Goal: Information Seeking & Learning: Learn about a topic

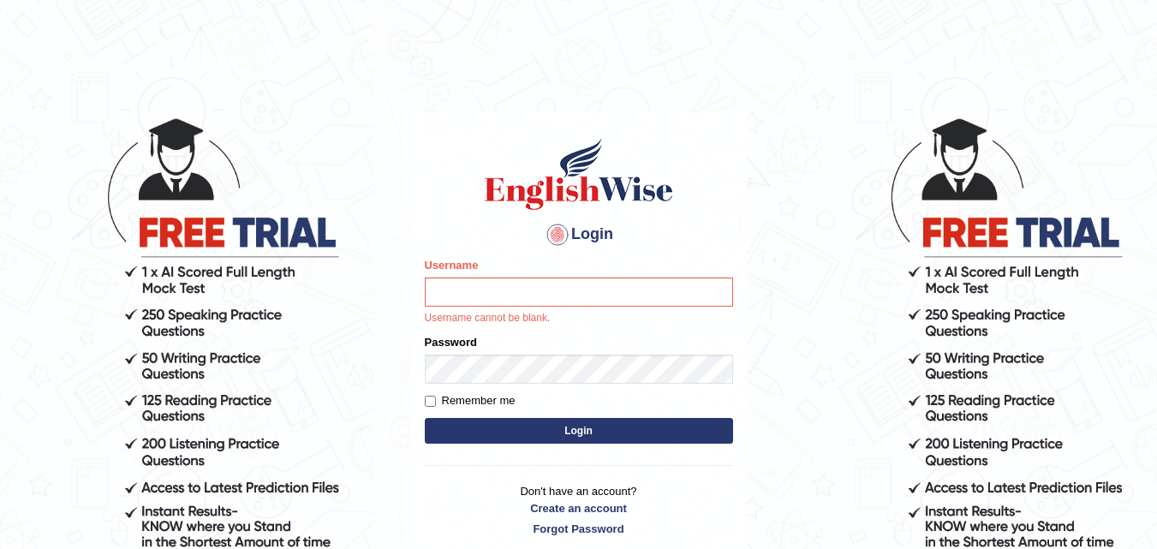
click at [480, 295] on input "Username" at bounding box center [579, 291] width 308 height 29
type input "Nicolas_pte"
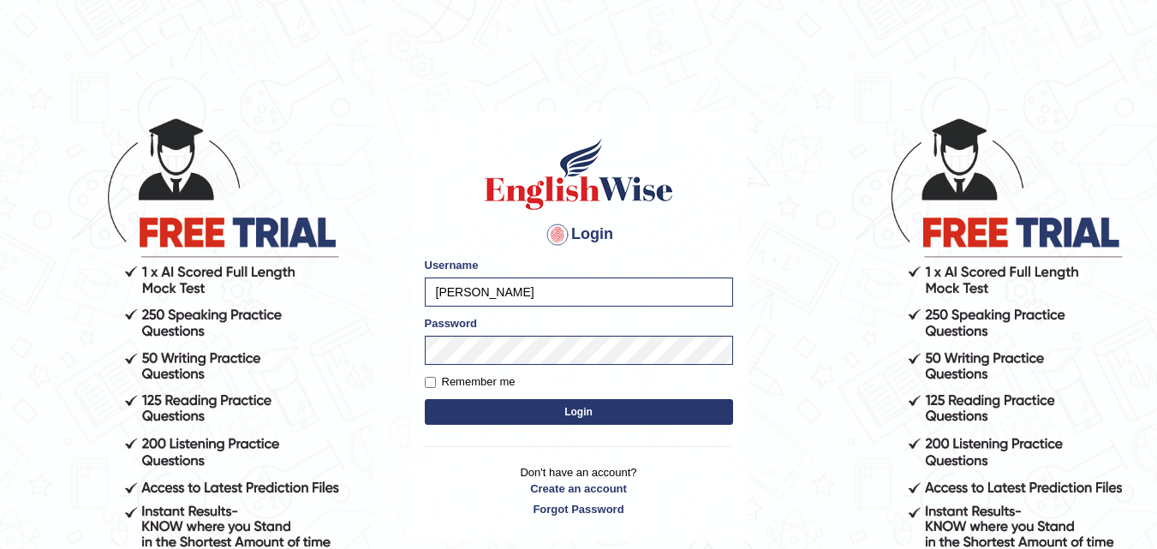
click at [587, 415] on button "Login" at bounding box center [579, 412] width 308 height 26
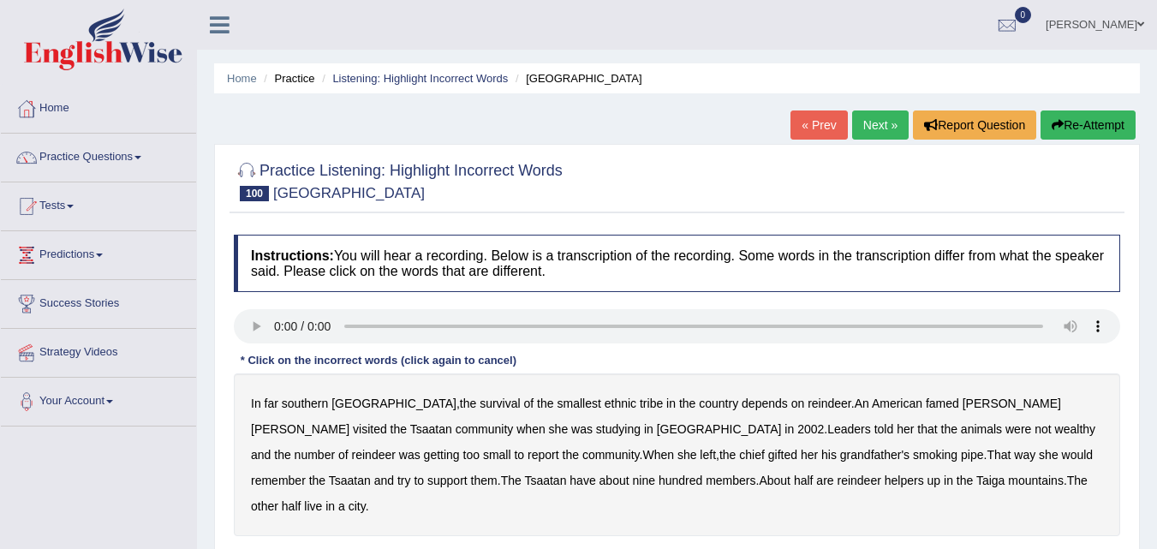
click at [315, 404] on b "southern" at bounding box center [305, 403] width 46 height 14
click at [640, 407] on b "tribe" at bounding box center [651, 403] width 23 height 14
click at [926, 408] on b "famed" at bounding box center [942, 403] width 33 height 14
click at [1055, 431] on b "wealthy" at bounding box center [1075, 429] width 40 height 14
click at [527, 455] on b "report" at bounding box center [543, 455] width 32 height 14
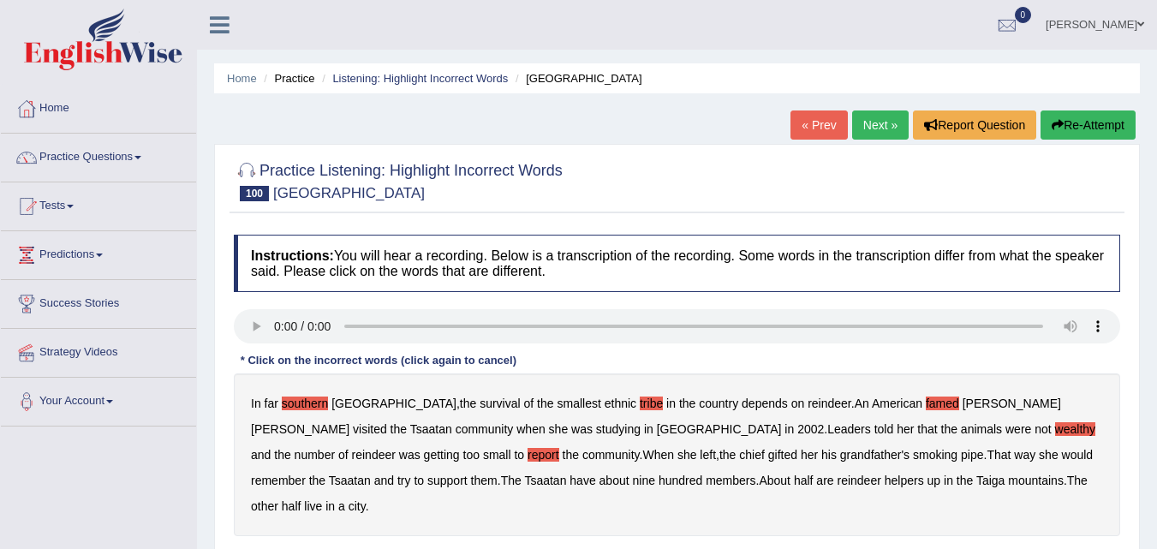
click at [468, 474] on b "support" at bounding box center [447, 481] width 40 height 14
click at [633, 483] on b "nine" at bounding box center [644, 481] width 22 height 14
click at [366, 499] on b "city" at bounding box center [356, 506] width 17 height 14
click at [653, 358] on div "Instructions: You will hear a recording. Below is a transcription of the record…" at bounding box center [676, 411] width 895 height 370
click at [768, 456] on b "gifted" at bounding box center [782, 455] width 29 height 14
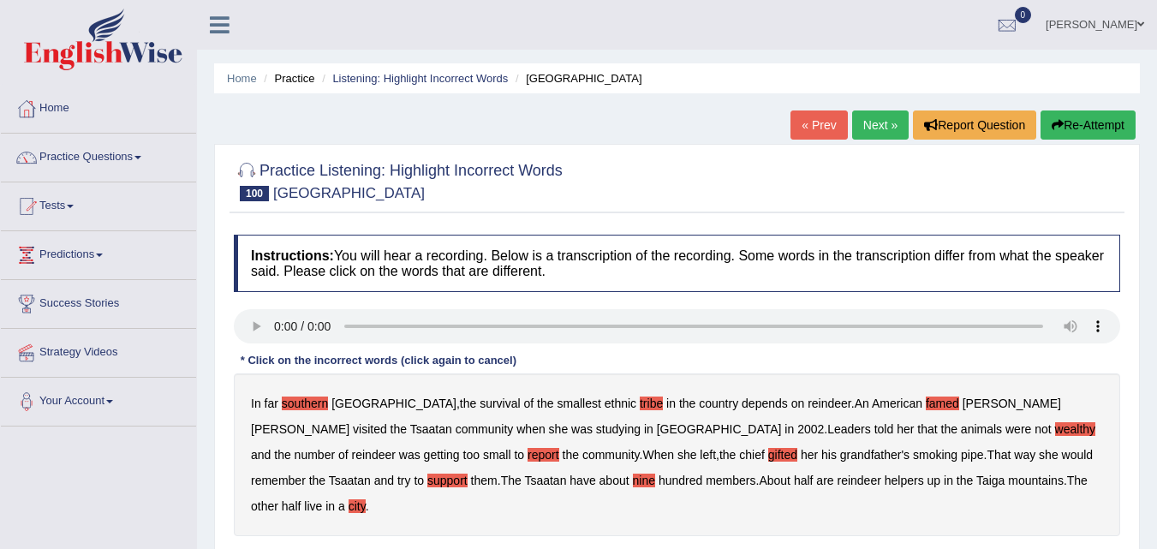
click at [840, 449] on b "grandfather's" at bounding box center [874, 455] width 69 height 14
click at [840, 453] on b "grandfather's" at bounding box center [874, 455] width 69 height 14
click at [571, 365] on div "Instructions: You will hear a recording. Below is a transcription of the record…" at bounding box center [676, 411] width 895 height 370
click at [571, 357] on div "Instructions: You will hear a recording. Below is a transcription of the record…" at bounding box center [676, 411] width 895 height 370
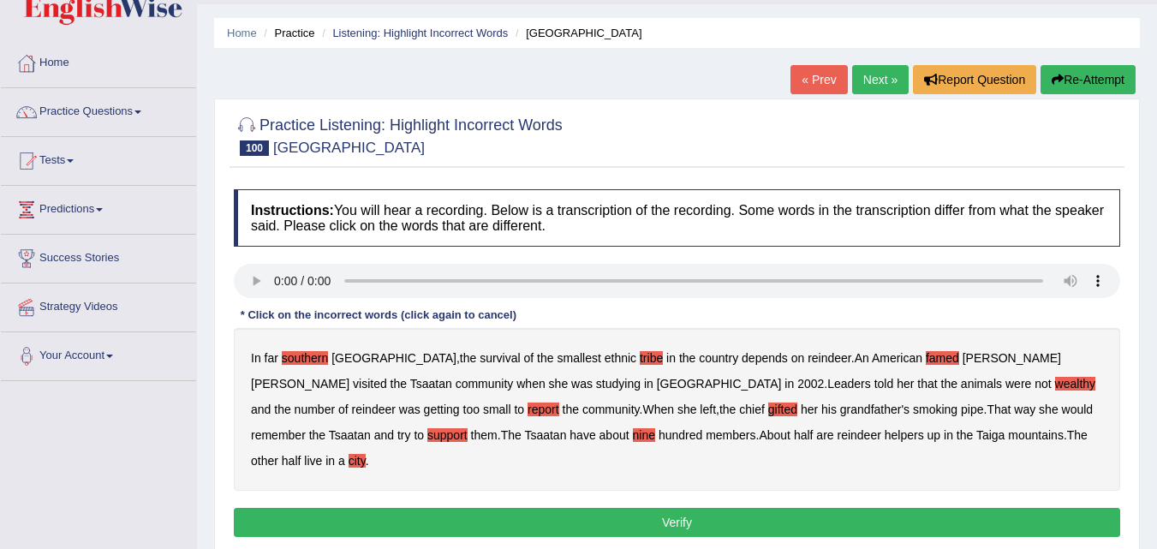
scroll to position [86, 0]
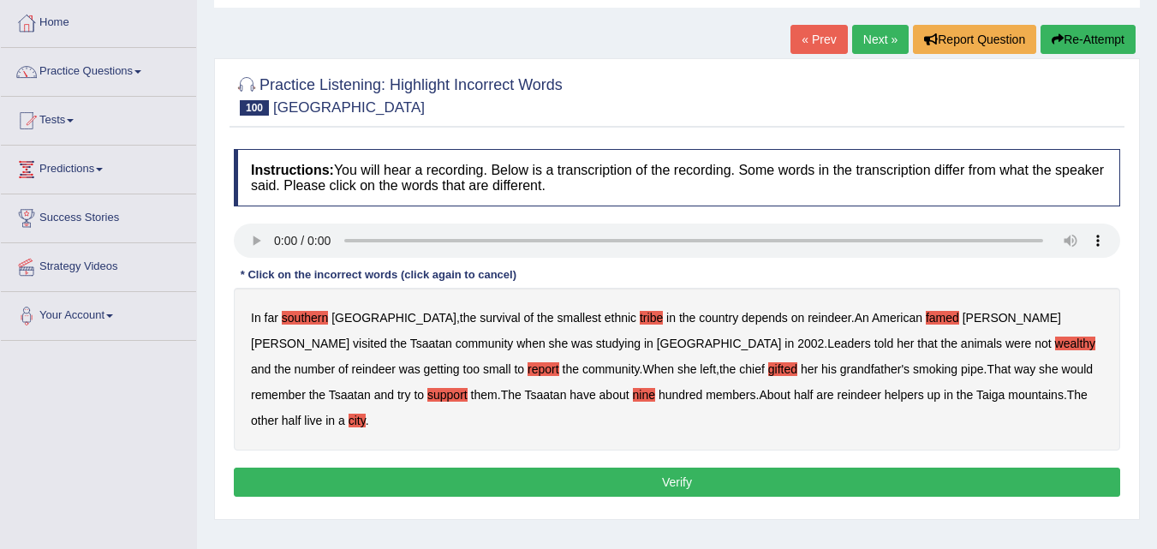
click at [885, 400] on b "helpers" at bounding box center [904, 395] width 39 height 14
click at [585, 416] on div "In far southern Mongolia , the survival of the smallest ethnic tribe in the cou…" at bounding box center [677, 369] width 886 height 163
click at [634, 468] on button "Verify" at bounding box center [677, 482] width 886 height 29
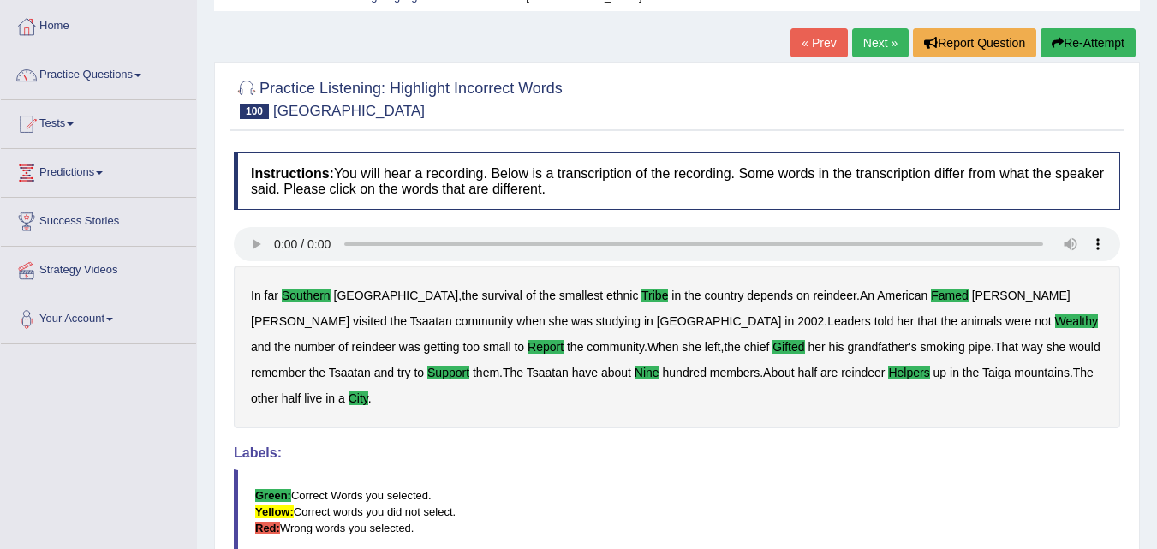
scroll to position [0, 0]
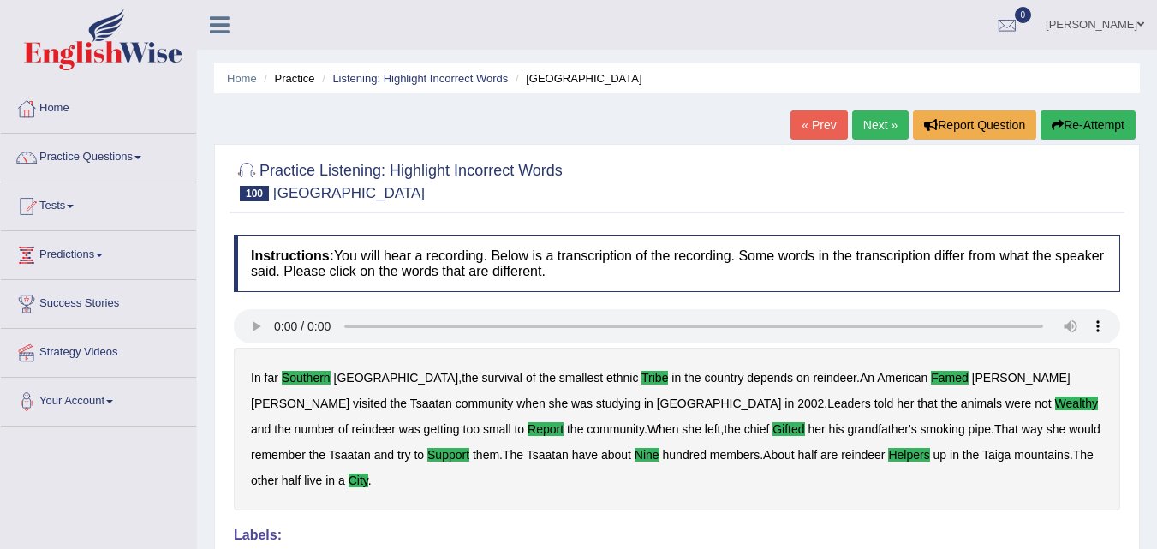
click at [856, 124] on link "Next »" at bounding box center [880, 124] width 57 height 29
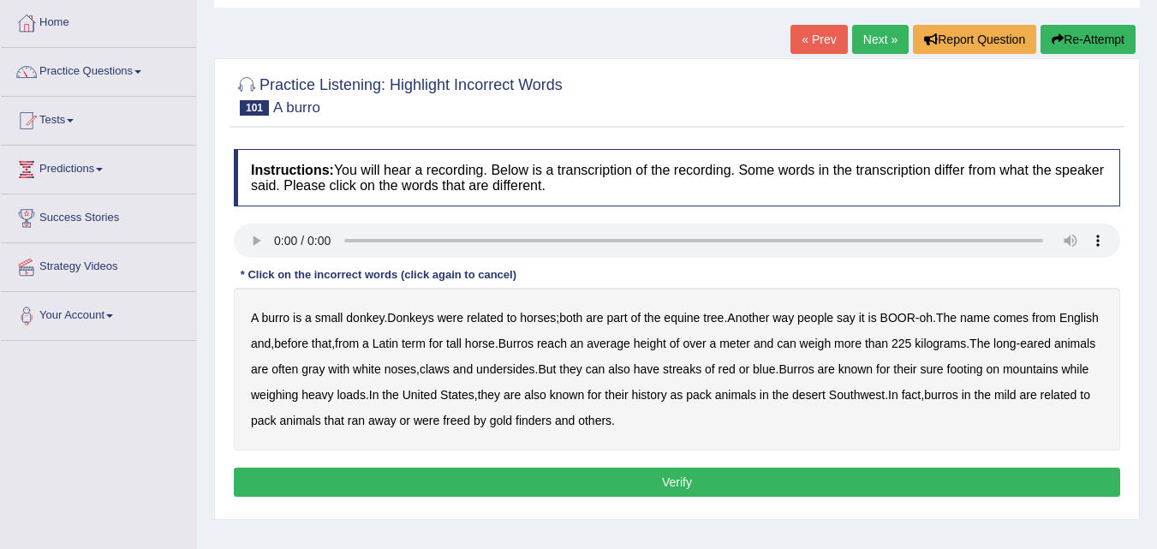
scroll to position [86, 0]
click at [461, 318] on b "were" at bounding box center [451, 318] width 26 height 14
click at [718, 319] on b "tree" at bounding box center [713, 318] width 21 height 14
click at [1059, 325] on b "English" at bounding box center [1078, 318] width 39 height 14
click at [398, 341] on b "Latin" at bounding box center [385, 344] width 26 height 14
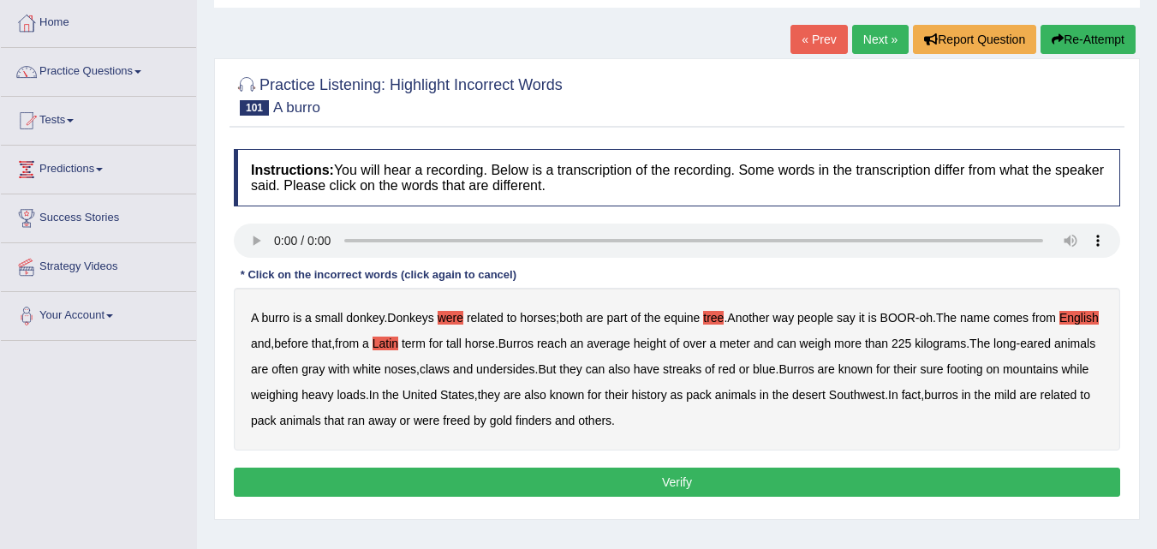
click at [831, 342] on b "weigh" at bounding box center [816, 344] width 32 height 14
click at [416, 371] on b "noses" at bounding box center [400, 369] width 32 height 14
click at [701, 366] on b "streaks" at bounding box center [682, 369] width 39 height 14
click at [298, 397] on b "weighing" at bounding box center [274, 395] width 47 height 14
click at [546, 395] on b "also" at bounding box center [535, 395] width 22 height 14
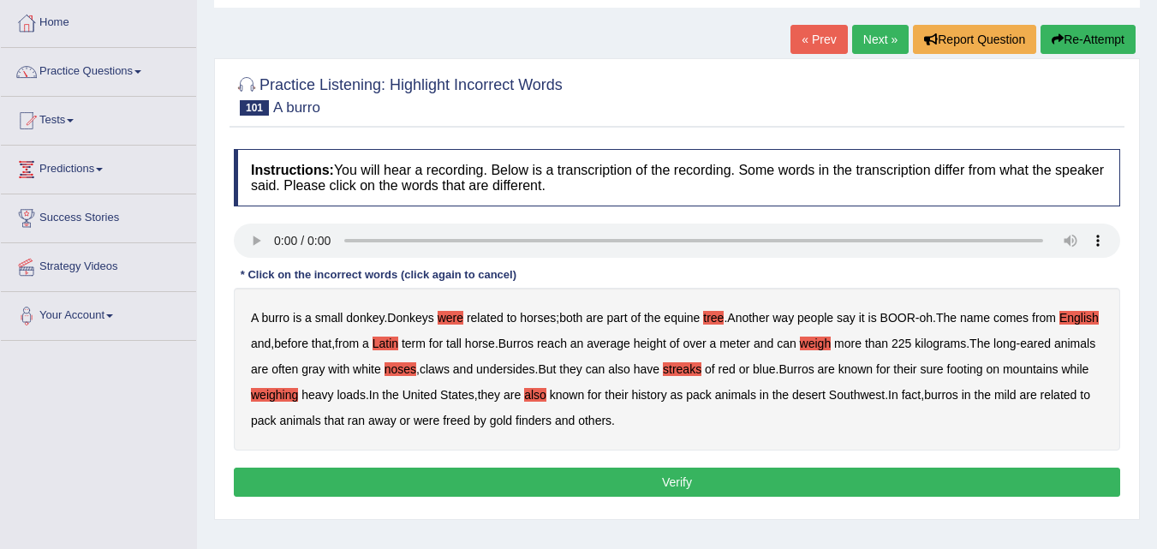
click at [885, 392] on b "Southwest" at bounding box center [857, 395] width 56 height 14
click at [611, 421] on b "others" at bounding box center [594, 421] width 33 height 14
click at [398, 345] on b "Latin" at bounding box center [385, 344] width 26 height 14
click at [416, 367] on b "noses" at bounding box center [400, 369] width 32 height 14
click at [551, 420] on b "finders" at bounding box center [533, 421] width 36 height 14
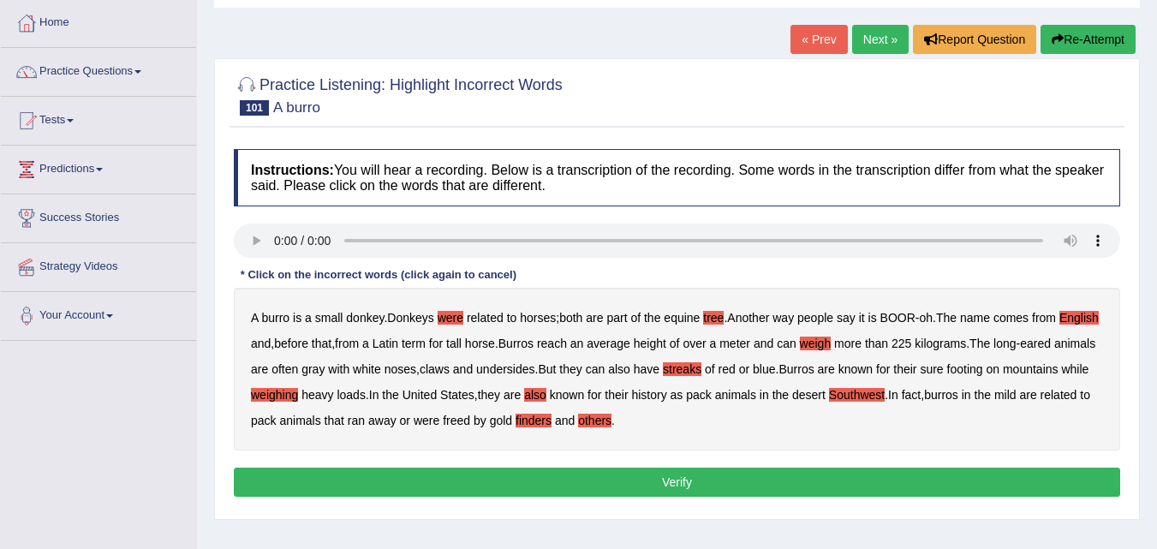
click at [595, 285] on div "Instructions: You will hear a recording. Below is a transcription of the record…" at bounding box center [676, 325] width 895 height 370
click at [545, 289] on div "A burro is a small donkey . Donkeys were related to horses ; both are part of t…" at bounding box center [677, 369] width 886 height 163
click at [605, 286] on div "Instructions: You will hear a recording. Below is a transcription of the record…" at bounding box center [676, 325] width 895 height 370
click at [669, 480] on button "Verify" at bounding box center [677, 482] width 886 height 29
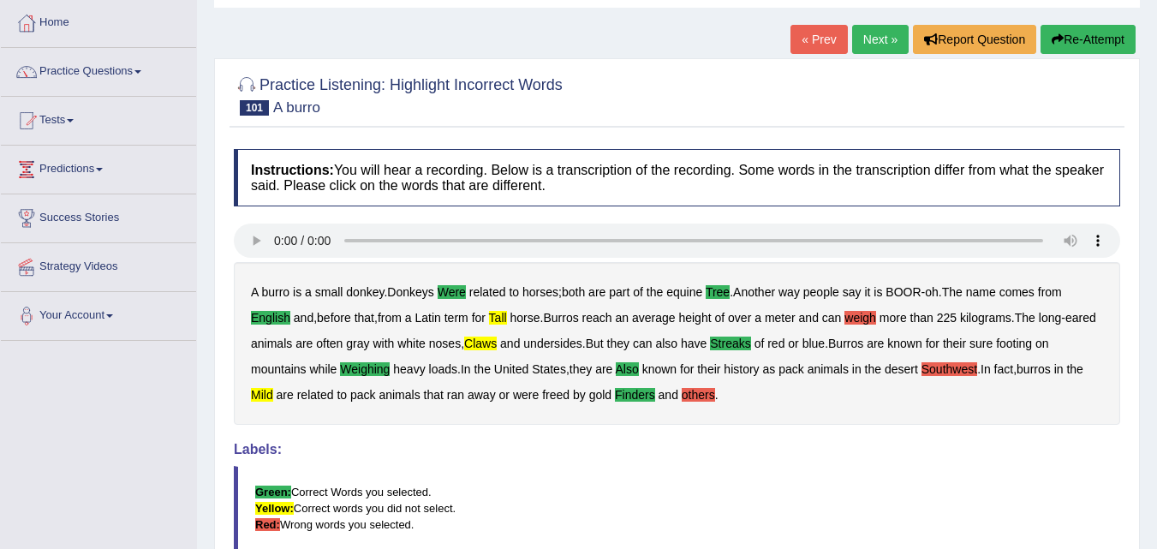
click at [894, 431] on div "Instructions: You will hear a recording. Below is a transcription of the record…" at bounding box center [676, 413] width 895 height 546
click at [526, 418] on div "A burro is a small donkey . Donkeys were related to horses ; both are part of t…" at bounding box center [677, 343] width 886 height 163
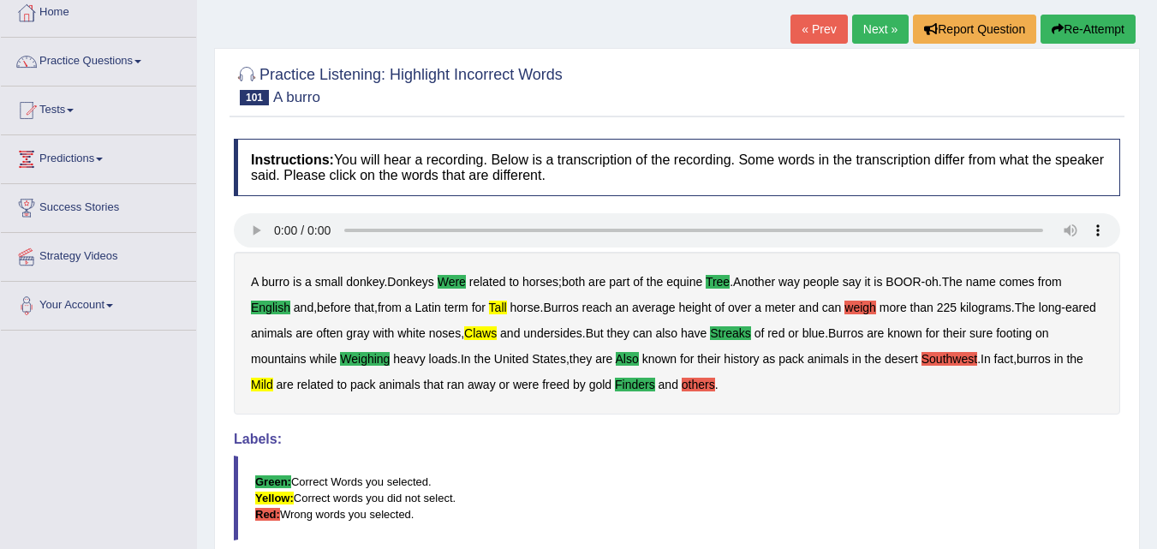
scroll to position [0, 0]
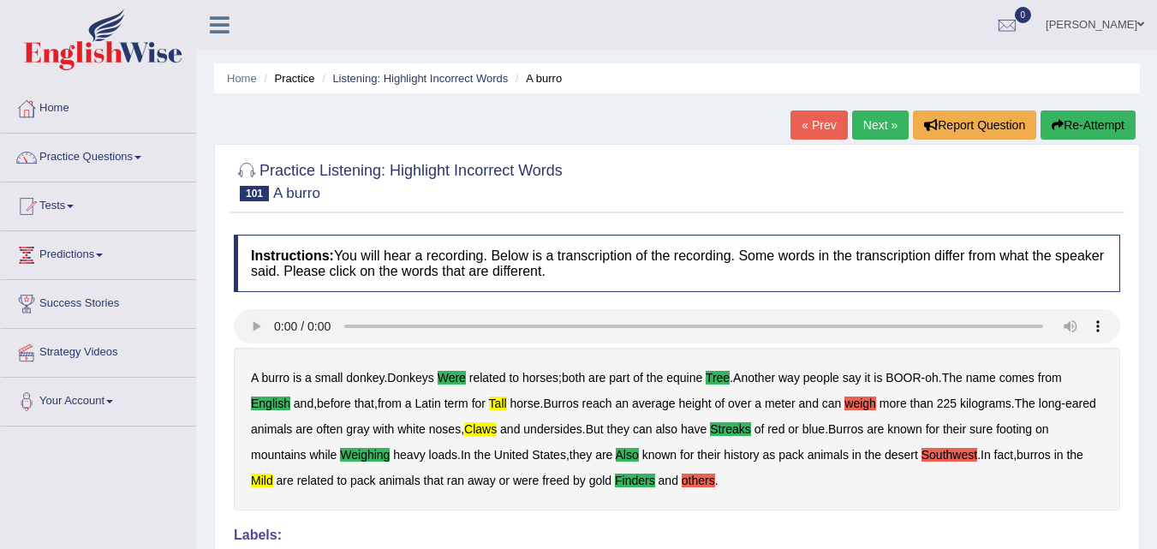
click at [886, 128] on link "Next »" at bounding box center [880, 124] width 57 height 29
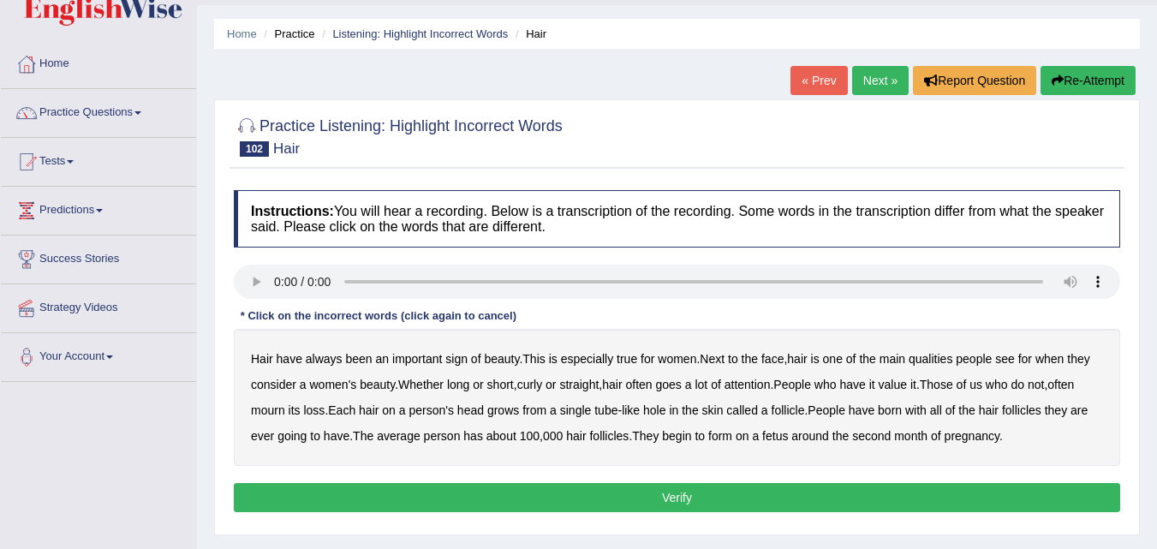
scroll to position [86, 0]
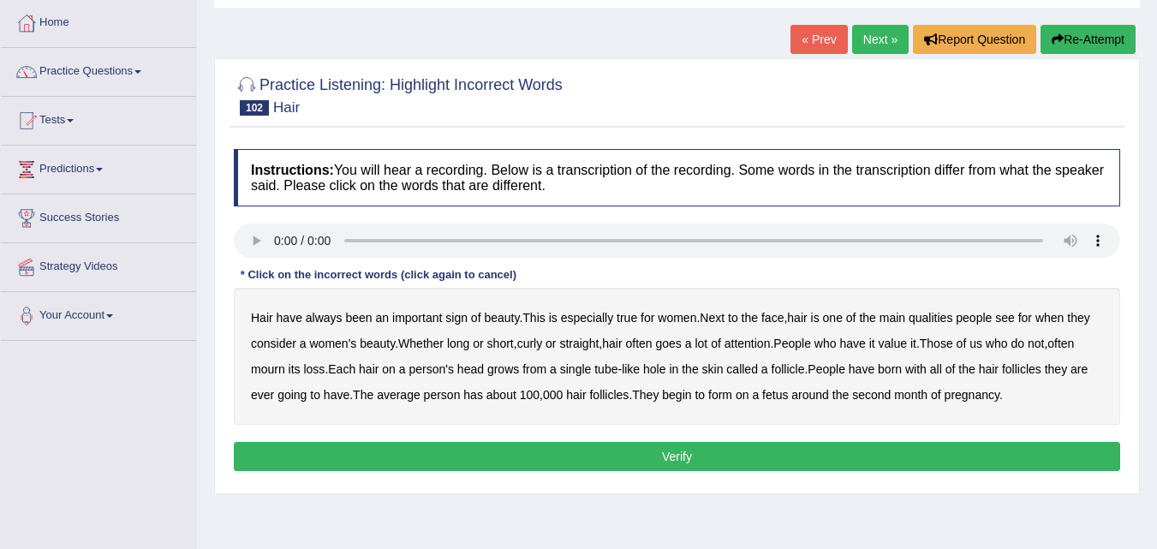
click at [878, 42] on link "Next »" at bounding box center [880, 39] width 57 height 29
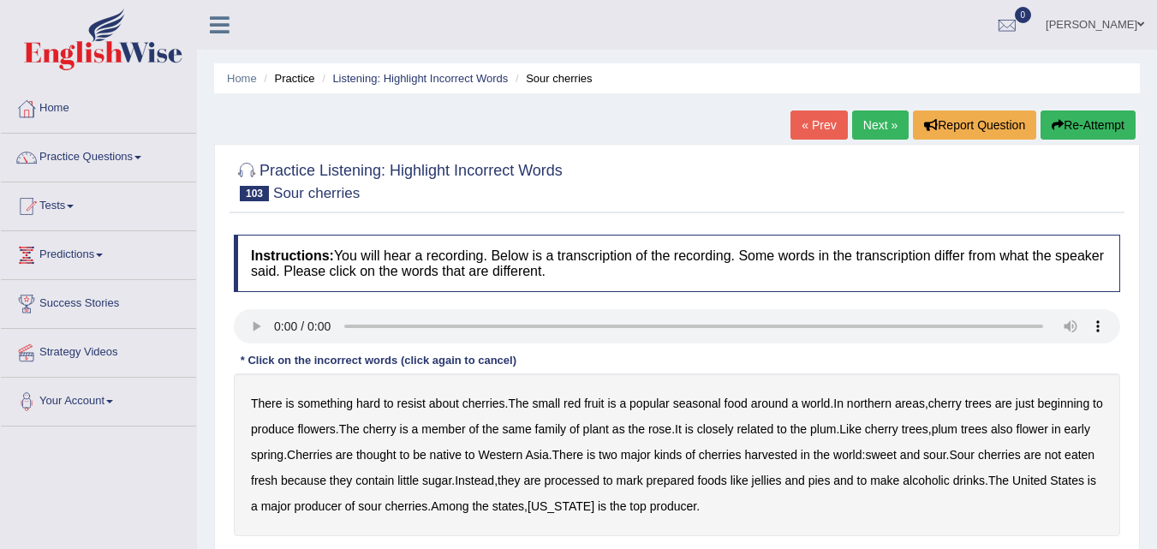
click at [885, 132] on link "Next »" at bounding box center [880, 124] width 57 height 29
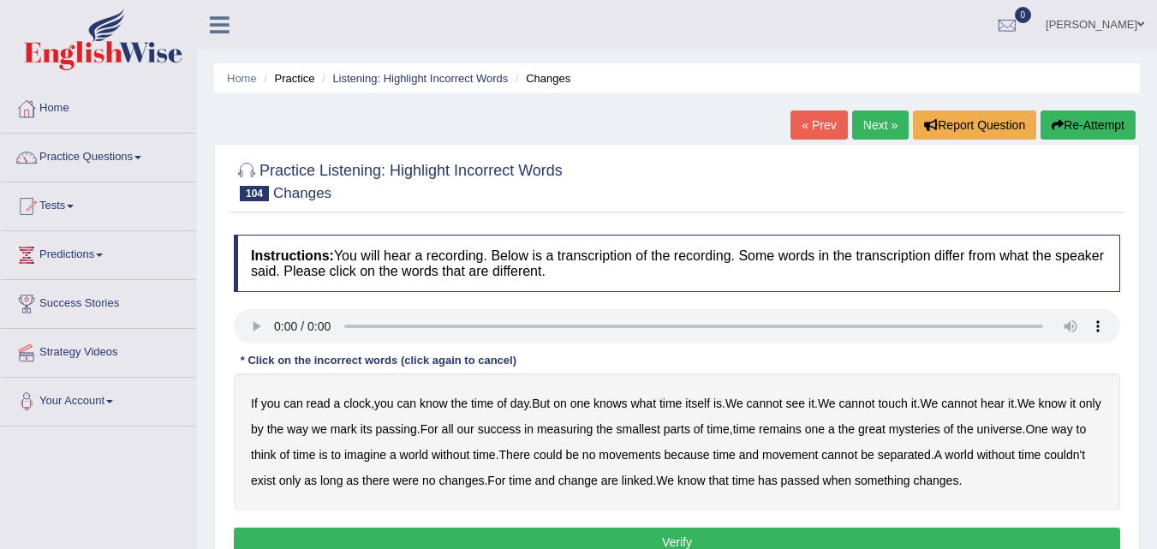
scroll to position [86, 0]
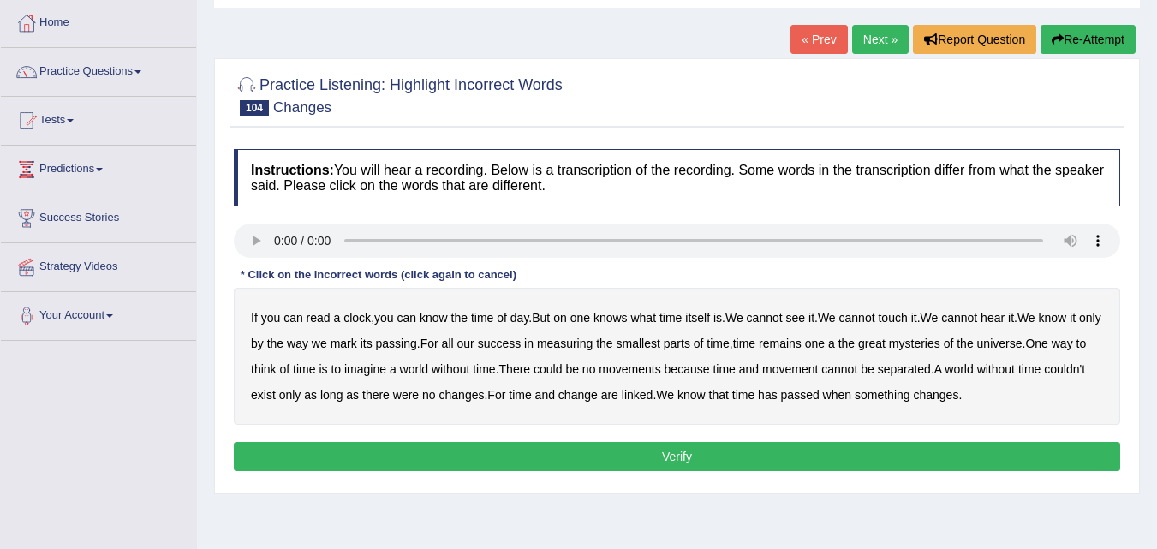
click at [620, 318] on b "knows" at bounding box center [610, 318] width 34 height 14
click at [521, 342] on b "success" at bounding box center [500, 344] width 44 height 14
click at [560, 288] on div "If you can read a clock , you can know the time of day . But on one knows what …" at bounding box center [677, 356] width 886 height 137
click at [618, 398] on b "are" at bounding box center [609, 395] width 17 height 14
click at [403, 216] on div "Instructions: You will hear a recording. Below is a transcription of the record…" at bounding box center [676, 312] width 895 height 344
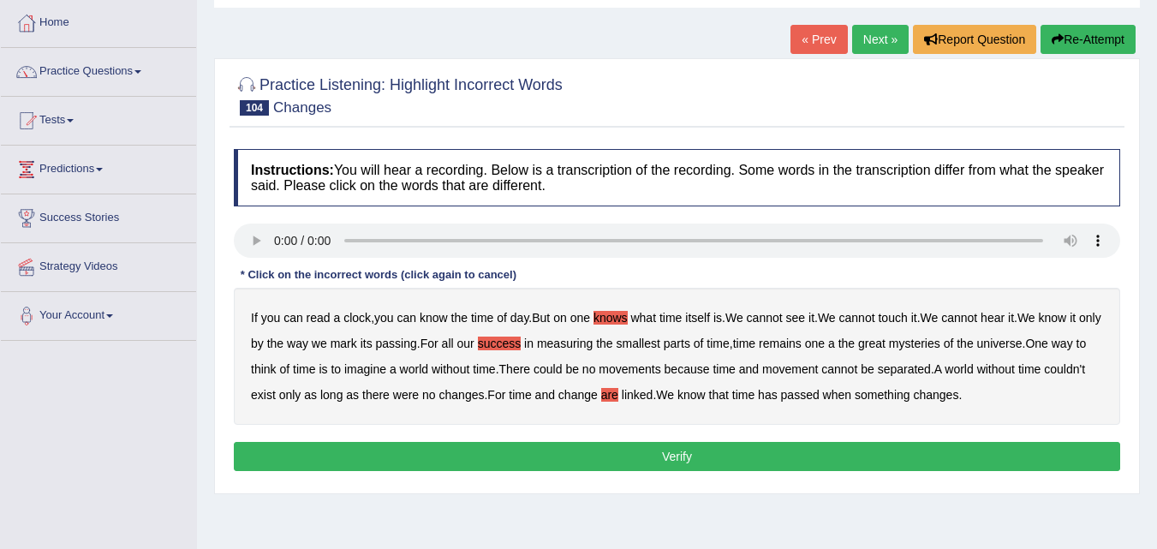
click at [403, 216] on div "Instructions: You will hear a recording. Below is a transcription of the record…" at bounding box center [676, 312] width 895 height 344
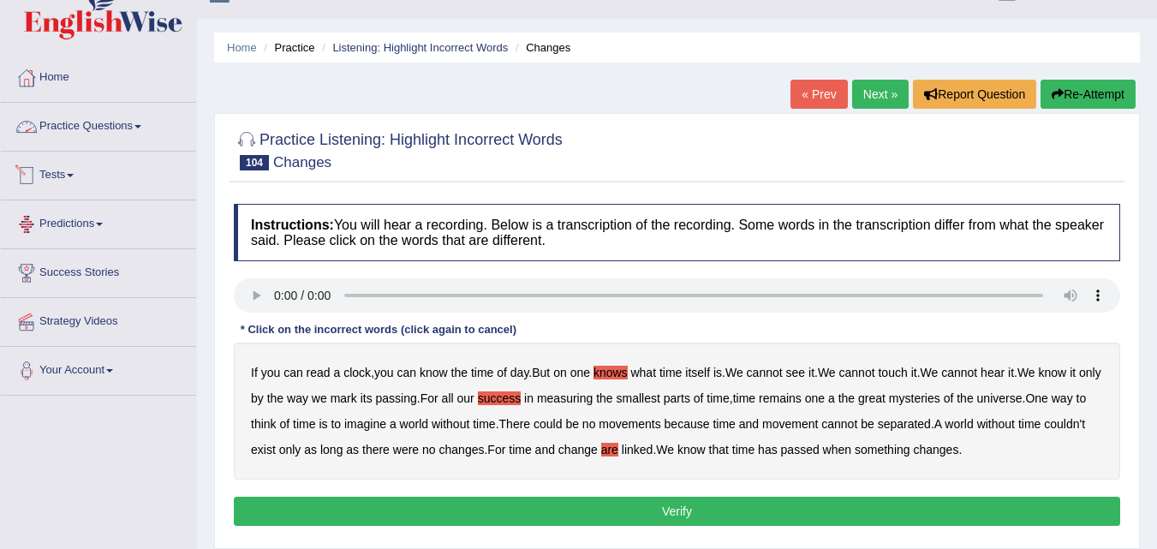
scroll to position [0, 0]
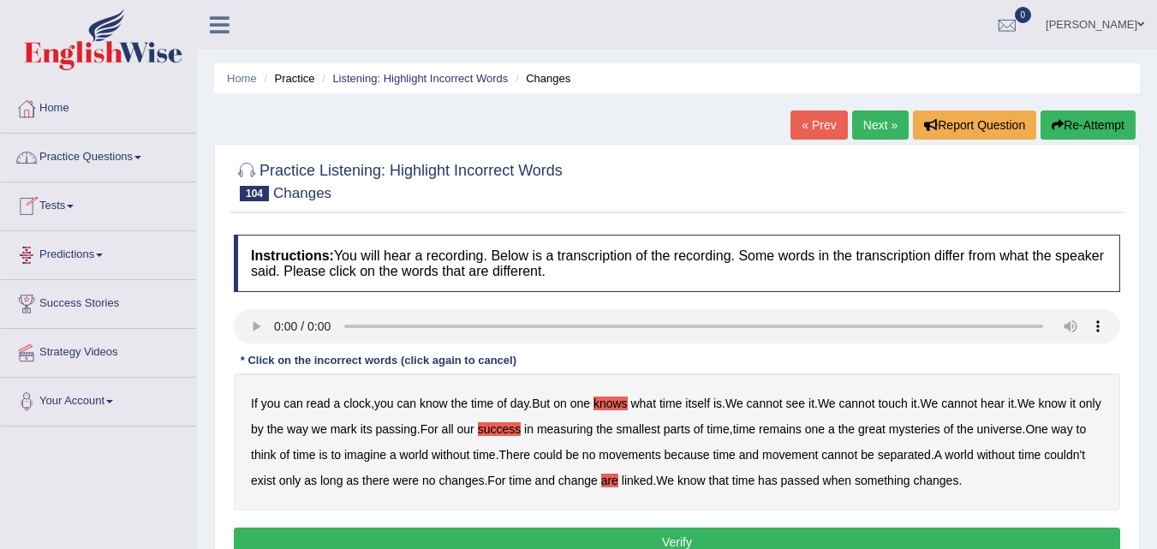
click at [341, 128] on div "Home Practice Listening: Highlight Incorrect Words Changes « Prev Next » Report…" at bounding box center [677, 428] width 960 height 856
click at [405, 192] on h2 "Practice Listening: Highlight Incorrect Words 104 Changes" at bounding box center [398, 179] width 329 height 43
click at [402, 192] on h2 "Practice Listening: Highlight Incorrect Words 104 Changes" at bounding box center [398, 179] width 329 height 43
click at [376, 118] on div "Home Practice Listening: Highlight Incorrect Words Changes « Prev Next » Report…" at bounding box center [677, 428] width 960 height 856
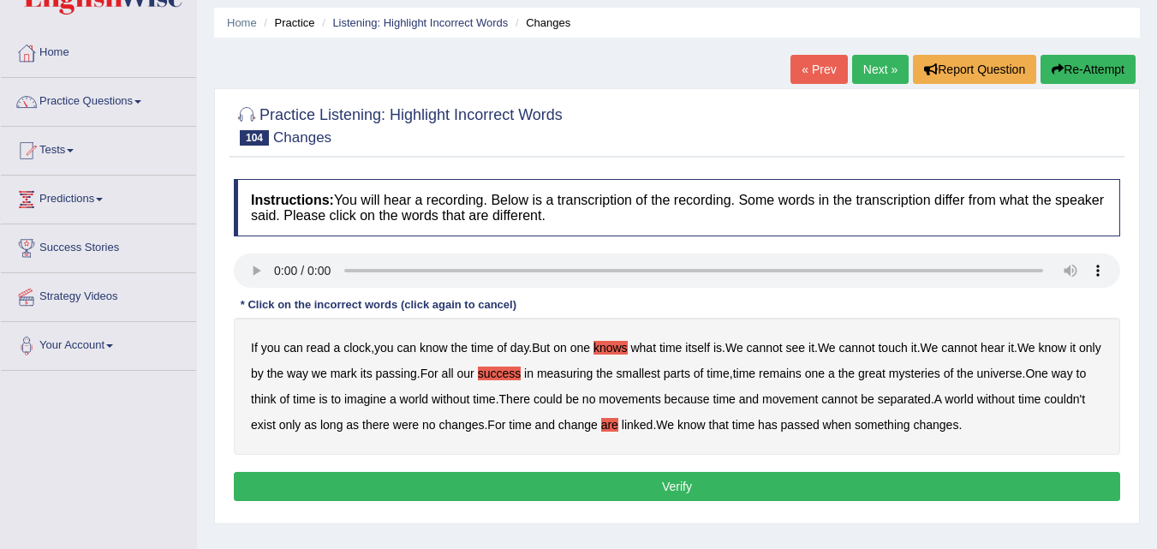
scroll to position [86, 0]
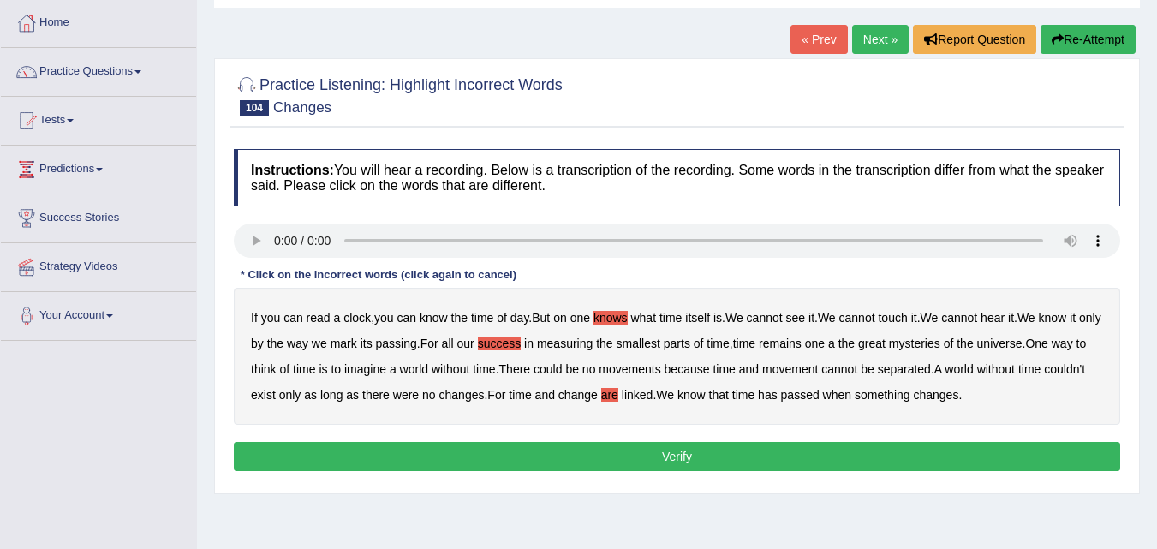
click at [1099, 319] on div "If you can read a clock , you can know the time of day . But on one knows what …" at bounding box center [677, 356] width 886 height 137
click at [1096, 312] on div "If you can read a clock , you can know the time of day . But on one knows what …" at bounding box center [677, 356] width 886 height 137
click at [1075, 319] on b "it" at bounding box center [1072, 318] width 6 height 14
click at [954, 346] on b "of" at bounding box center [949, 344] width 10 height 14
click at [317, 396] on b "as" at bounding box center [310, 395] width 13 height 14
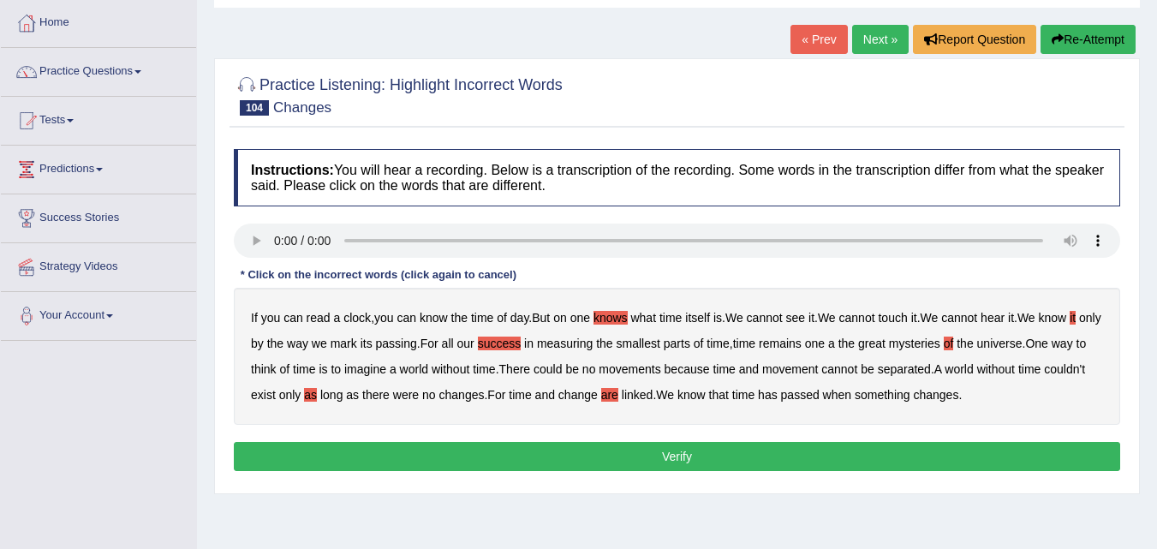
click at [673, 463] on button "Verify" at bounding box center [677, 456] width 886 height 29
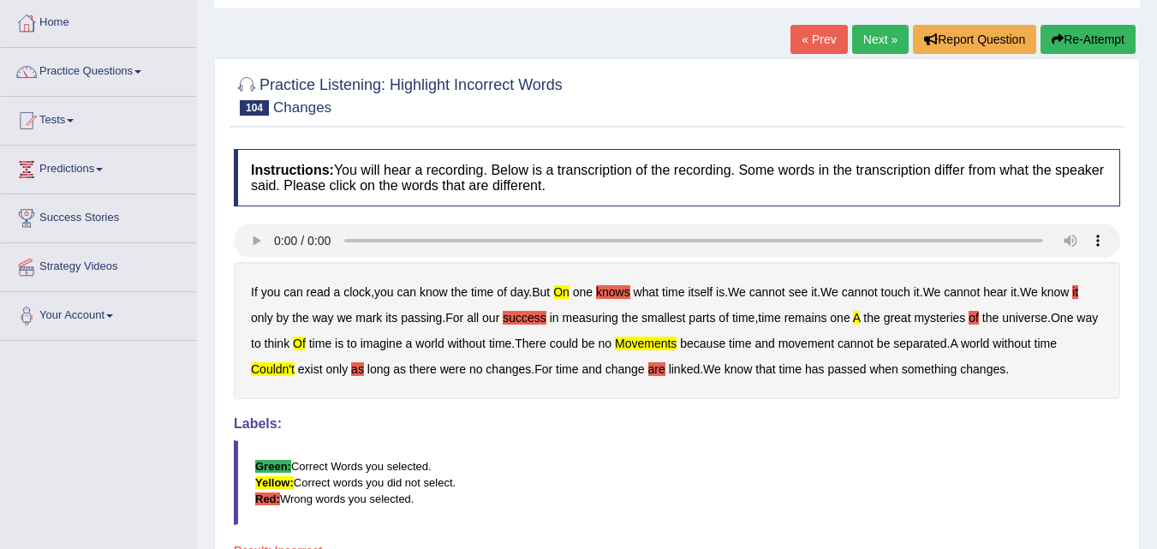
click at [657, 395] on div "If you can read a clock , you can know the time of day . But on one knows what …" at bounding box center [677, 330] width 886 height 137
click at [467, 402] on div "Instructions: You will hear a recording. Below is a transcription of the record…" at bounding box center [676, 400] width 895 height 521
click at [466, 403] on div "Instructions: You will hear a recording. Below is a transcription of the record…" at bounding box center [676, 400] width 895 height 521
click at [639, 451] on blockquote "Green: Correct Words you selected. Yellow: Correct words you did not select. Re…" at bounding box center [677, 482] width 886 height 85
click at [846, 116] on div at bounding box center [677, 95] width 886 height 52
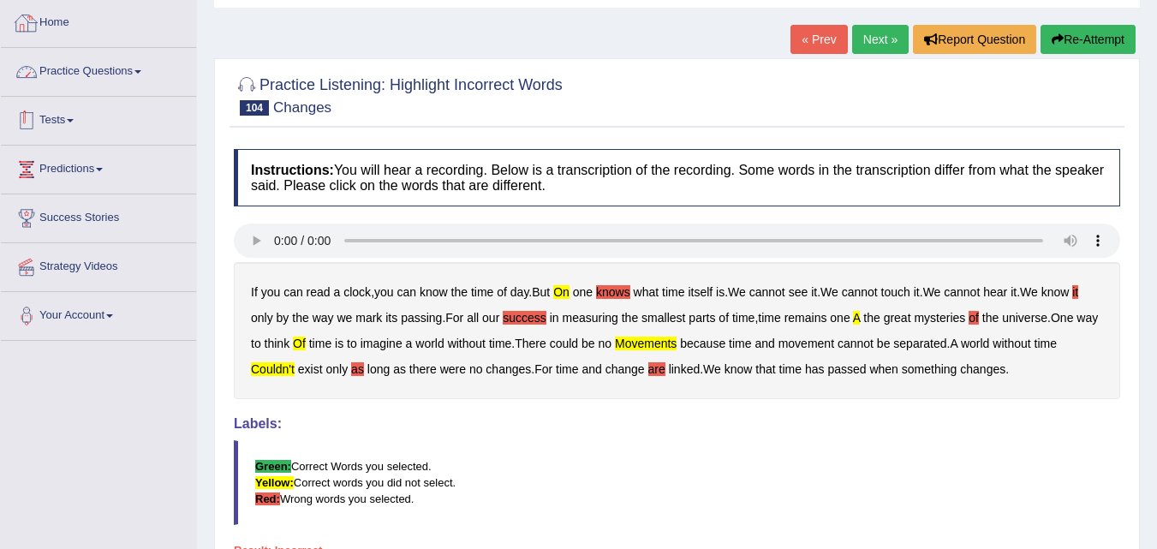
click at [92, 58] on link "Practice Questions" at bounding box center [98, 69] width 195 height 43
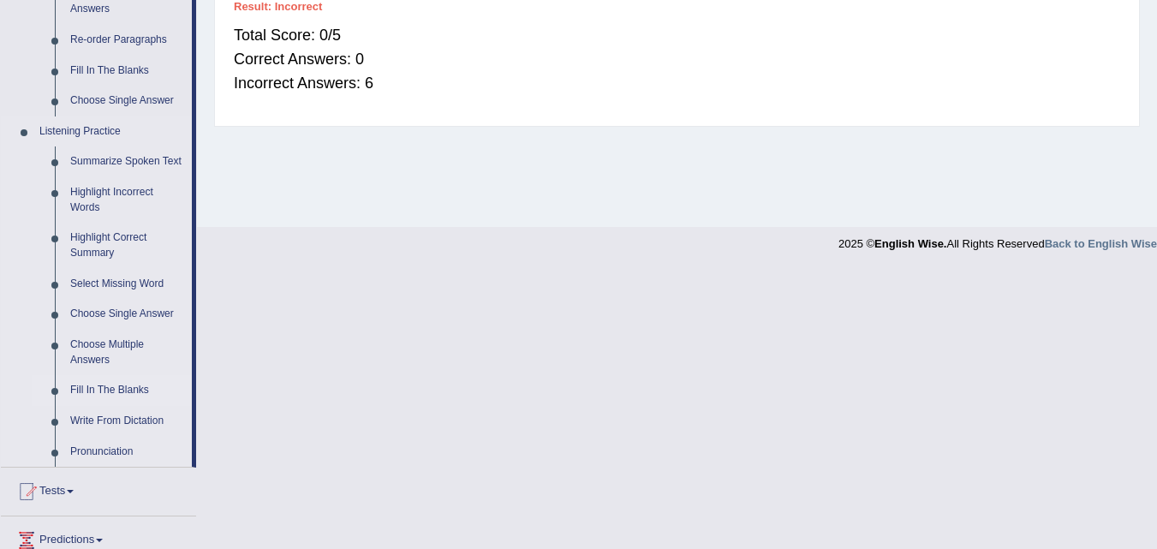
scroll to position [599, 0]
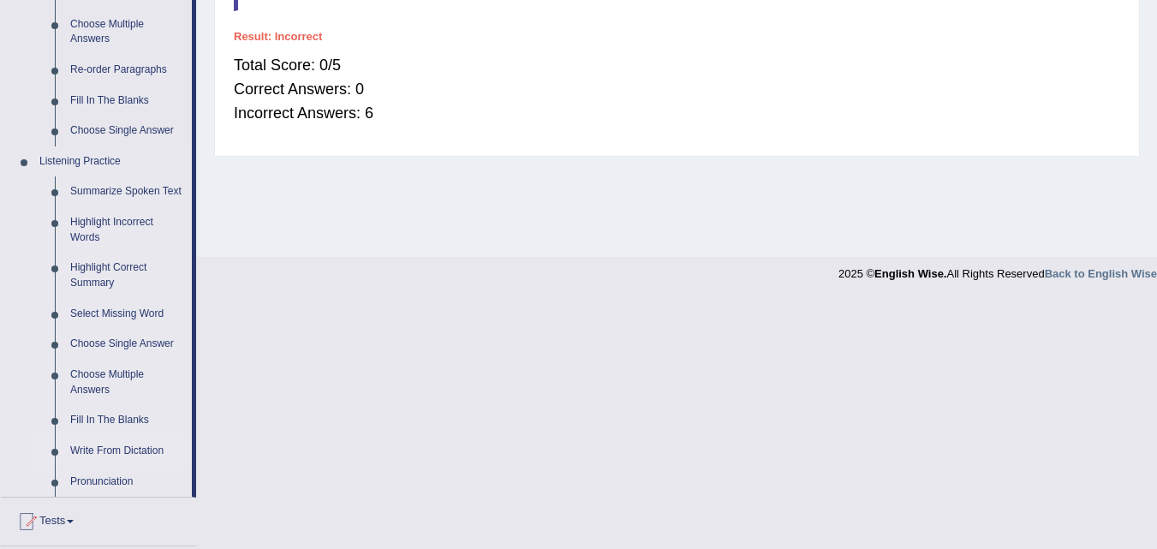
click at [111, 450] on link "Write From Dictation" at bounding box center [127, 451] width 129 height 31
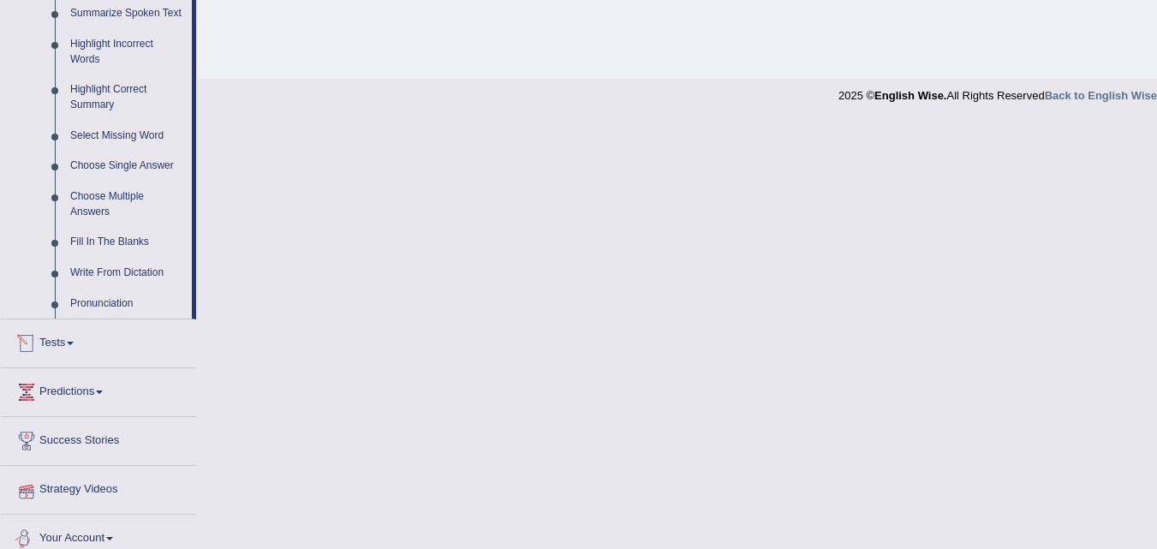
scroll to position [673, 0]
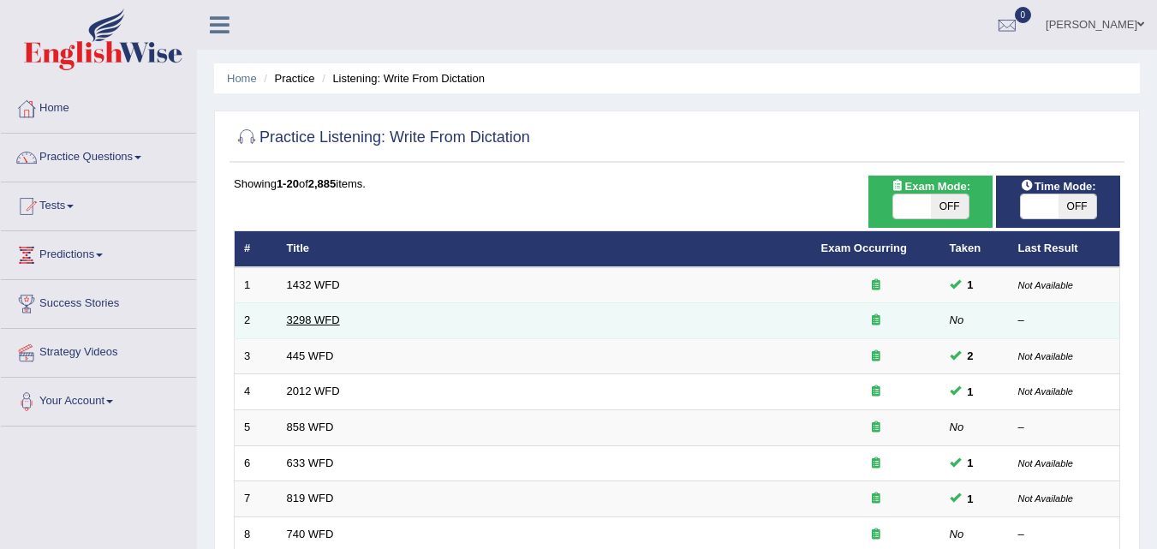
click at [308, 319] on link "3298 WFD" at bounding box center [313, 319] width 53 height 13
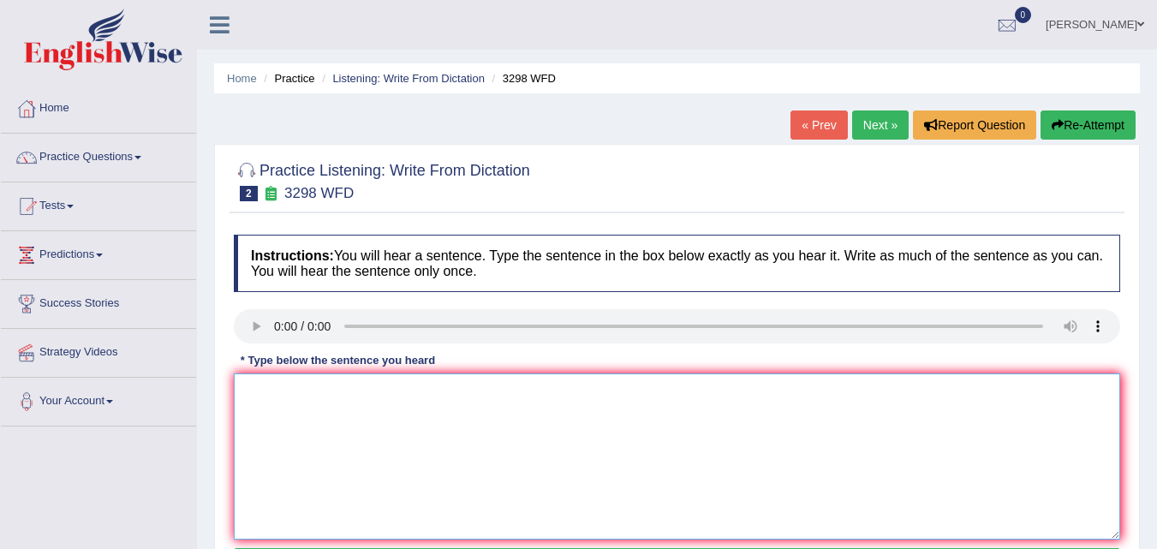
click at [398, 423] on textarea at bounding box center [677, 456] width 886 height 166
click at [301, 409] on textarea at bounding box center [677, 456] width 886 height 166
click at [274, 400] on textarea at bounding box center [677, 456] width 886 height 166
type textarea "animal be"
click at [313, 391] on textarea "animal be" at bounding box center [677, 456] width 886 height 166
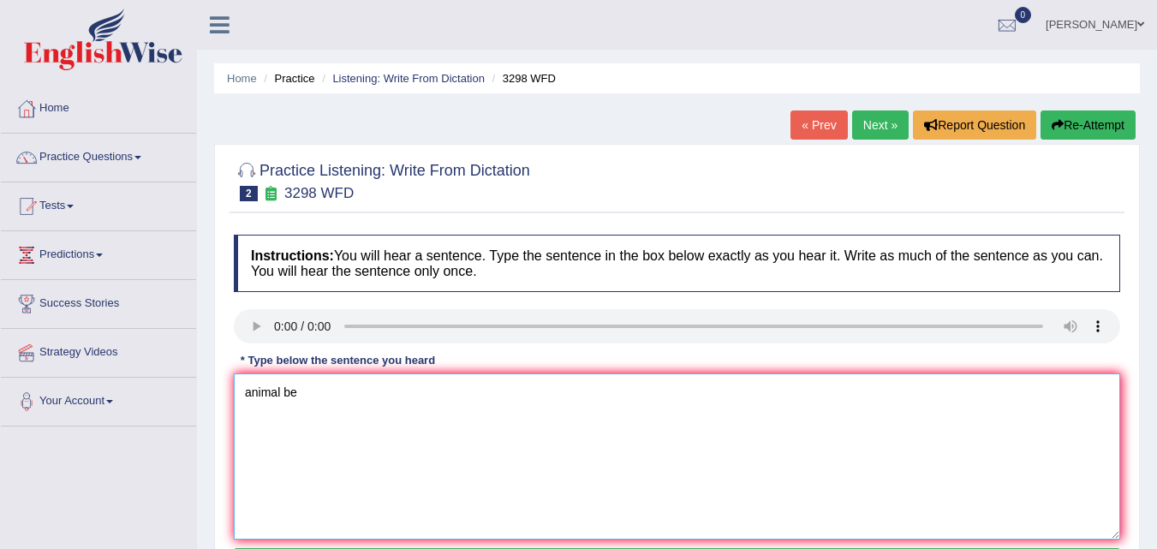
click at [515, 401] on textarea "animal be" at bounding box center [677, 456] width 886 height 166
drag, startPoint x: 312, startPoint y: 405, endPoint x: 152, endPoint y: 420, distance: 160.9
click at [152, 420] on div "Toggle navigation Home Practice Questions Speaking Practice Read Aloud Repeat S…" at bounding box center [578, 445] width 1157 height 891
click at [291, 400] on textarea at bounding box center [677, 456] width 886 height 166
click at [343, 387] on textarea "animals behaviors" at bounding box center [677, 456] width 886 height 166
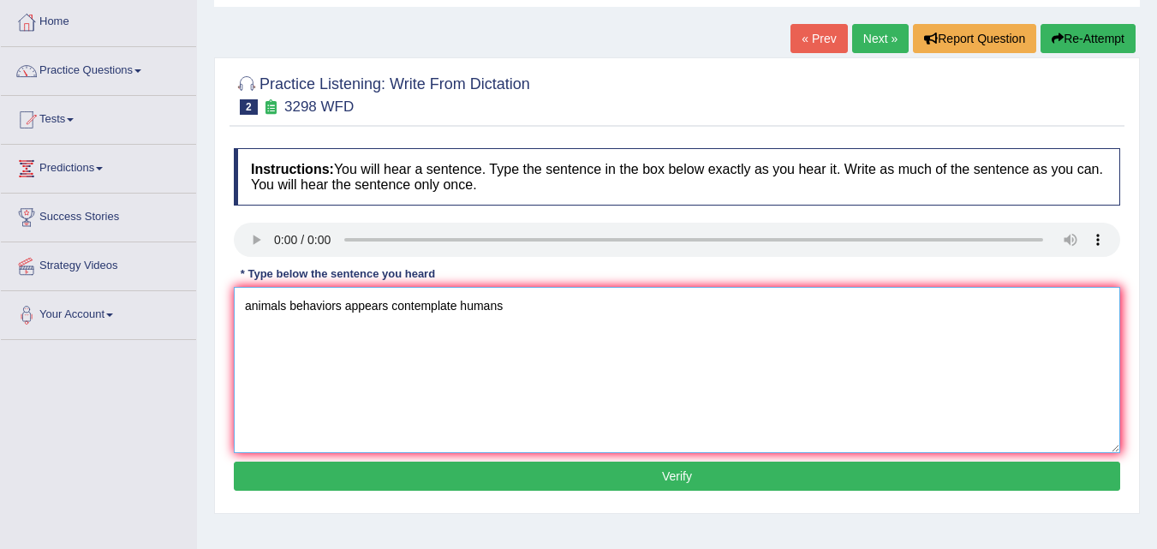
scroll to position [86, 0]
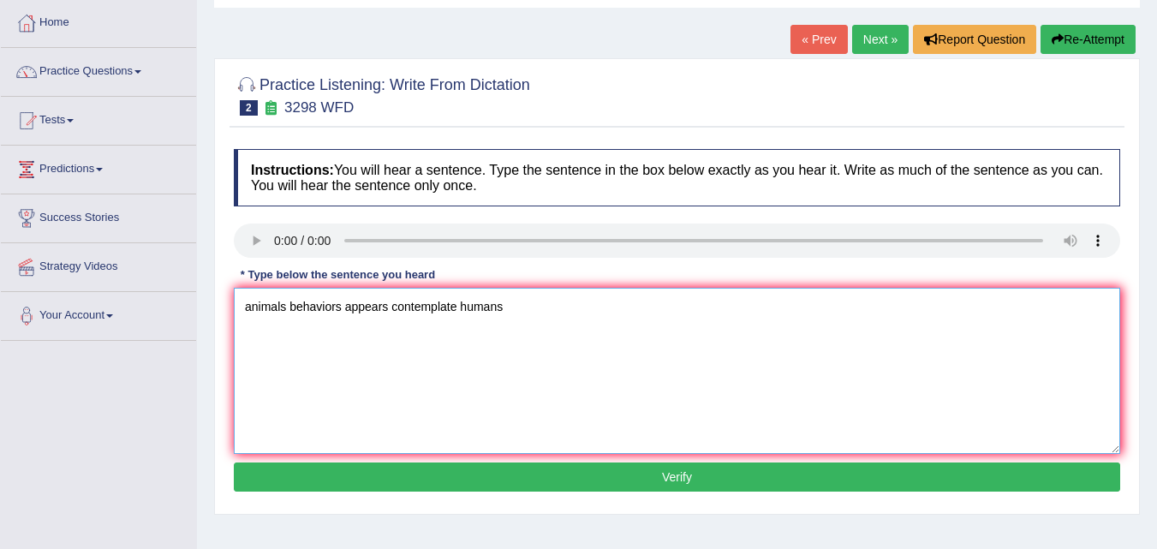
click at [459, 309] on textarea "animals behaviors appears contemplate humans" at bounding box center [677, 371] width 886 height 166
drag, startPoint x: 437, startPoint y: 338, endPoint x: 260, endPoint y: 383, distance: 181.9
click at [242, 383] on textarea "animals behaviors appears contemplate aspects distincs aspects about humans" at bounding box center [677, 371] width 886 height 166
click at [695, 308] on textarea "animals behaviors appears contemplate aspects distincs aspects about humans" at bounding box center [677, 371] width 886 height 166
click at [694, 310] on textarea "animals behaviors appears contemplate aspects distincs aspects about humans" at bounding box center [677, 371] width 886 height 166
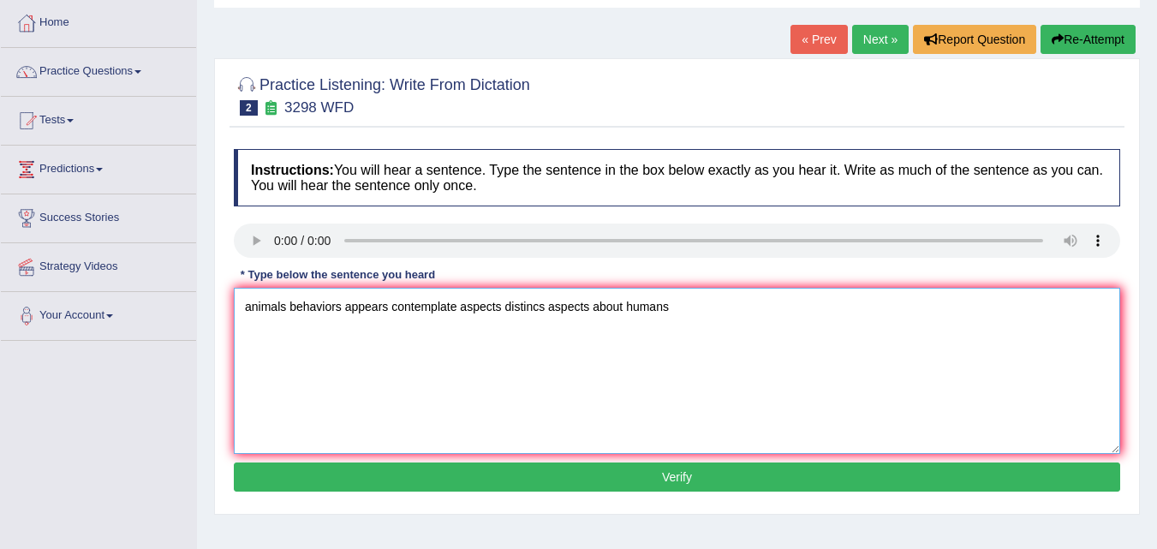
click at [558, 325] on textarea "animals behaviors appears contemplate aspects distincs aspects about humans" at bounding box center [677, 371] width 886 height 166
click at [551, 319] on textarea "animals behaviors appears contemplate aspects distincs aspects about humans" at bounding box center [677, 371] width 886 height 166
click at [699, 300] on textarea "animals behaviors appears contemplate aspects distincs aspects about humans" at bounding box center [677, 371] width 886 height 166
click at [717, 309] on textarea "animals behaviors appears contemplate aspects distincs aspects about humans" at bounding box center [677, 371] width 886 height 166
drag, startPoint x: 648, startPoint y: 344, endPoint x: 77, endPoint y: 402, distance: 574.1
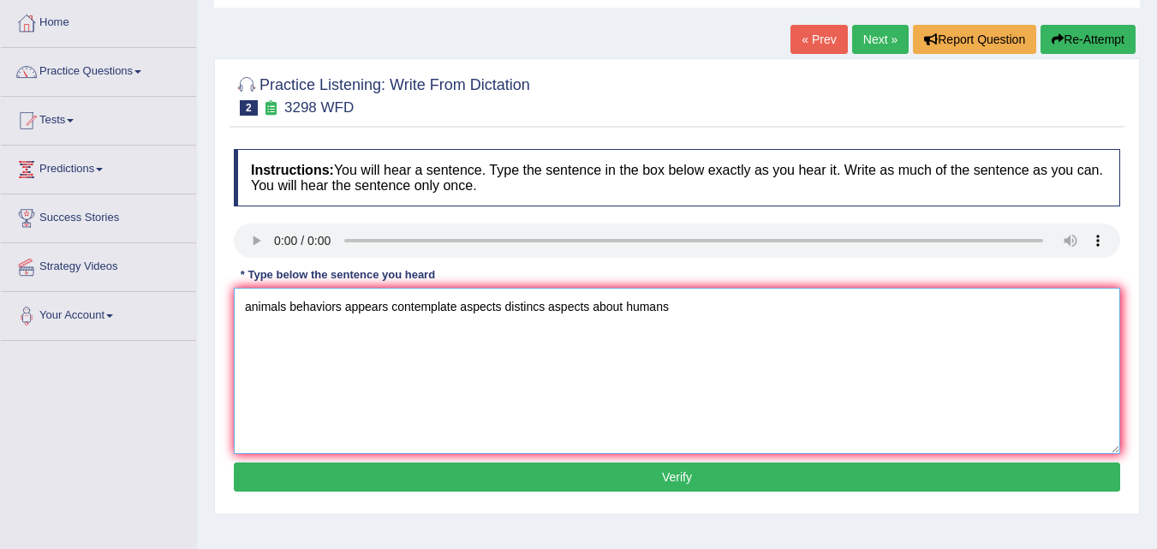
click at [77, 402] on div "Toggle navigation Home Practice Questions Speaking Practice Read Aloud Repeat S…" at bounding box center [578, 359] width 1157 height 891
type textarea "animals behaviors appears contemplate aspects distincs aspects about humans"
click at [515, 473] on button "Verify" at bounding box center [677, 476] width 886 height 29
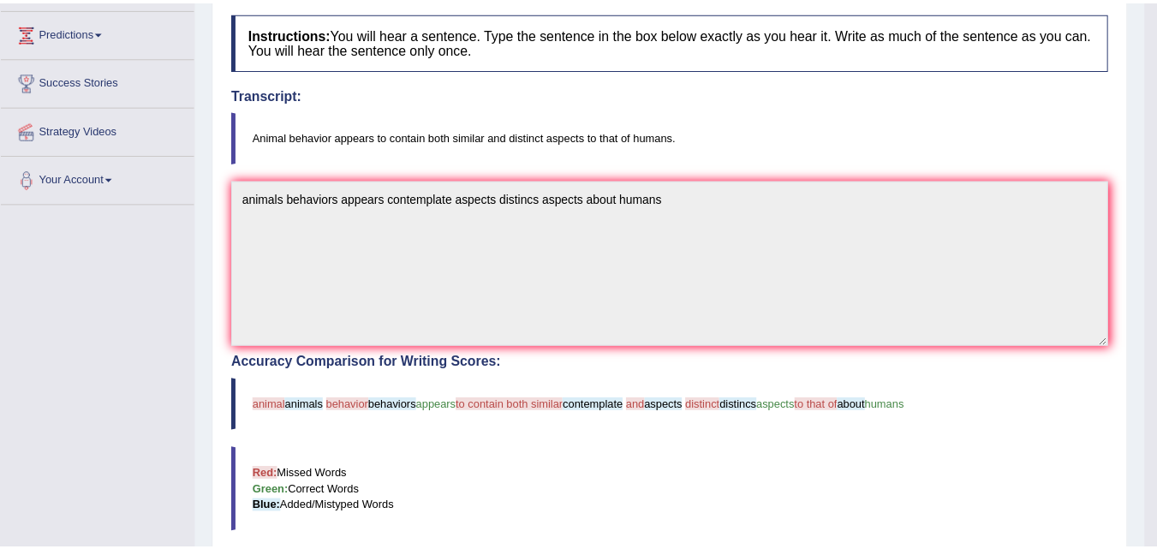
scroll to position [257, 0]
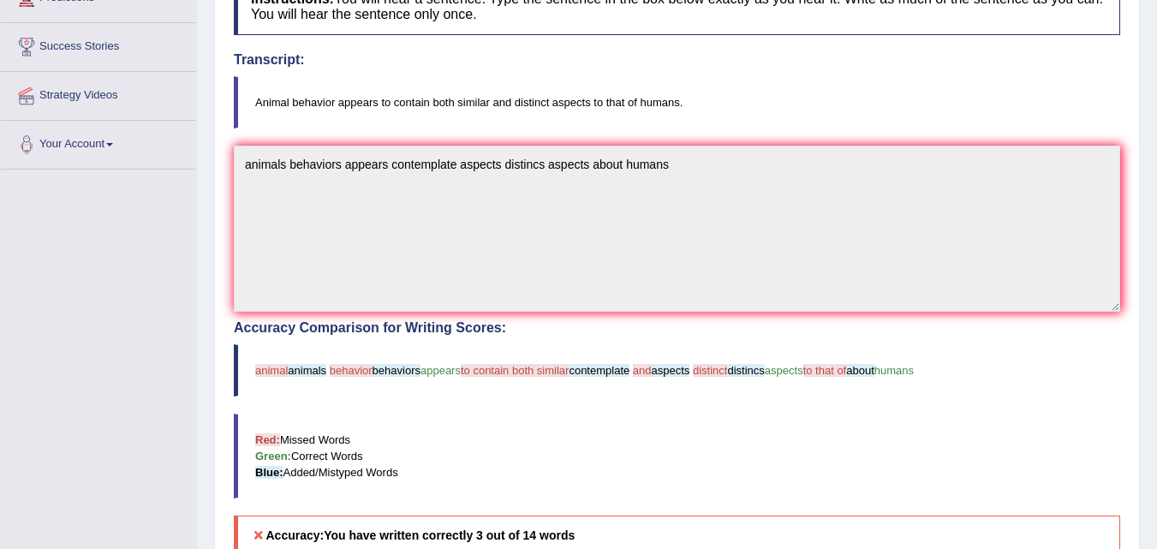
click at [476, 396] on div "Accuracy Comparison for Writing Scores: animal animals behavior behaviors appea…" at bounding box center [677, 437] width 886 height 235
click at [475, 366] on span "to contain both similar" at bounding box center [515, 370] width 108 height 13
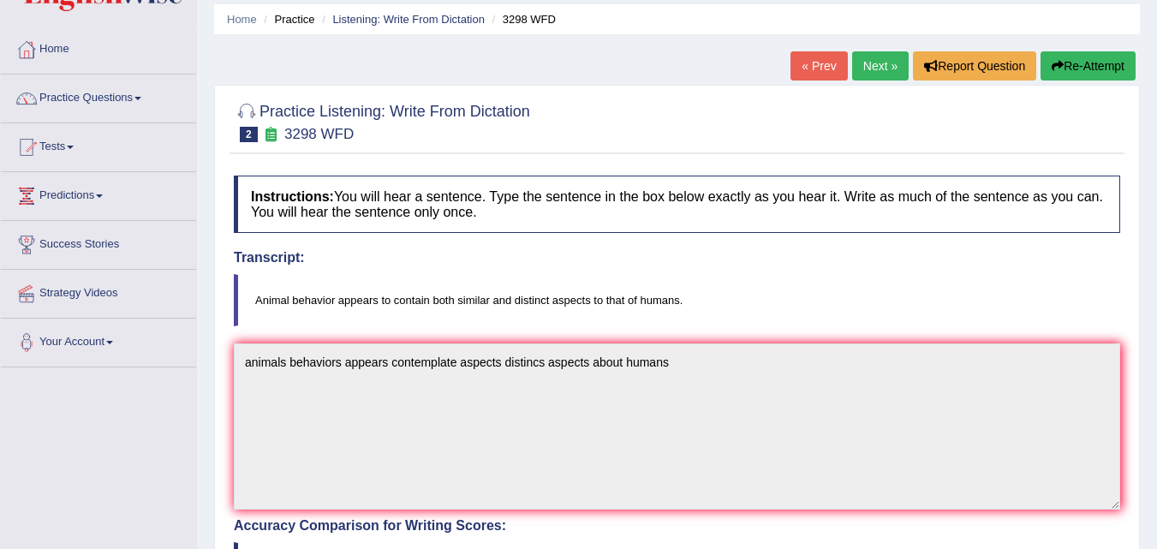
scroll to position [0, 0]
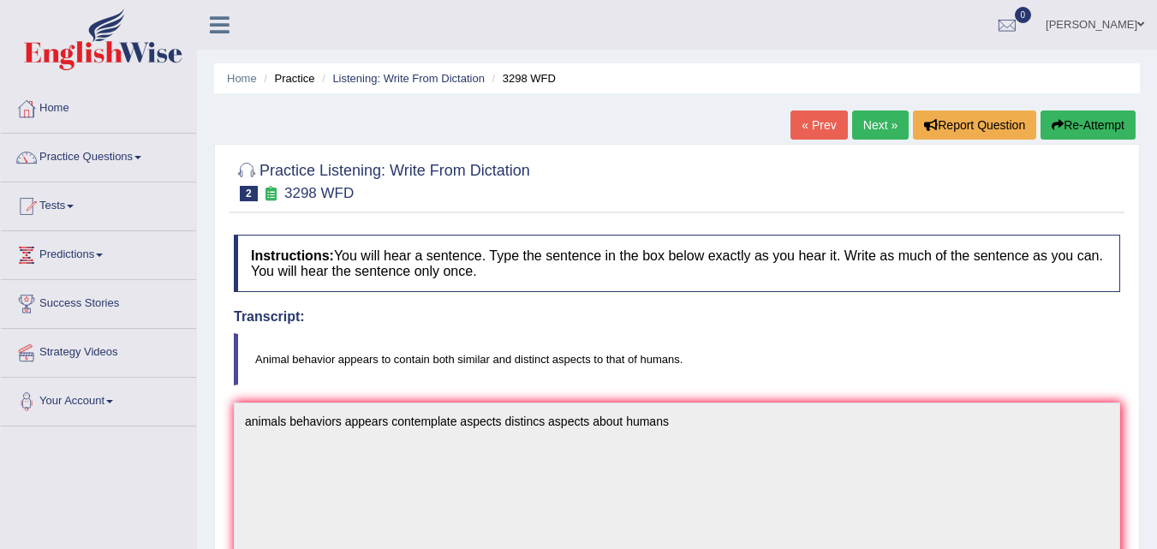
click at [879, 128] on link "Next »" at bounding box center [880, 124] width 57 height 29
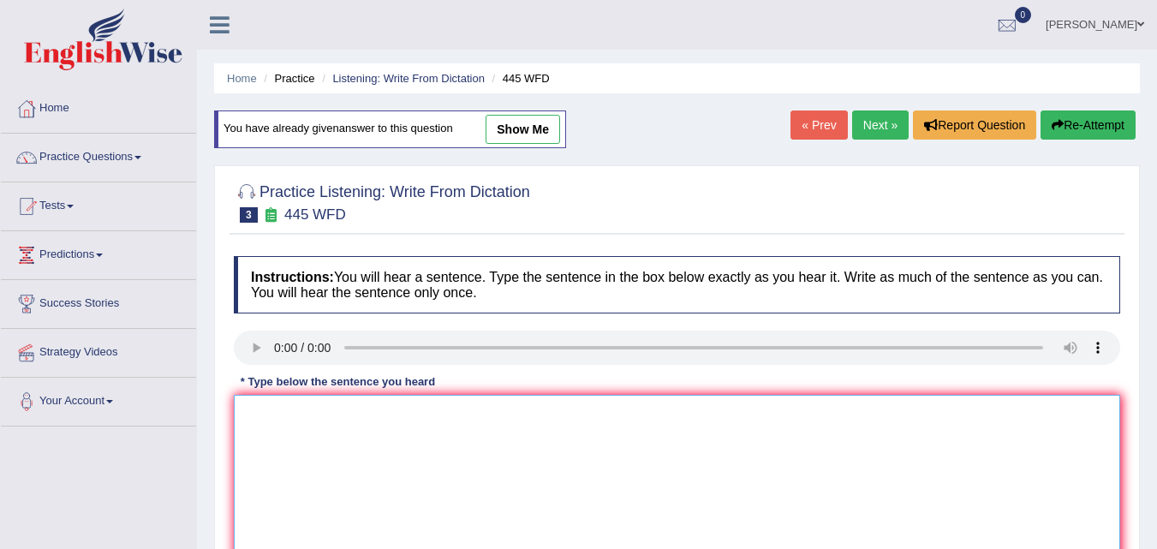
click at [313, 458] on textarea at bounding box center [677, 478] width 886 height 166
type textarea "t"
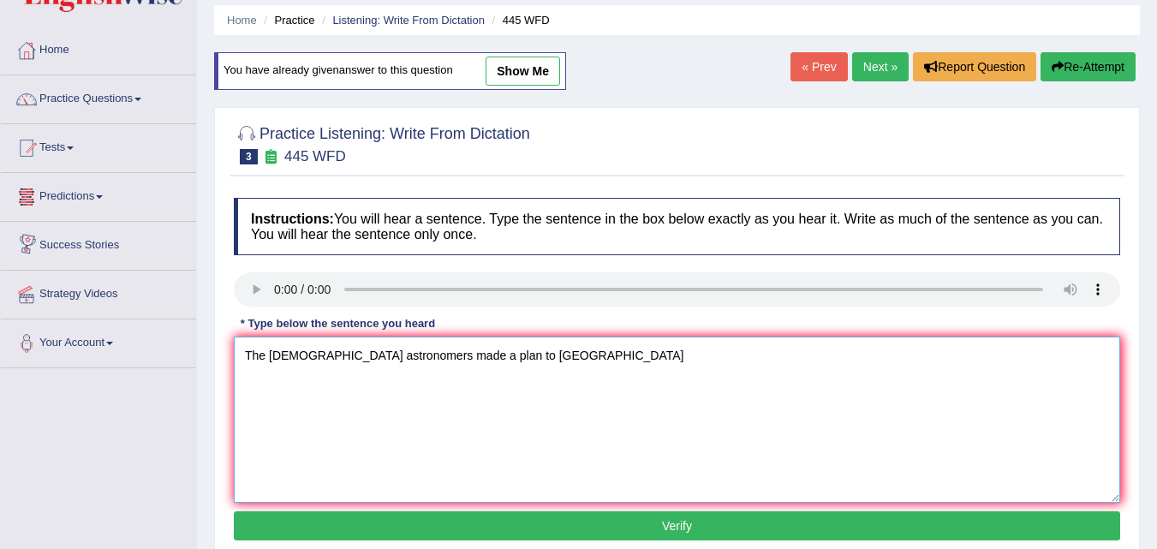
scroll to position [86, 0]
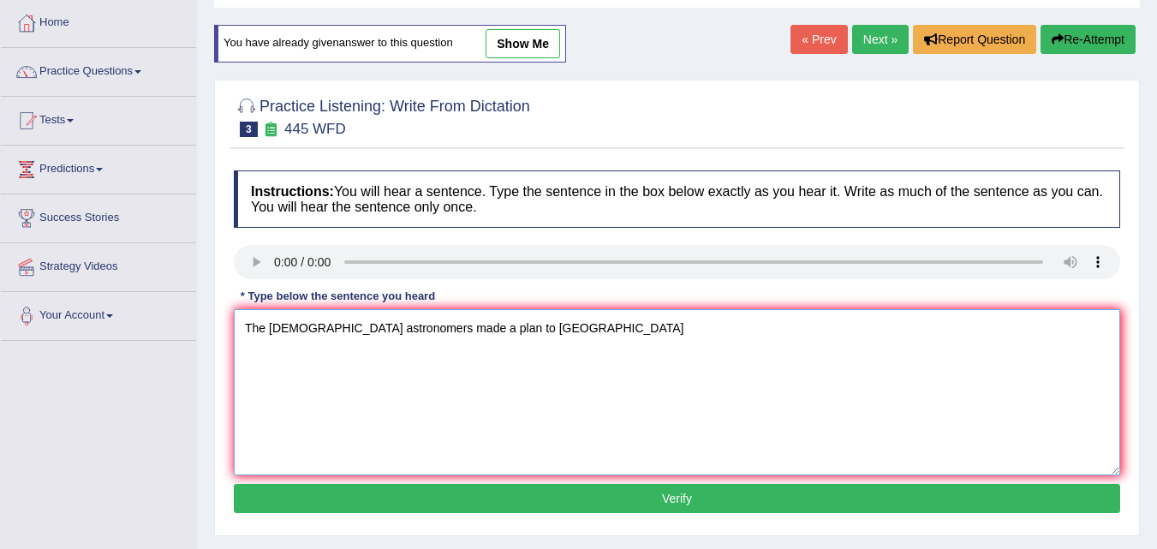
click at [473, 333] on textarea "The [DEMOGRAPHIC_DATA] astronomers made a plan to [GEOGRAPHIC_DATA]" at bounding box center [677, 392] width 886 height 166
drag, startPoint x: 519, startPoint y: 336, endPoint x: 213, endPoint y: 386, distance: 309.8
click at [206, 383] on div "Home Practice Listening: Write From Dictation 445 WFD You have already given an…" at bounding box center [677, 342] width 960 height 856
click at [480, 337] on textarea "The [DEMOGRAPHIC_DATA] astronomers made a plan to [GEOGRAPHIC_DATA]" at bounding box center [677, 392] width 886 height 166
click at [527, 338] on textarea "The [DEMOGRAPHIC_DATA] astronomers made a plan to [GEOGRAPHIC_DATA]" at bounding box center [677, 392] width 886 height 166
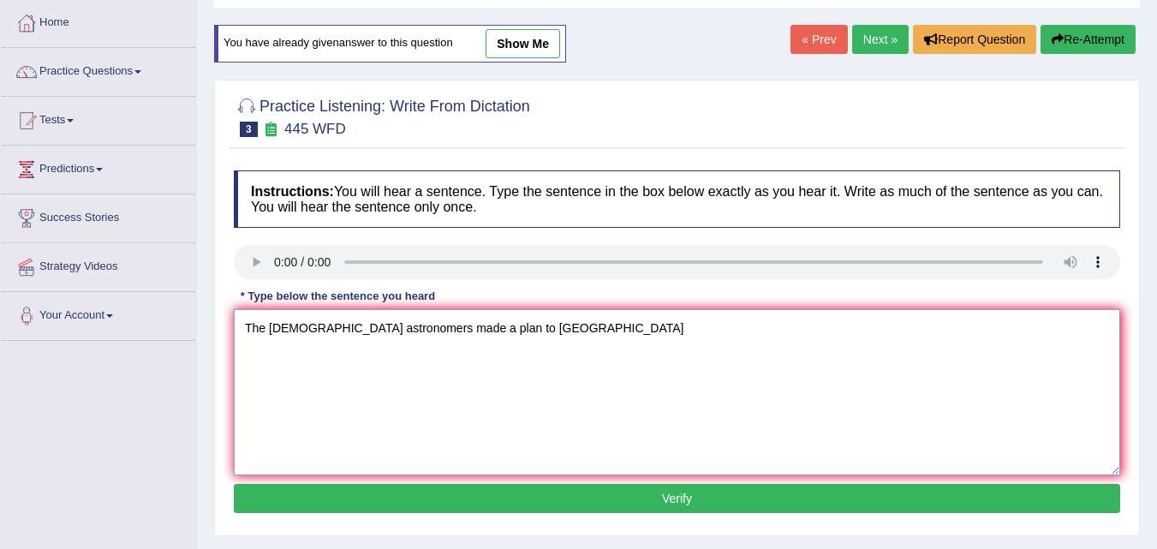
click at [523, 335] on textarea "The [DEMOGRAPHIC_DATA] astronomers made a plan to [GEOGRAPHIC_DATA]" at bounding box center [677, 392] width 886 height 166
type textarea "The [DEMOGRAPHIC_DATA] astronomers made a plan to [GEOGRAPHIC_DATA]"
click at [475, 327] on textarea "The [DEMOGRAPHIC_DATA] astronomers made a plan to [GEOGRAPHIC_DATA]" at bounding box center [677, 392] width 886 height 166
click at [514, 331] on textarea "The [DEMOGRAPHIC_DATA] astronomers made a plan to [GEOGRAPHIC_DATA]" at bounding box center [677, 392] width 886 height 166
click at [524, 330] on textarea "The [DEMOGRAPHIC_DATA] astronomers made a plan to [GEOGRAPHIC_DATA]" at bounding box center [677, 392] width 886 height 166
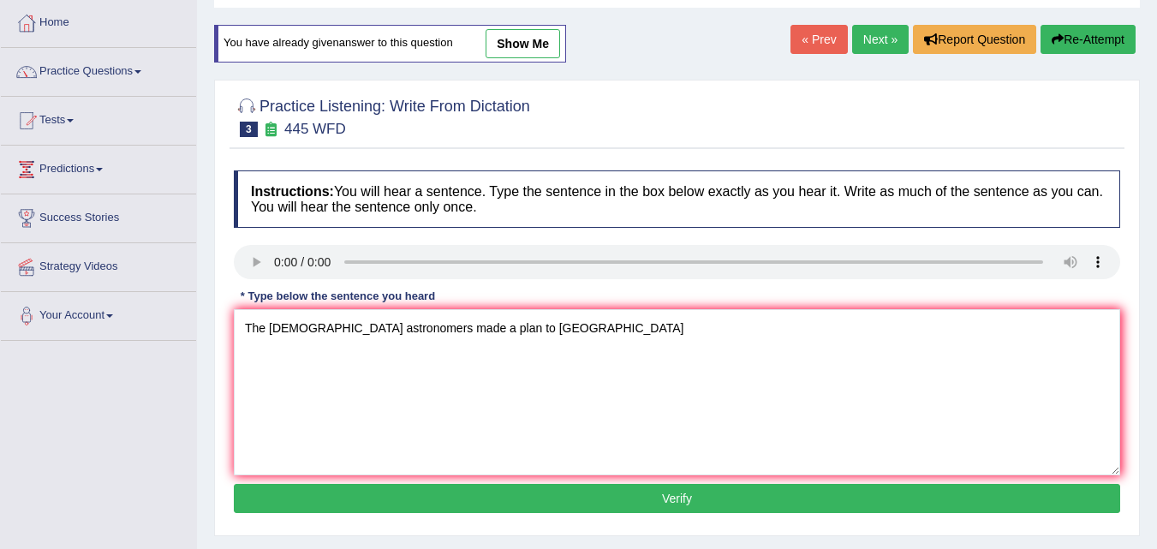
click at [718, 497] on button "Verify" at bounding box center [677, 498] width 886 height 29
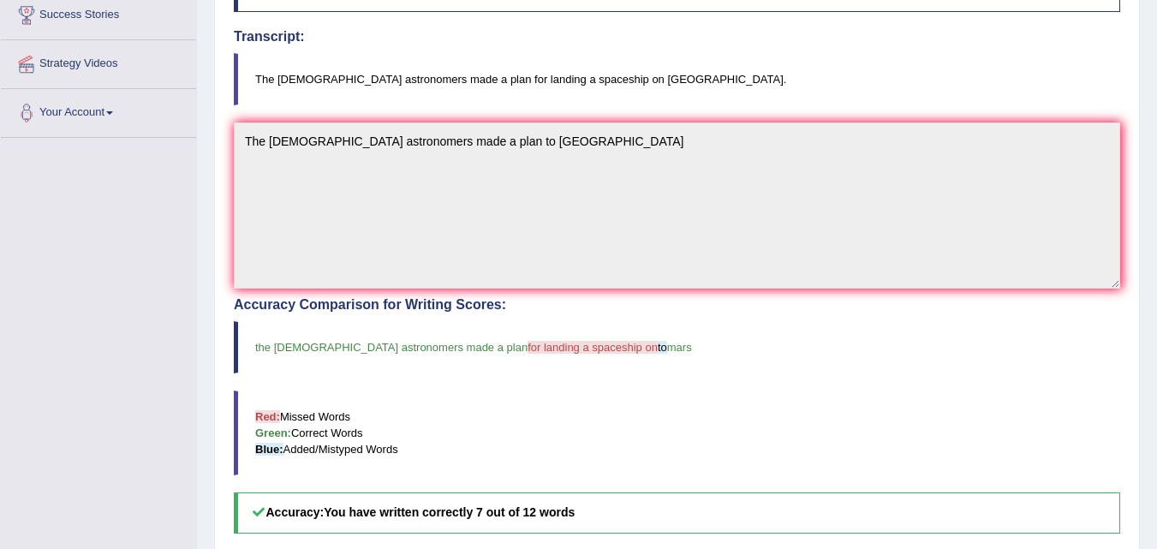
scroll to position [0, 0]
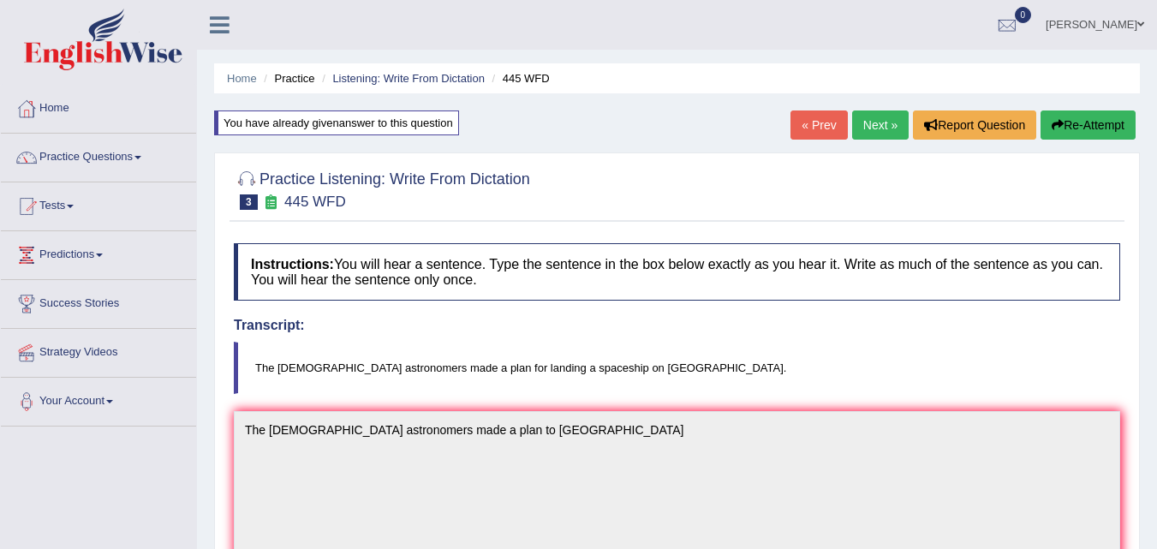
click at [1090, 129] on button "Re-Attempt" at bounding box center [1087, 124] width 95 height 29
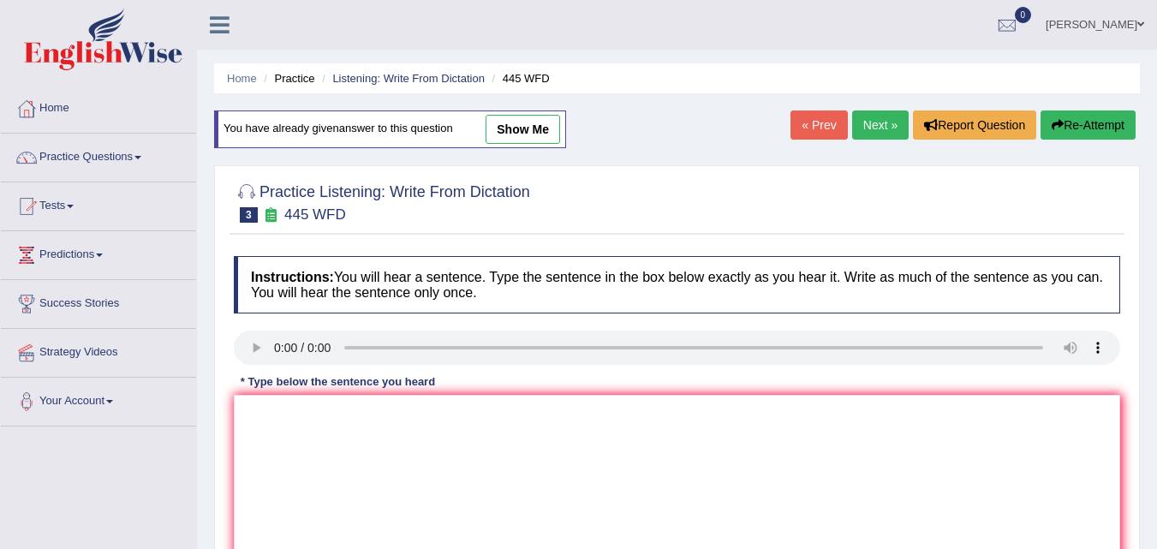
click at [873, 125] on link "Next »" at bounding box center [880, 124] width 57 height 29
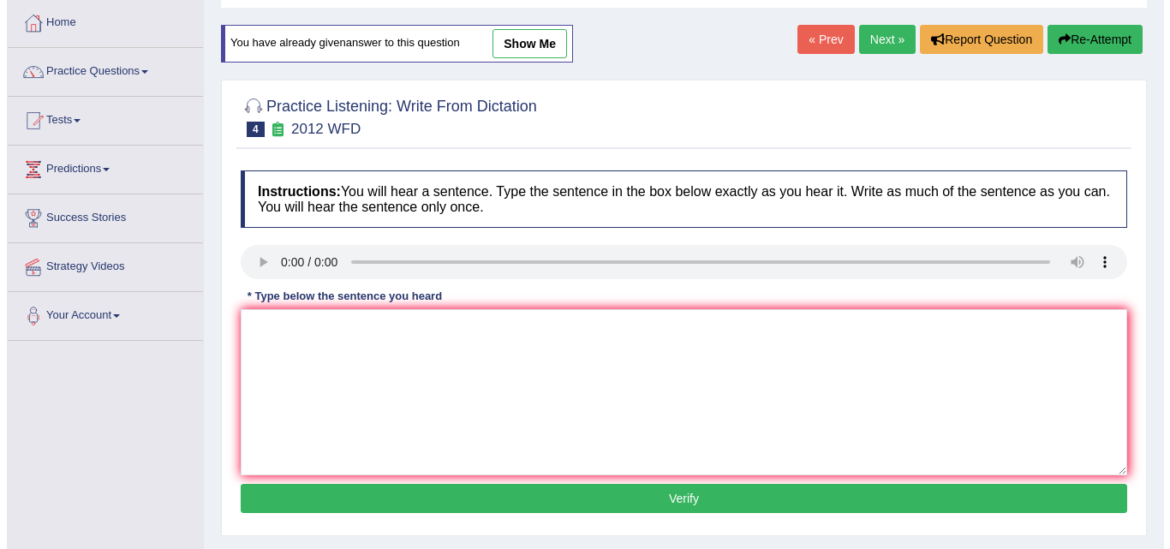
scroll to position [86, 0]
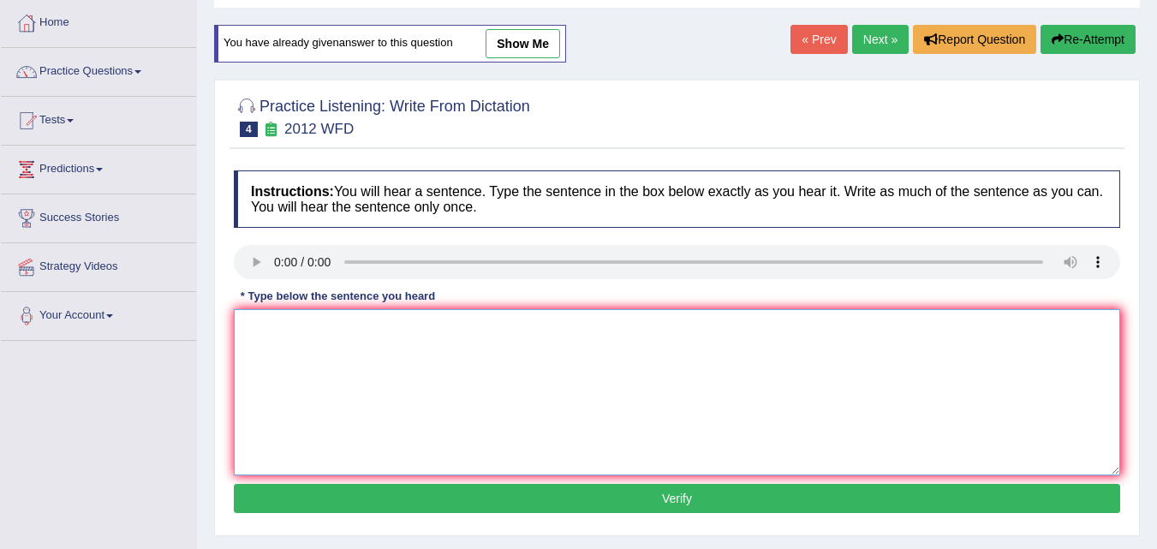
click at [292, 331] on textarea at bounding box center [677, 392] width 886 height 166
type textarea "t"
click at [360, 325] on textarea "There is a great idea stoped" at bounding box center [677, 392] width 886 height 166
click at [510, 334] on textarea "There is a great idea stoped" at bounding box center [677, 392] width 886 height 166
click at [333, 334] on textarea "There is a great idea stoped" at bounding box center [677, 392] width 886 height 166
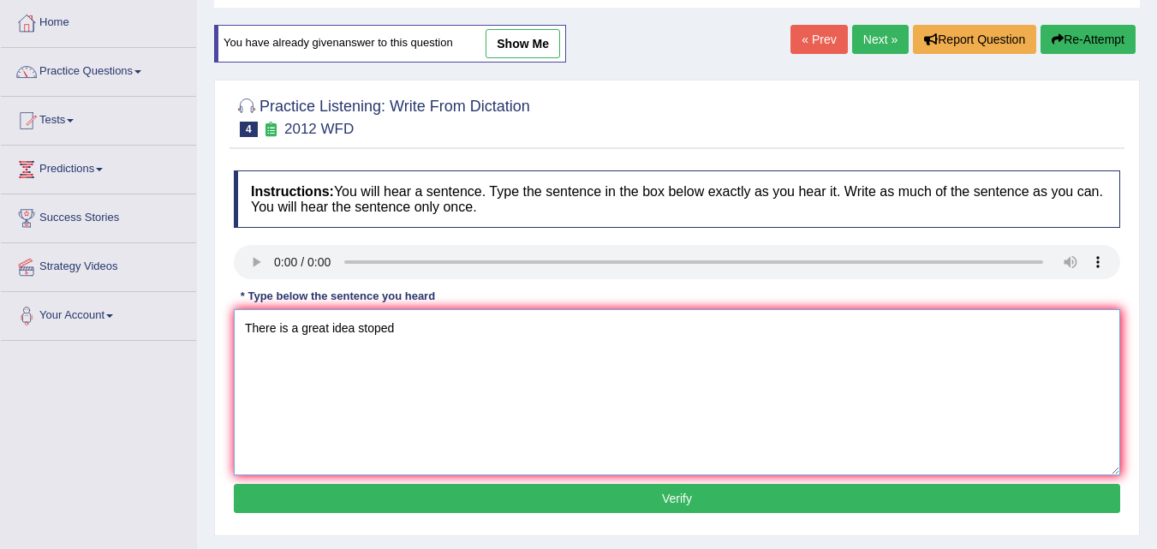
click at [333, 334] on textarea "There is a great idea stoped" at bounding box center [677, 392] width 886 height 166
click at [342, 332] on textarea "There is a great idea stoped" at bounding box center [677, 392] width 886 height 166
click at [343, 332] on textarea "There is a great idea stoped" at bounding box center [677, 392] width 886 height 166
click at [344, 331] on textarea "There is a great idea stoped" at bounding box center [677, 392] width 886 height 166
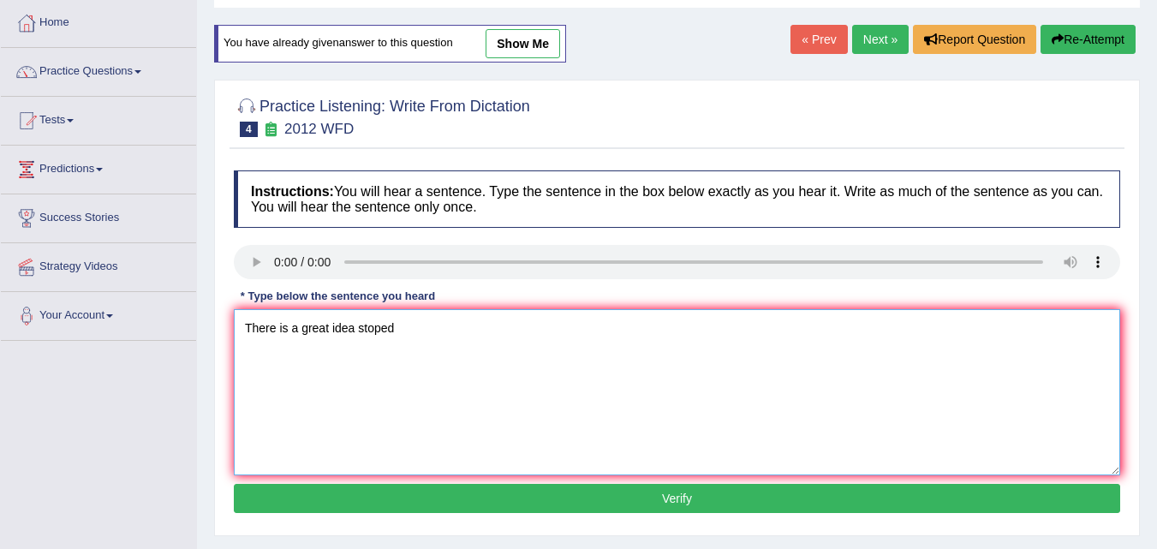
click at [344, 331] on textarea "There is a great idea stoped" at bounding box center [677, 392] width 886 height 166
click at [432, 346] on textarea "There is a great idea stoped" at bounding box center [677, 392] width 886 height 166
click at [414, 333] on textarea "There is a great idea stoped" at bounding box center [677, 392] width 886 height 166
click at [335, 328] on textarea "There is a great idea stoped" at bounding box center [677, 392] width 886 height 166
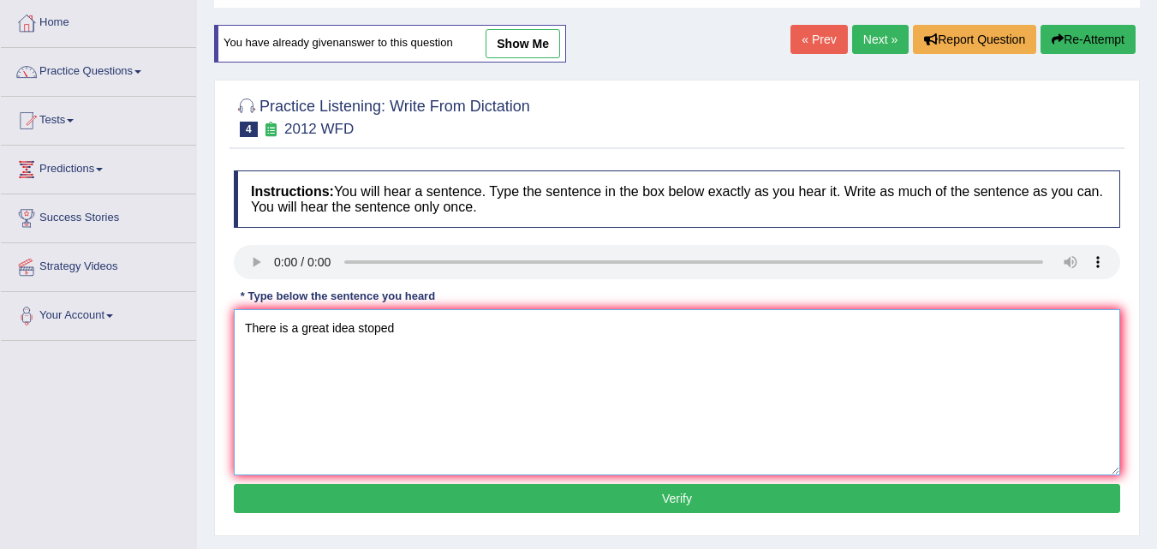
click at [335, 328] on textarea "There is a great idea stoped" at bounding box center [677, 392] width 886 height 166
click at [505, 318] on textarea "There is a great deal to be stoped" at bounding box center [677, 392] width 886 height 166
type textarea "There is a great deal to be stoped"
click at [569, 334] on textarea "There is a great deal to be stoped" at bounding box center [677, 392] width 886 height 166
click at [546, 375] on textarea "There is a great deal to be stoped" at bounding box center [677, 392] width 886 height 166
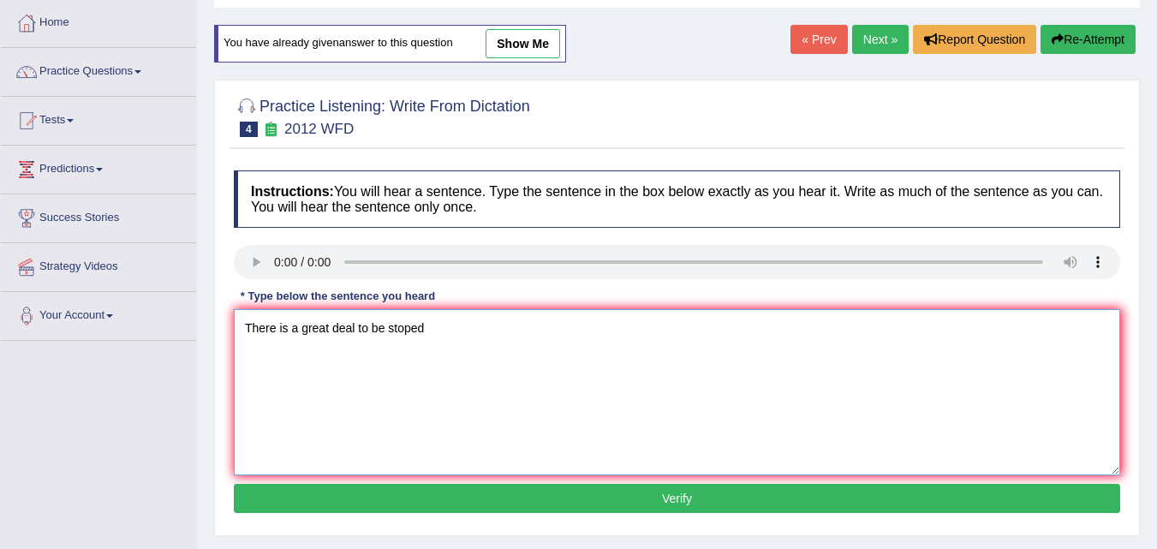
click at [462, 331] on textarea "There is a great deal to be stoped" at bounding box center [677, 392] width 886 height 166
click at [642, 504] on button "Verify" at bounding box center [677, 498] width 886 height 29
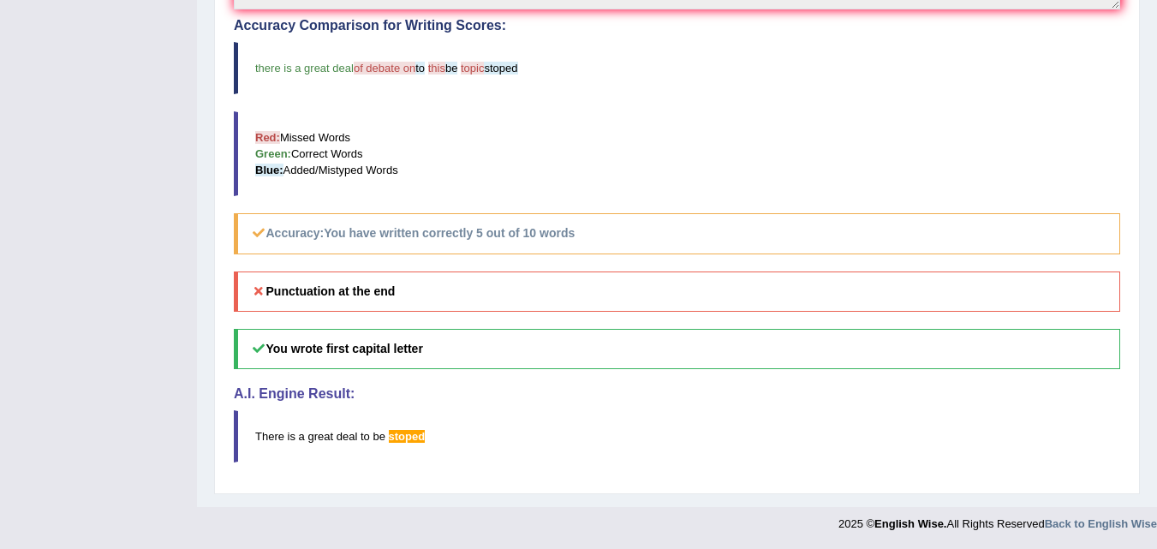
scroll to position [569, 0]
drag, startPoint x: 282, startPoint y: 297, endPoint x: 384, endPoint y: 305, distance: 102.2
click at [384, 305] on h5 "Punctuation at the end" at bounding box center [677, 291] width 886 height 40
drag, startPoint x: 431, startPoint y: 353, endPoint x: 444, endPoint y: 351, distance: 13.8
click at [444, 352] on h5 "You wrote first capital letter" at bounding box center [677, 348] width 886 height 40
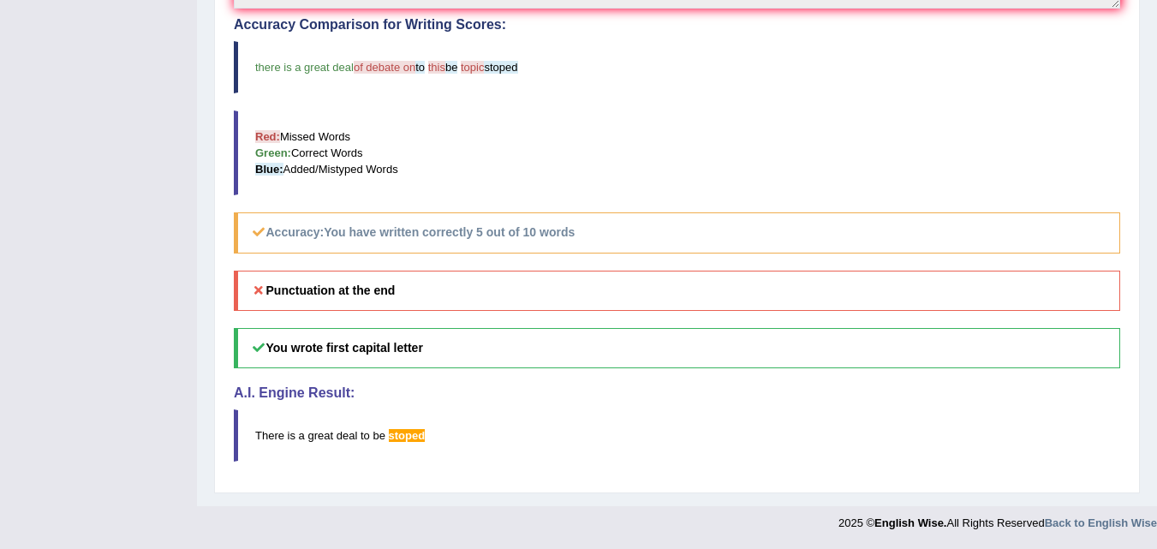
click at [444, 299] on h5 "Punctuation at the end" at bounding box center [677, 291] width 886 height 40
click at [348, 301] on h5 "Punctuation at the end" at bounding box center [677, 291] width 886 height 40
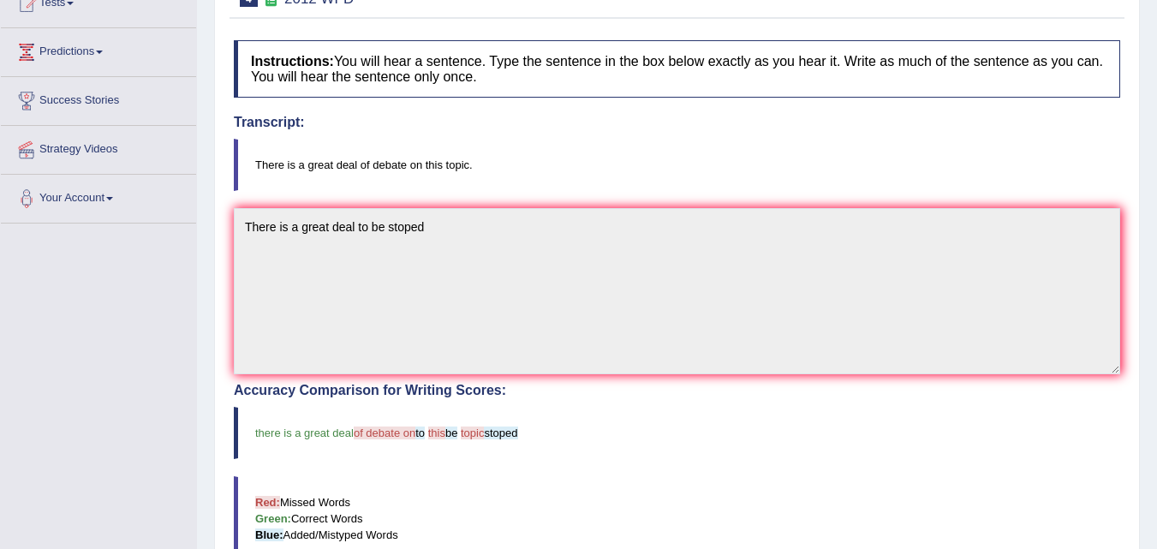
scroll to position [55, 0]
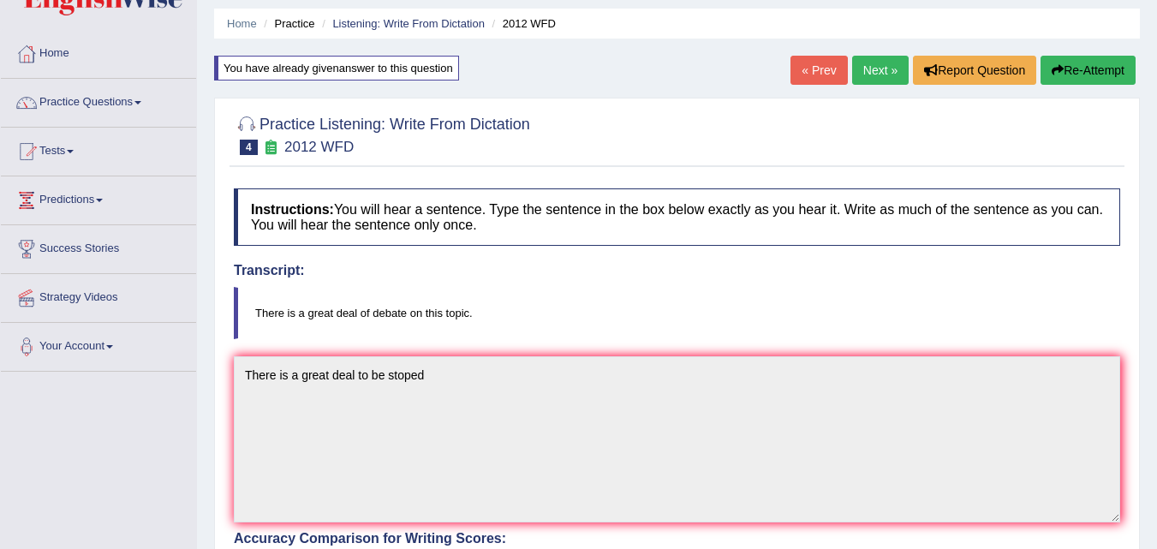
click at [879, 74] on link "Next »" at bounding box center [880, 70] width 57 height 29
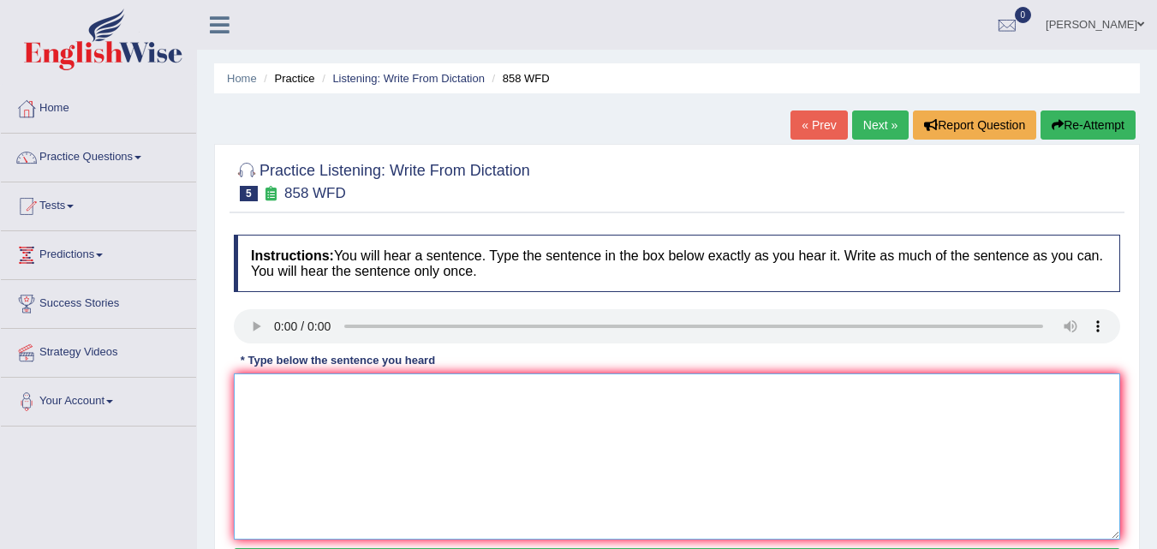
click at [402, 397] on textarea at bounding box center [677, 456] width 886 height 166
type textarea "t"
click at [425, 389] on textarea "The year when historian" at bounding box center [677, 456] width 886 height 166
click at [325, 393] on textarea "The year when facts historian" at bounding box center [677, 456] width 886 height 166
click at [327, 394] on textarea "The year when facts historian" at bounding box center [677, 456] width 886 height 166
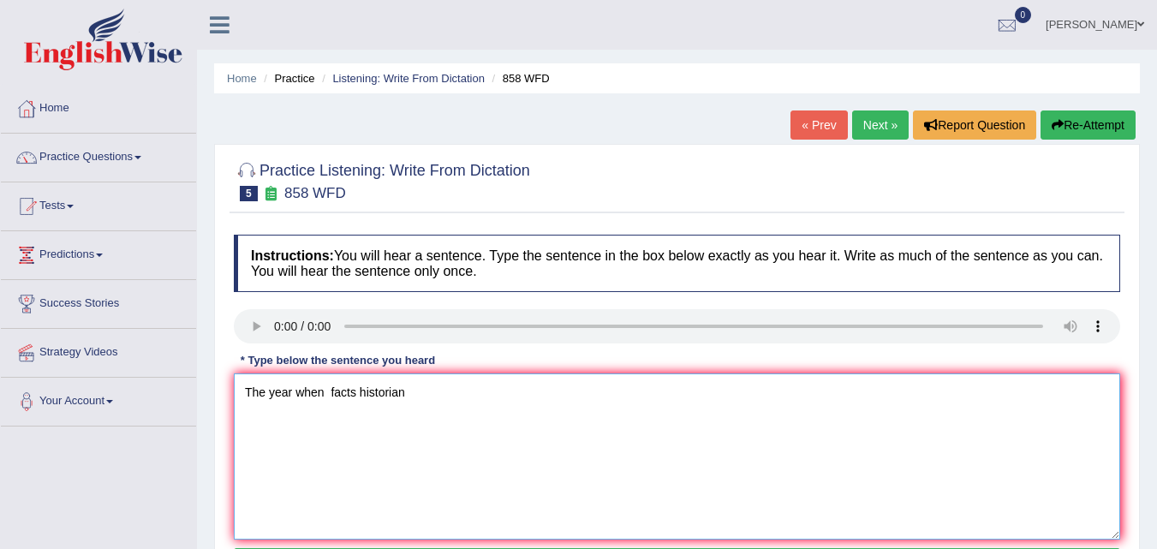
click at [356, 390] on textarea "The year when facts historian" at bounding box center [677, 456] width 886 height 166
drag, startPoint x: 337, startPoint y: 392, endPoint x: 388, endPoint y: 403, distance: 51.7
click at [388, 403] on textarea "The year when shaper face facts interested historian" at bounding box center [677, 456] width 886 height 166
click at [388, 402] on textarea "The year when shaper face facts interested historian" at bounding box center [677, 456] width 886 height 166
drag, startPoint x: 390, startPoint y: 402, endPoint x: 329, endPoint y: 397, distance: 60.9
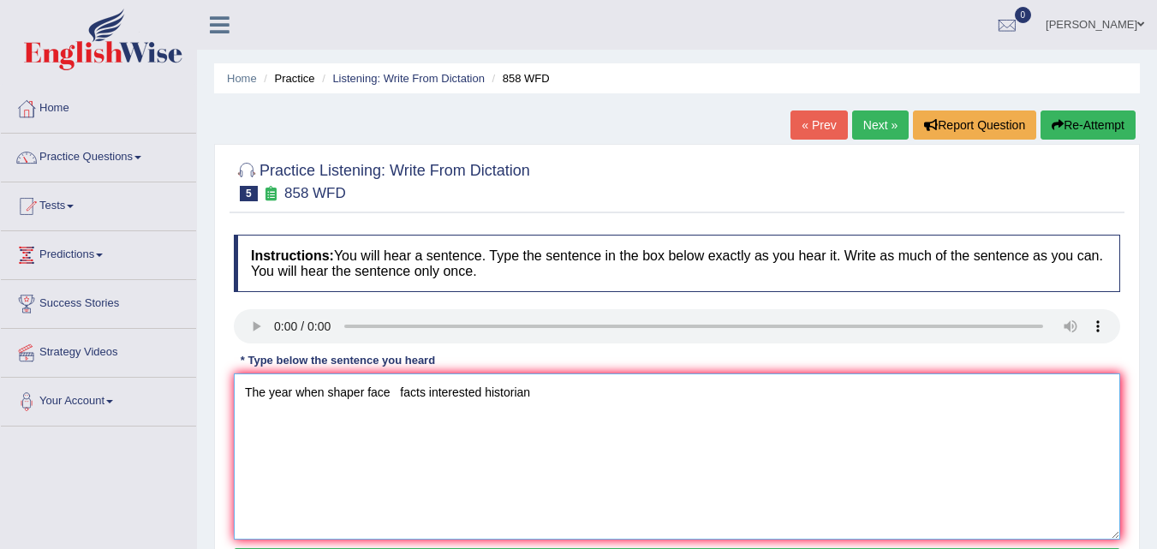
click at [329, 397] on textarea "The year when shaper face facts interested historian" at bounding box center [677, 456] width 886 height 166
click at [456, 379] on textarea "The year when shaper face facts interested historian" at bounding box center [677, 456] width 886 height 166
click at [384, 402] on textarea "The year when shaper face facts interested historian" at bounding box center [677, 456] width 886 height 166
click at [398, 400] on textarea "The year when shaper face facts interested historian" at bounding box center [677, 456] width 886 height 166
click at [554, 399] on textarea "The year when shaper face facts interested historian" at bounding box center [677, 456] width 886 height 166
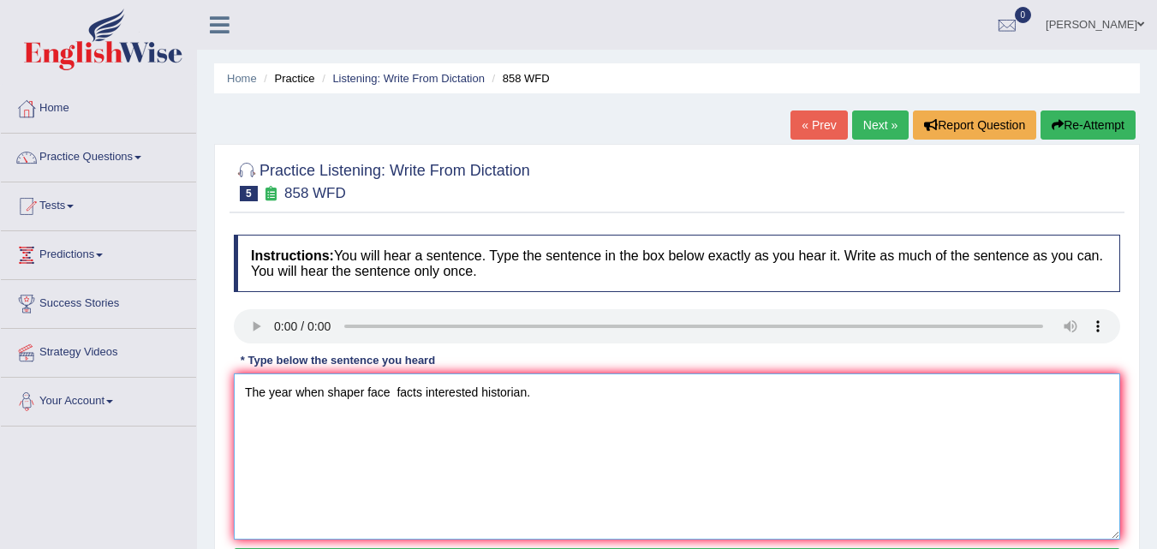
click at [289, 390] on textarea "The year when shaper face facts interested historian." at bounding box center [677, 456] width 886 height 166
click at [407, 393] on textarea "The year of when shaper face facts interested historian." at bounding box center [677, 456] width 886 height 166
click at [556, 394] on textarea "The year of when shaper face shipwreck facts interested historian." at bounding box center [677, 456] width 886 height 166
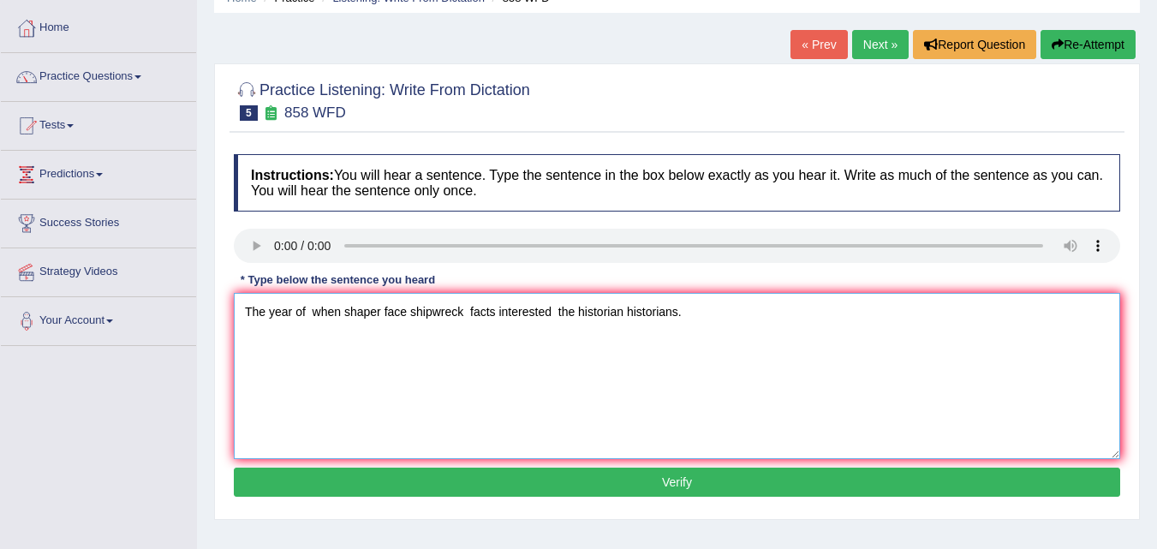
scroll to position [257, 0]
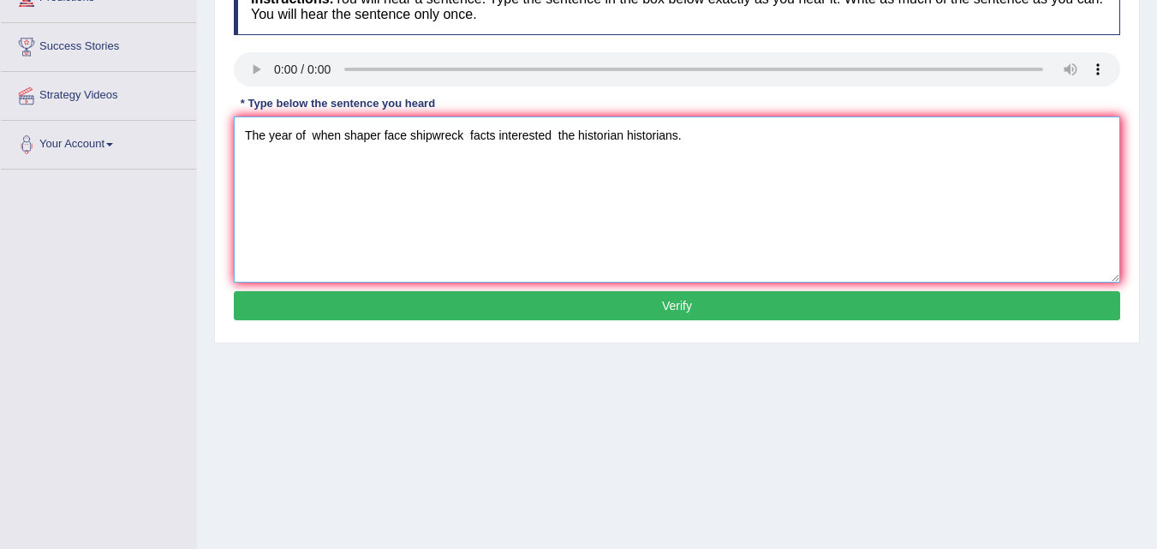
type textarea "The year of when shaper face shipwreck facts interested the historian historian…"
click at [668, 313] on button "Verify" at bounding box center [677, 305] width 886 height 29
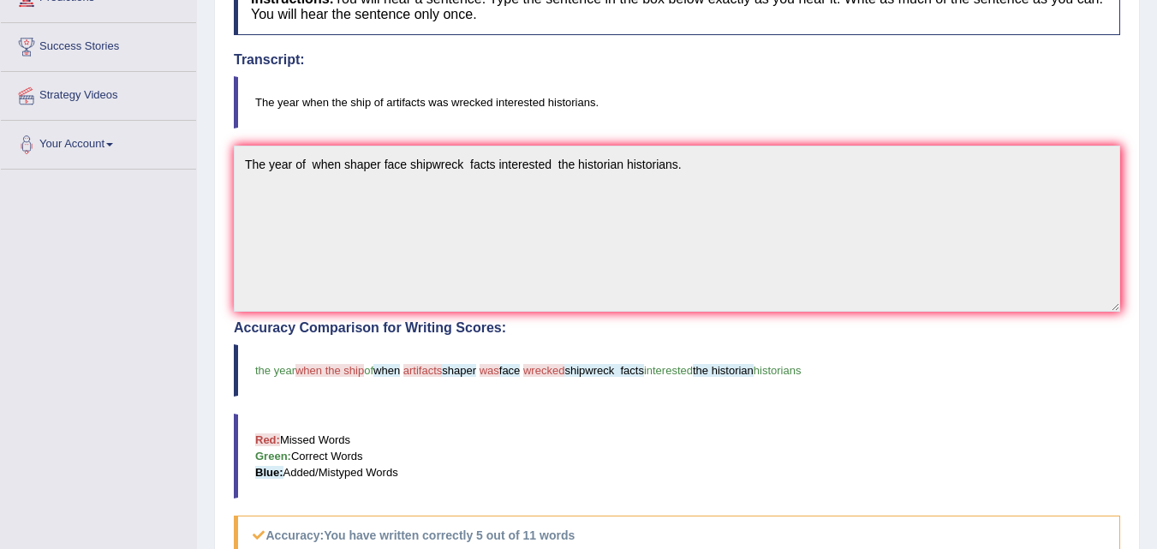
click at [801, 376] on span "historians" at bounding box center [778, 370] width 48 height 13
click at [688, 378] on blockquote "the year when the ship of when artifacts shaper was face wrecked shipwreck fact…" at bounding box center [677, 370] width 886 height 52
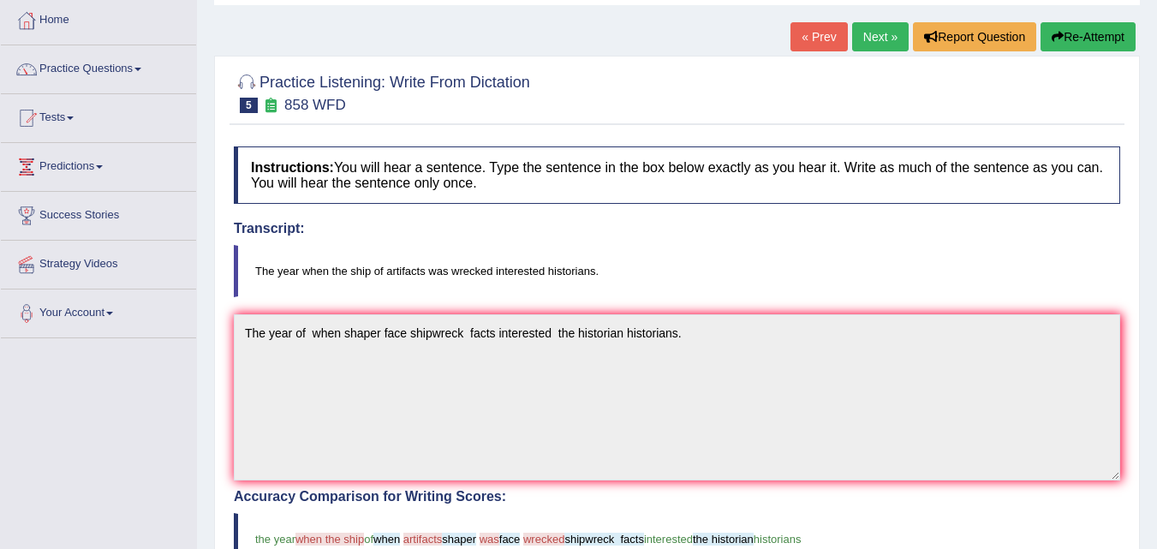
scroll to position [0, 0]
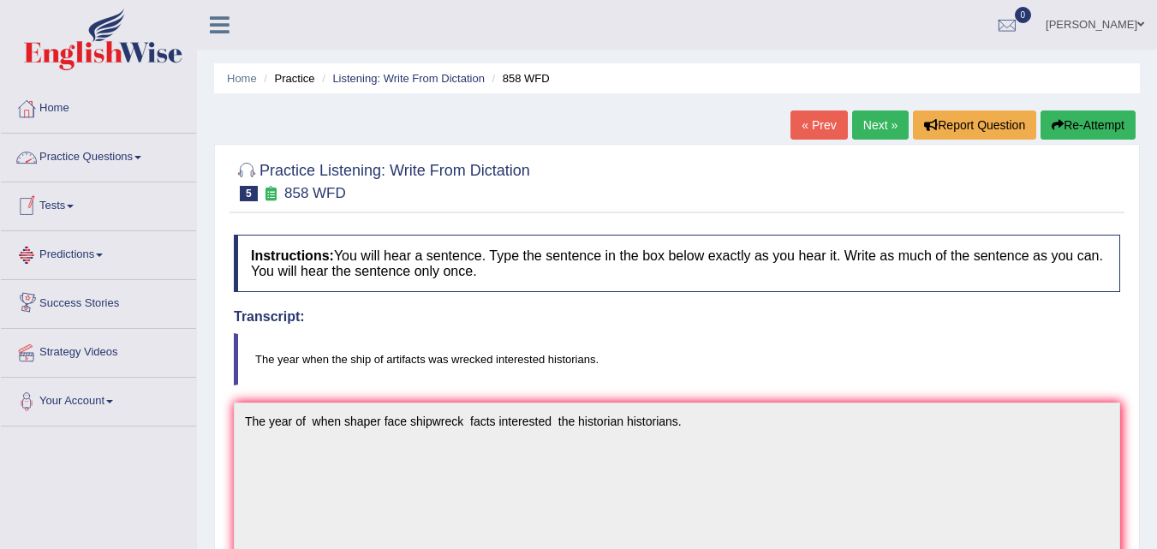
click at [104, 150] on link "Practice Questions" at bounding box center [98, 155] width 195 height 43
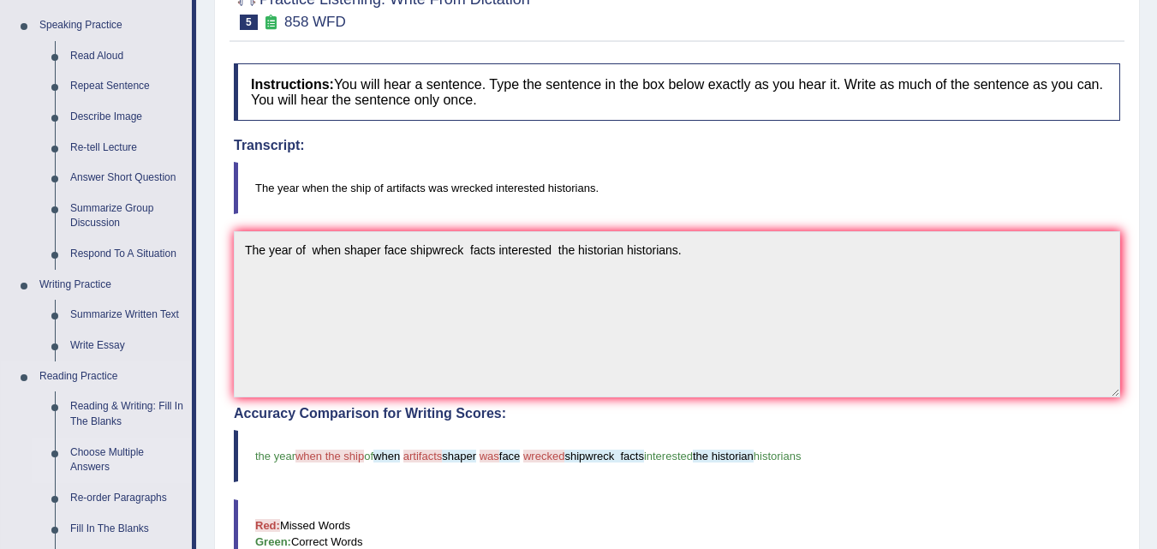
scroll to position [86, 0]
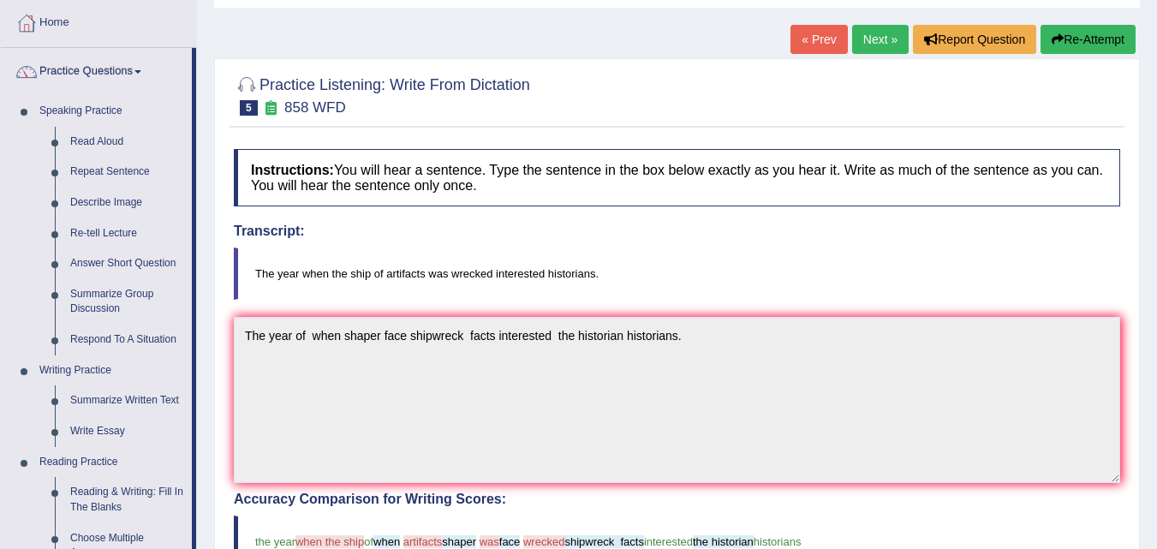
click at [75, 106] on link "Speaking Practice" at bounding box center [112, 111] width 160 height 31
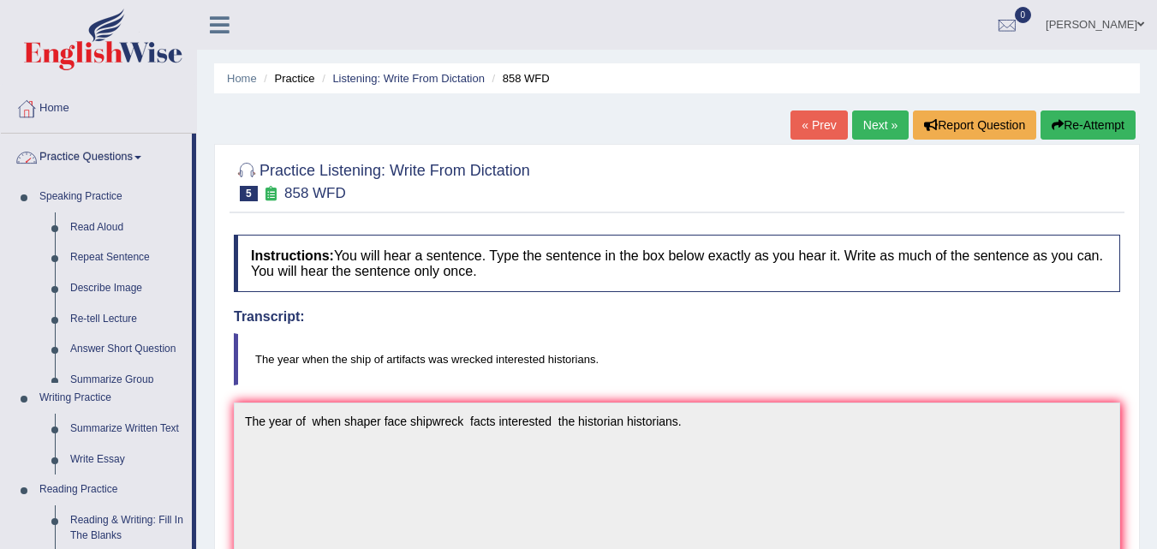
click at [472, 315] on h4 "Transcript:" at bounding box center [677, 316] width 886 height 15
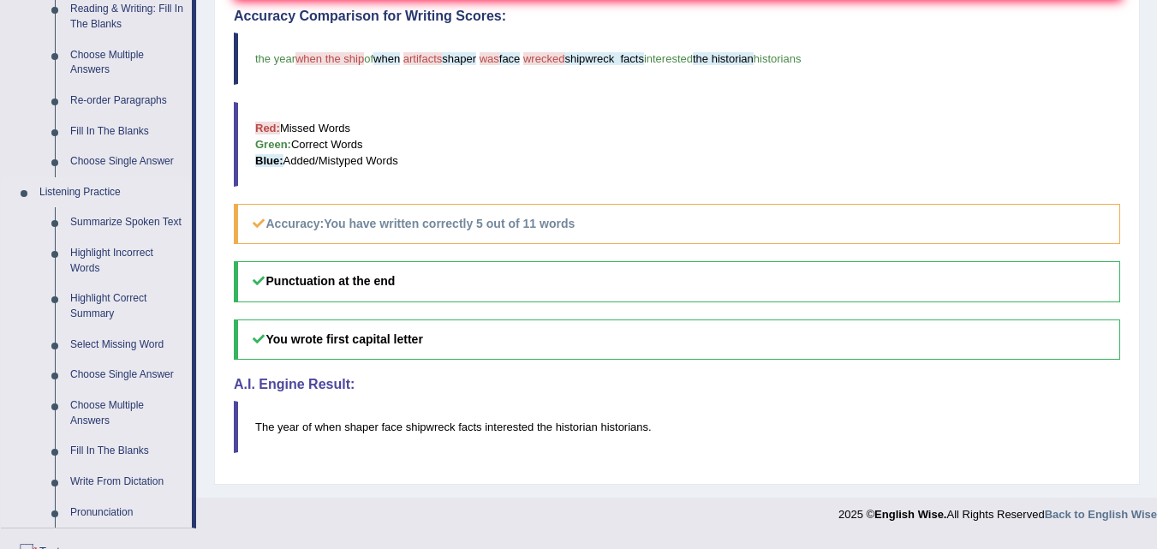
scroll to position [599, 0]
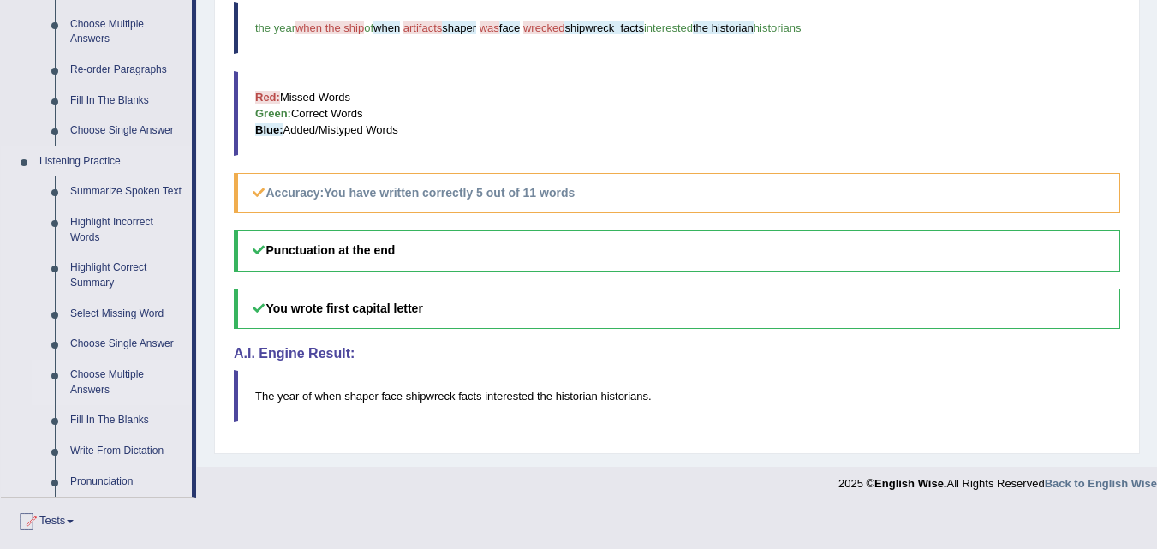
click at [98, 379] on link "Choose Multiple Answers" at bounding box center [127, 382] width 129 height 45
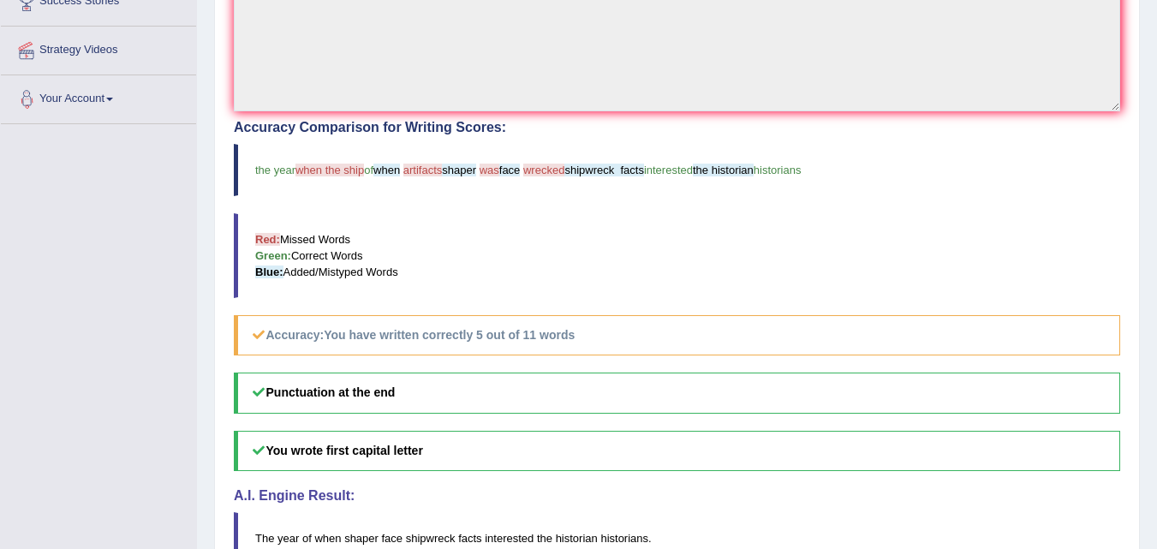
scroll to position [265, 0]
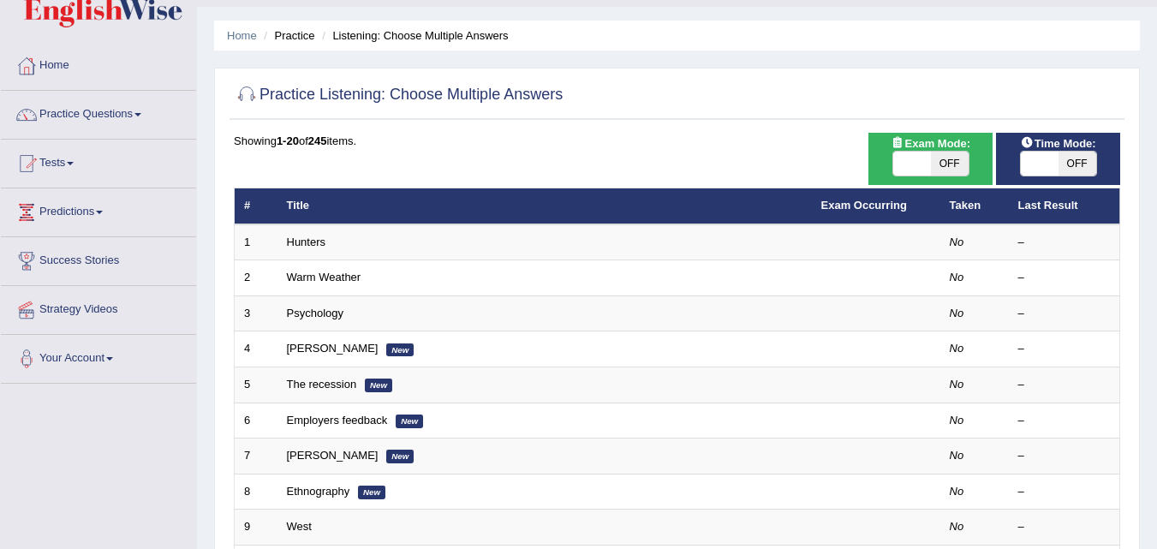
scroll to position [86, 0]
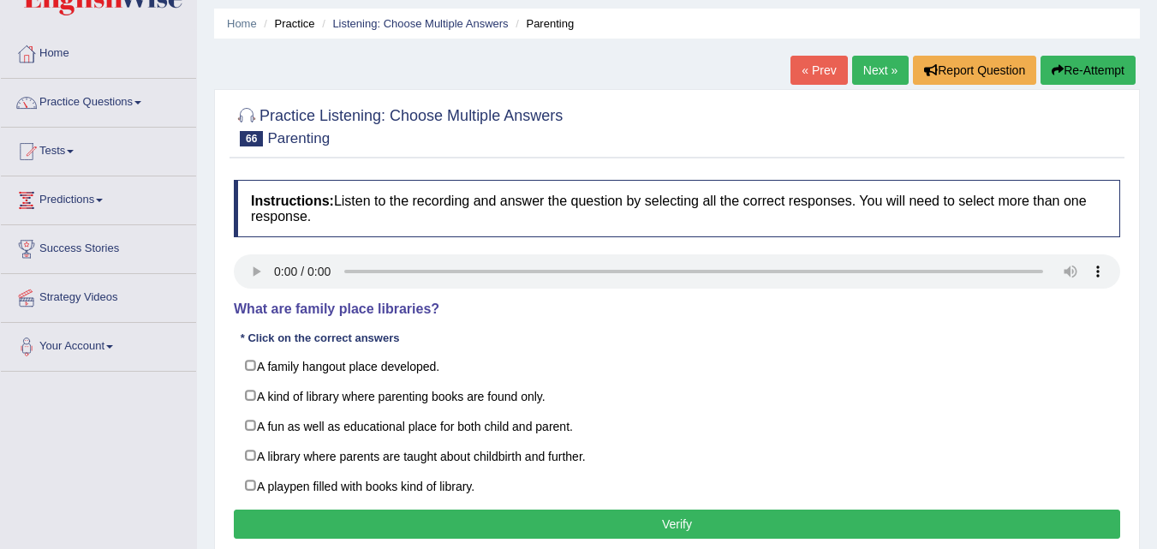
scroll to position [86, 0]
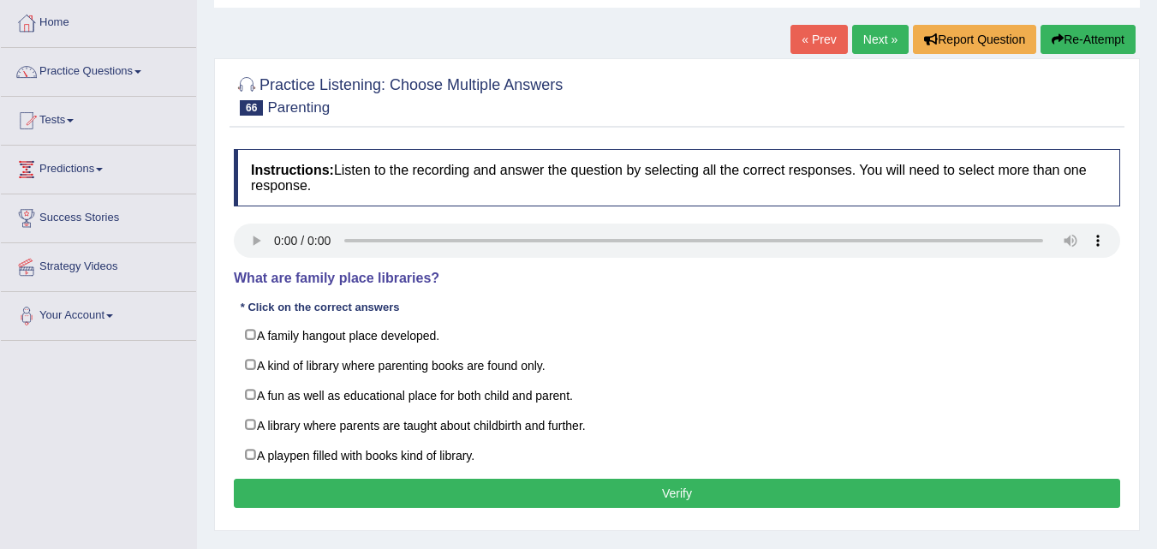
click at [233, 217] on div "Instructions: Listen to the recording and answer the question by selecting all …" at bounding box center [676, 330] width 895 height 381
drag, startPoint x: 393, startPoint y: 273, endPoint x: 366, endPoint y: 274, distance: 26.6
click at [426, 280] on div "Instructions: Listen to the recording and answer the question by selecting all …" at bounding box center [676, 330] width 895 height 381
click at [277, 104] on small "Parenting" at bounding box center [298, 107] width 63 height 16
drag, startPoint x: 325, startPoint y: 277, endPoint x: 429, endPoint y: 279, distance: 103.6
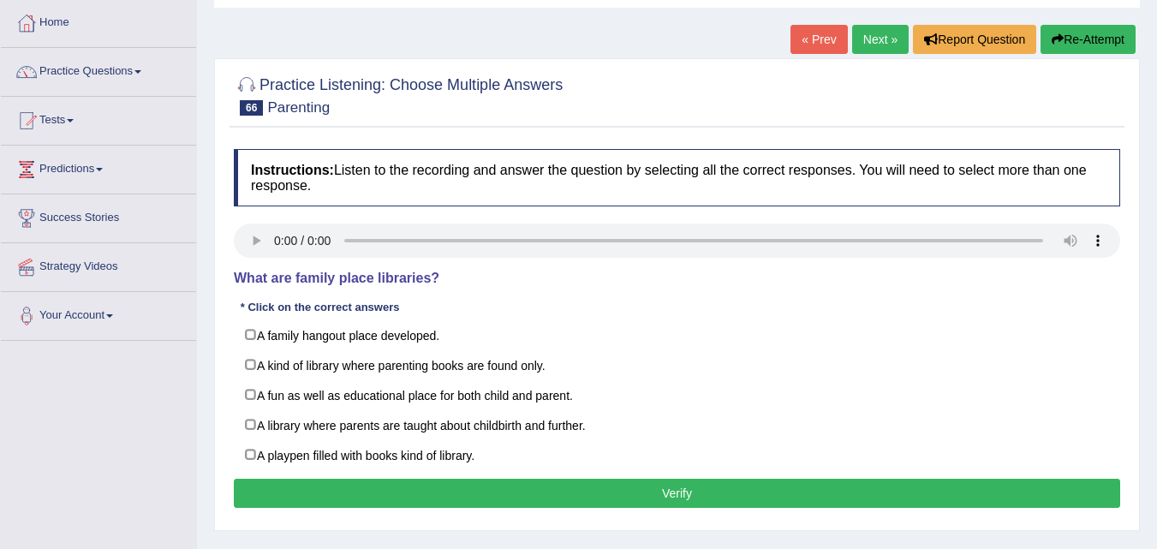
click at [429, 278] on h4 "What are family place libraries?" at bounding box center [677, 278] width 886 height 15
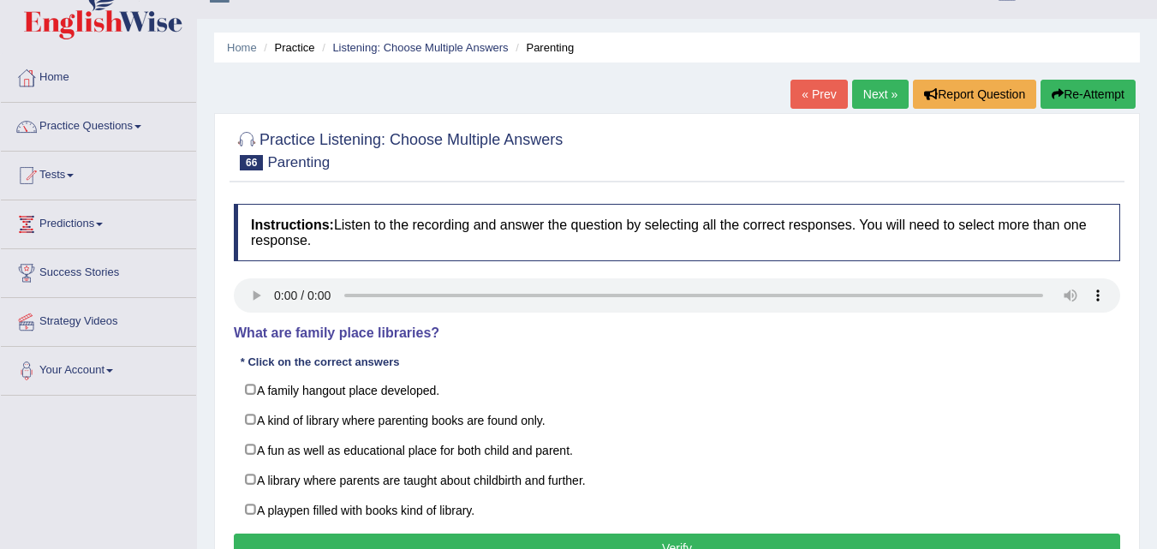
scroll to position [0, 0]
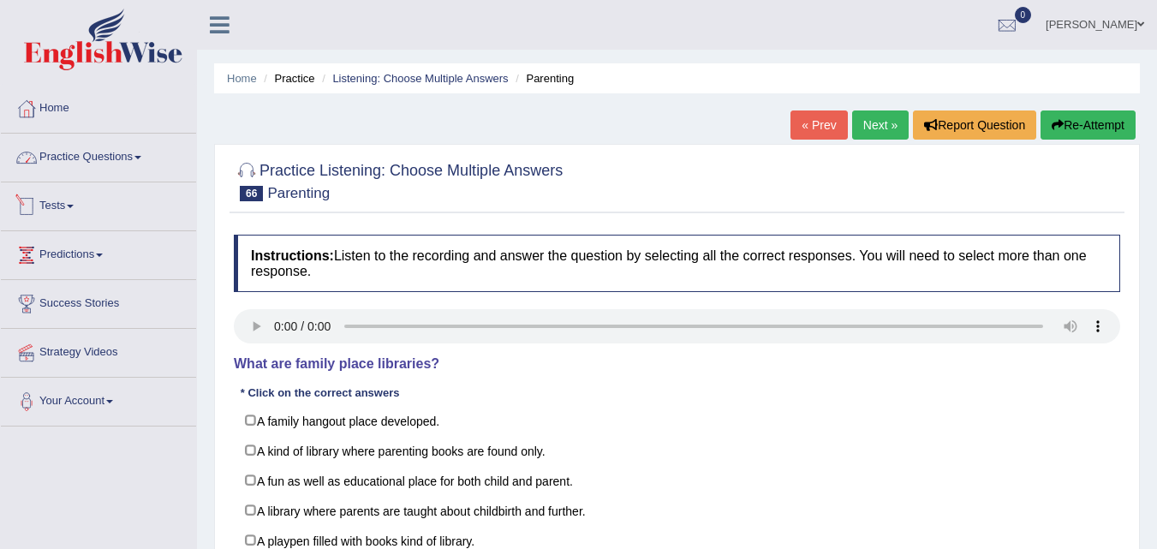
click at [121, 157] on link "Practice Questions" at bounding box center [98, 155] width 195 height 43
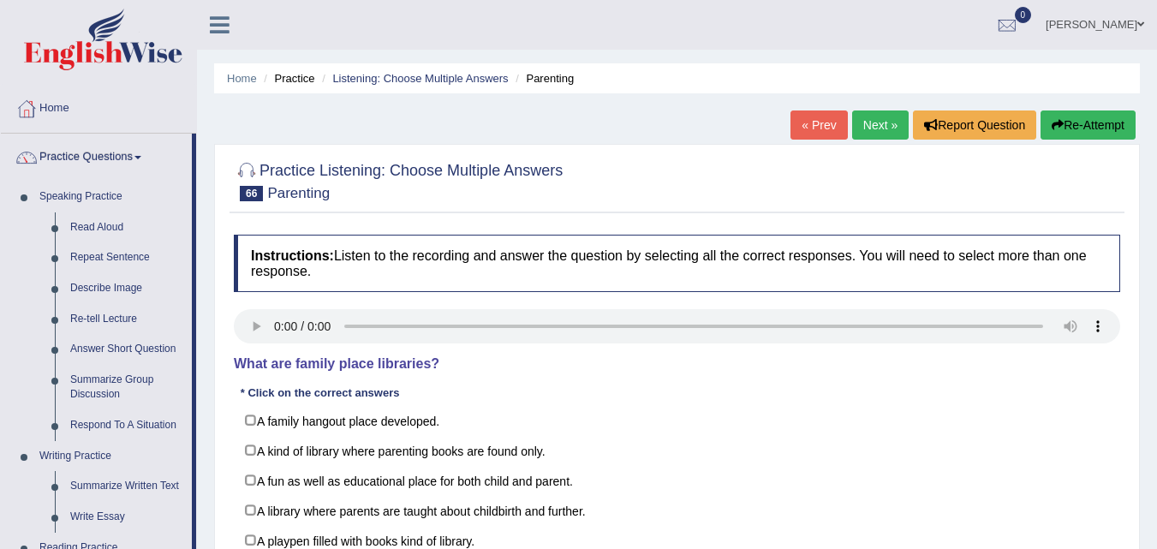
click at [315, 352] on div "Instructions: Listen to the recording and answer the question by selecting all …" at bounding box center [676, 416] width 895 height 381
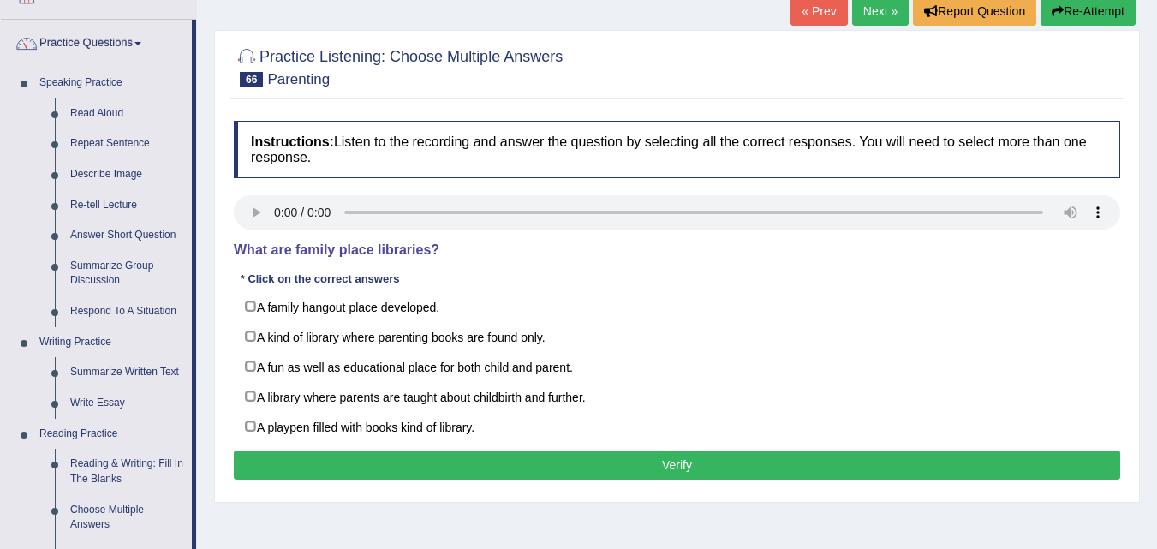
scroll to position [171, 0]
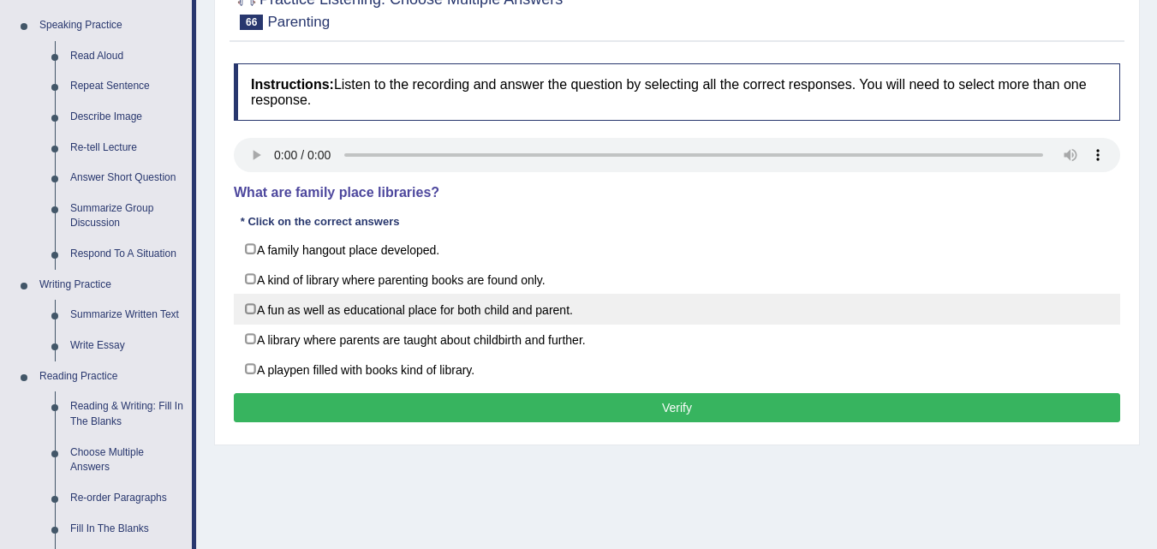
click at [252, 307] on label "A fun as well as educational place for both child and parent." at bounding box center [677, 309] width 886 height 31
checkbox input "true"
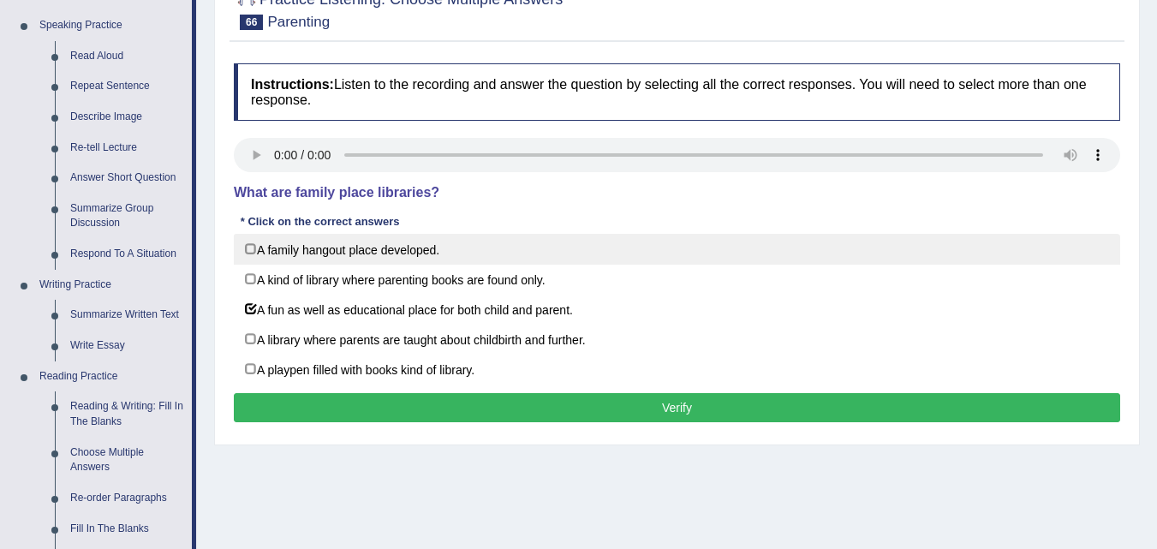
click at [259, 253] on label "A family hangout place developed." at bounding box center [677, 249] width 886 height 31
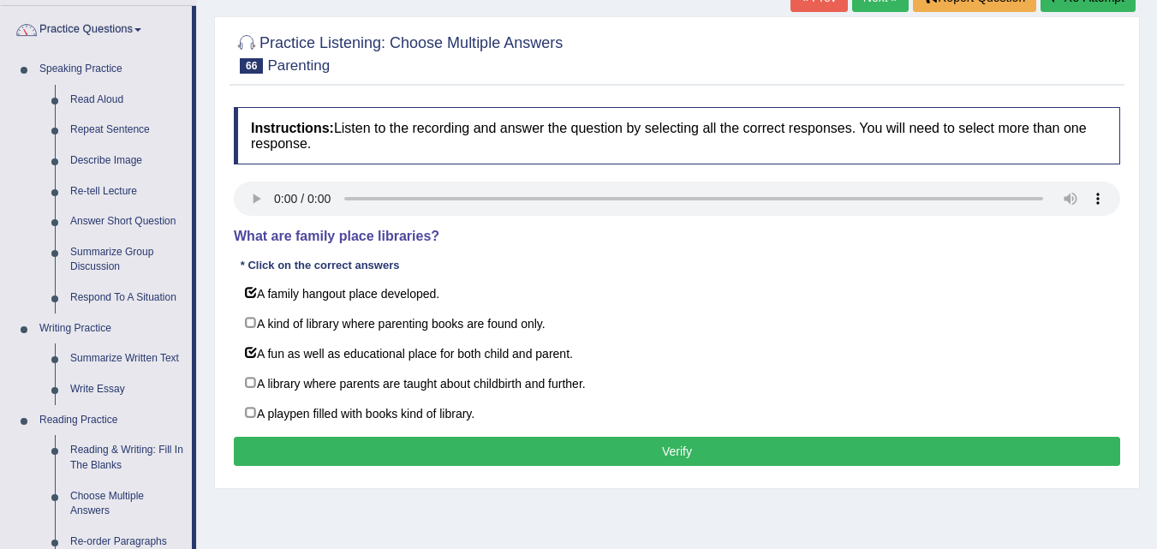
scroll to position [86, 0]
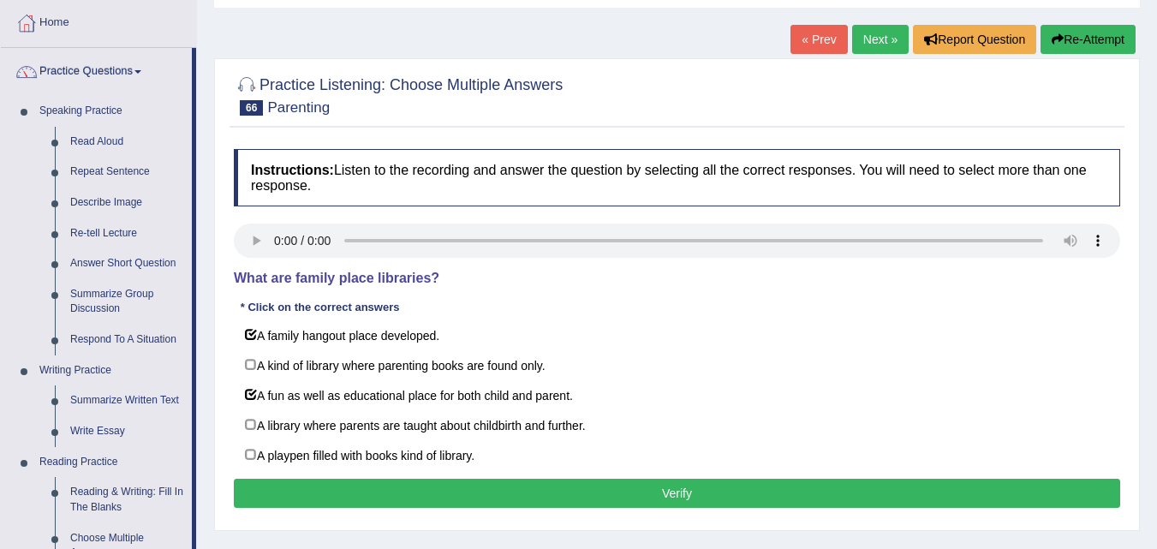
click at [756, 210] on div "Instructions: Listen to the recording and answer the question by selecting all …" at bounding box center [676, 330] width 895 height 381
click at [717, 207] on div "Instructions: Listen to the recording and answer the question by selecting all …" at bounding box center [676, 330] width 895 height 381
click at [789, 206] on h4 "Instructions: Listen to the recording and answer the question by selecting all …" at bounding box center [677, 177] width 886 height 57
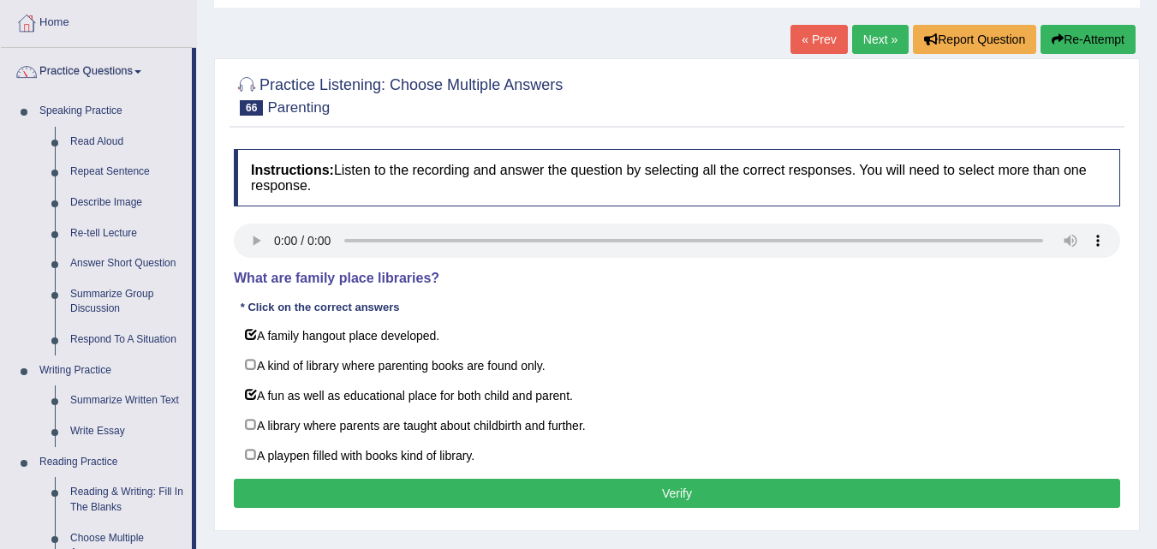
click at [789, 206] on h4 "Instructions: Listen to the recording and answer the question by selecting all …" at bounding box center [677, 177] width 886 height 57
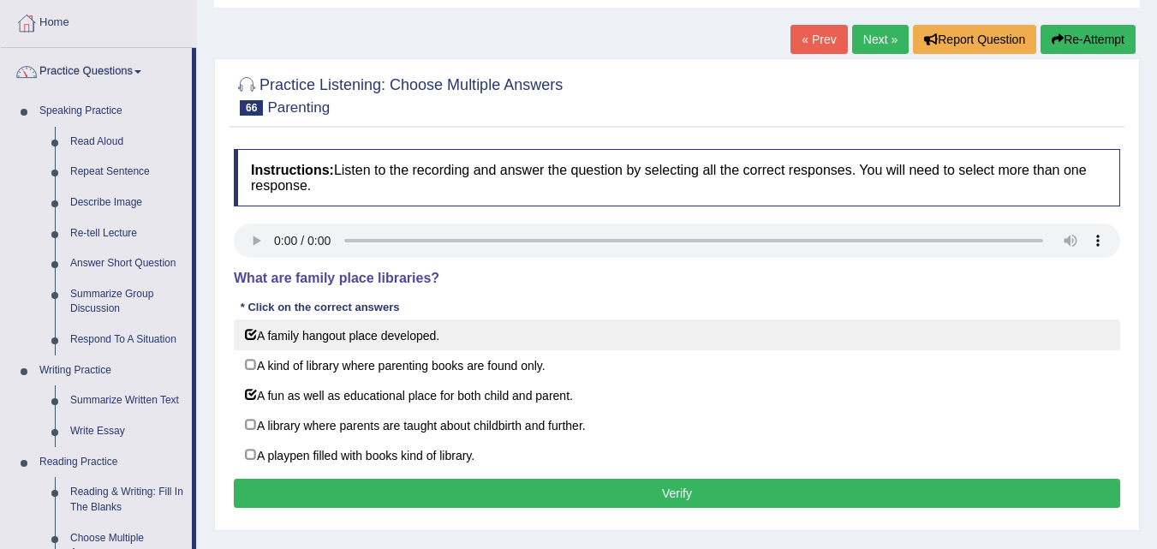
click at [251, 333] on label "A family hangout place developed." at bounding box center [677, 334] width 886 height 31
checkbox input "false"
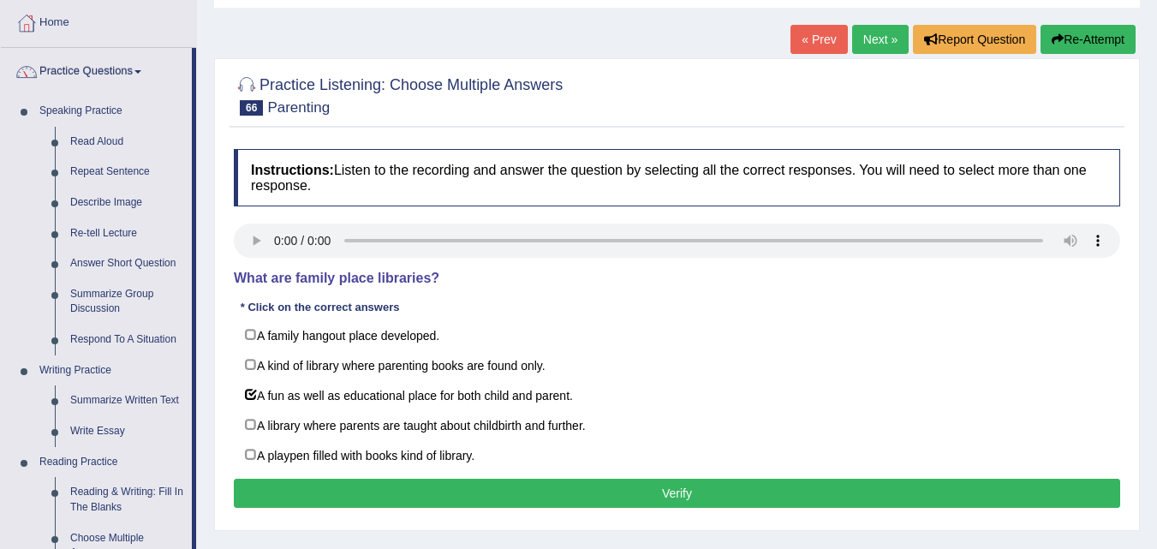
click at [480, 268] on div "Instructions: Listen to the recording and answer the question by selecting all …" at bounding box center [676, 330] width 895 height 381
click at [424, 119] on div at bounding box center [677, 95] width 886 height 52
click at [211, 319] on div "Home Practice Listening: Choose Multiple Answers Parenting « Prev Next » Report…" at bounding box center [677, 342] width 960 height 856
click at [662, 496] on button "Verify" at bounding box center [677, 493] width 886 height 29
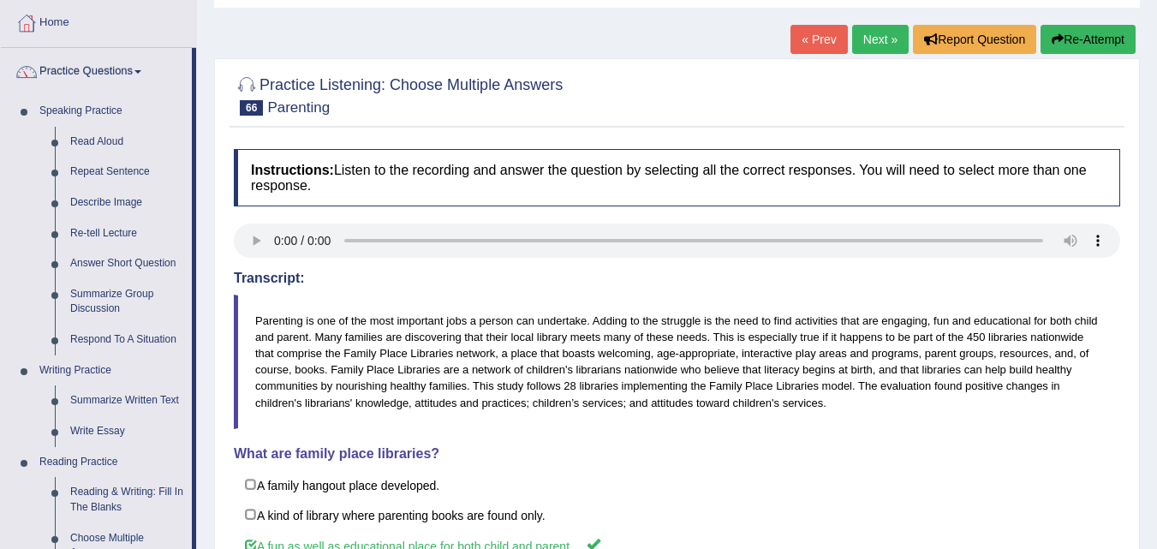
click at [873, 39] on link "Next »" at bounding box center [880, 39] width 57 height 29
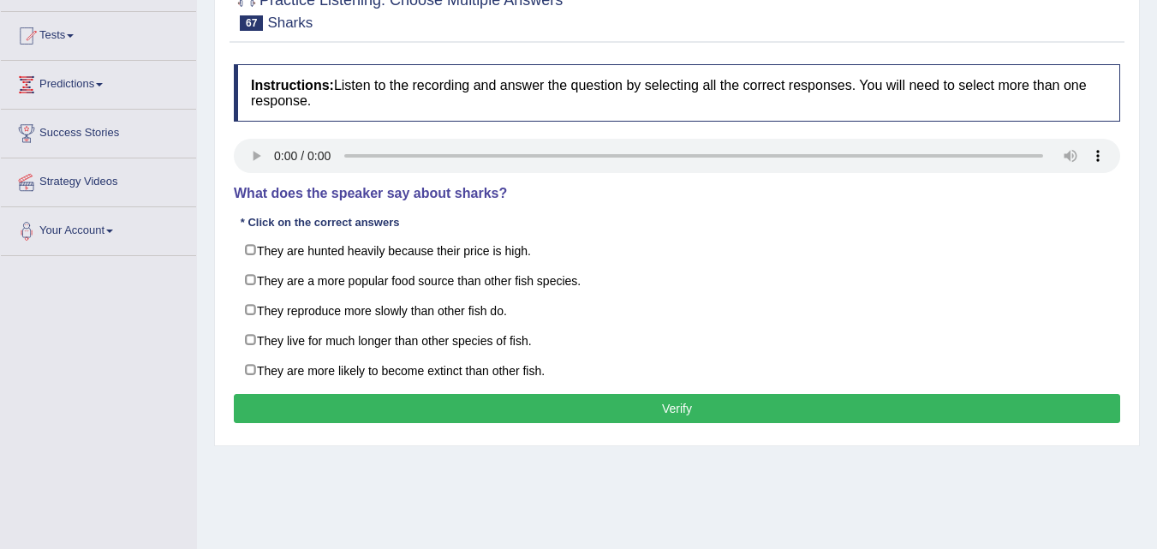
scroll to position [171, 0]
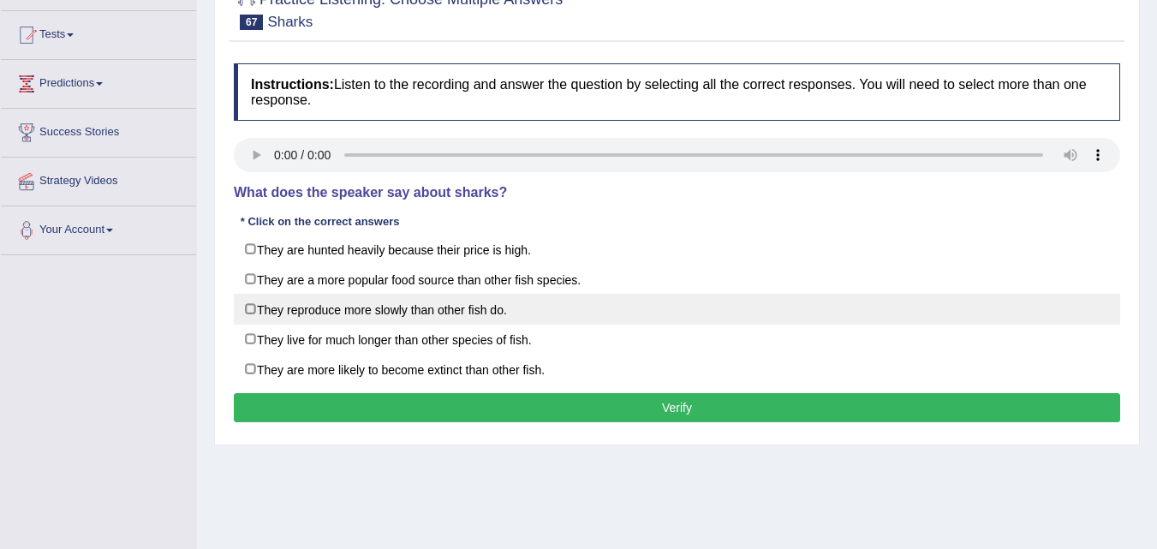
click at [252, 307] on label "They reproduce more slowly than other fish do." at bounding box center [677, 309] width 886 height 31
checkbox input "true"
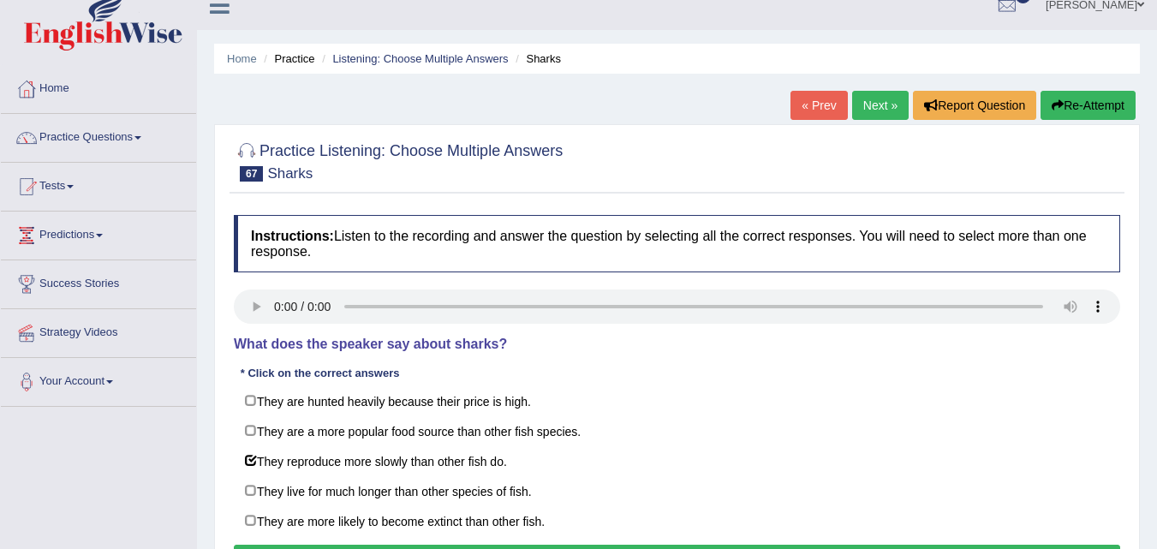
scroll to position [0, 0]
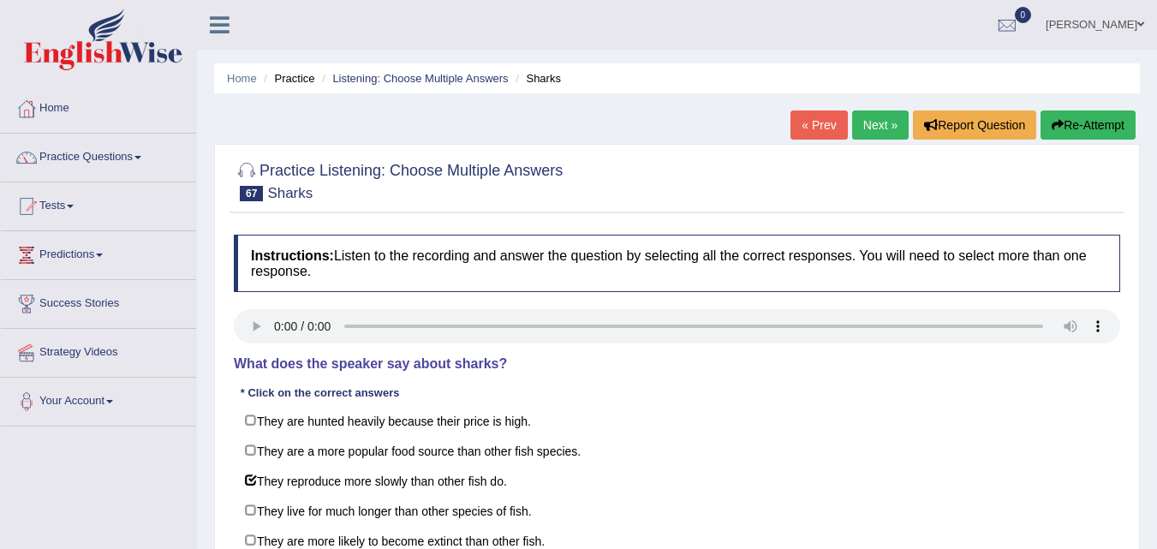
click at [870, 130] on link "Next »" at bounding box center [880, 124] width 57 height 29
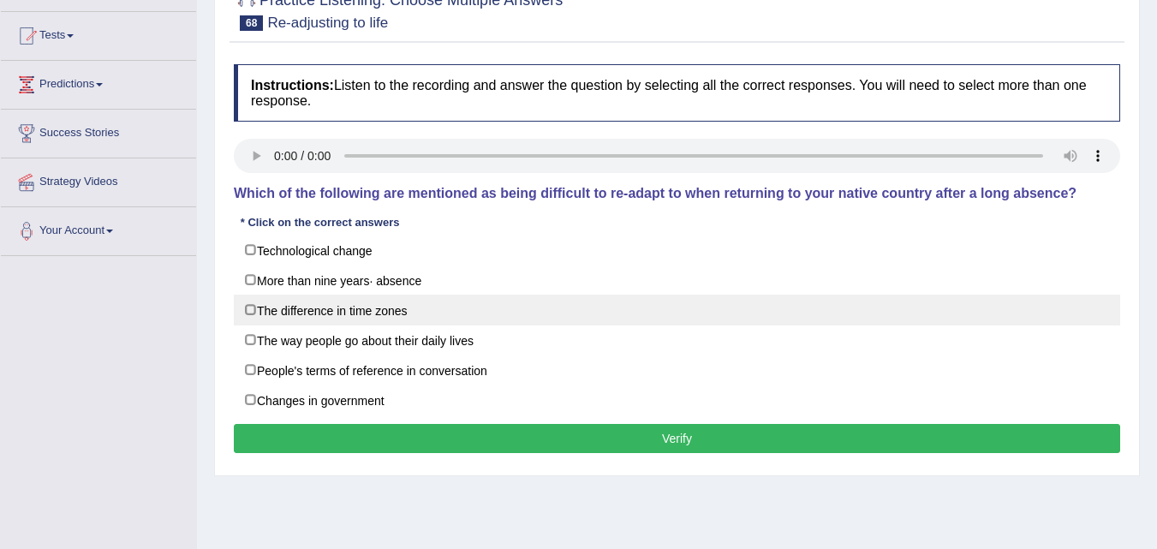
scroll to position [171, 0]
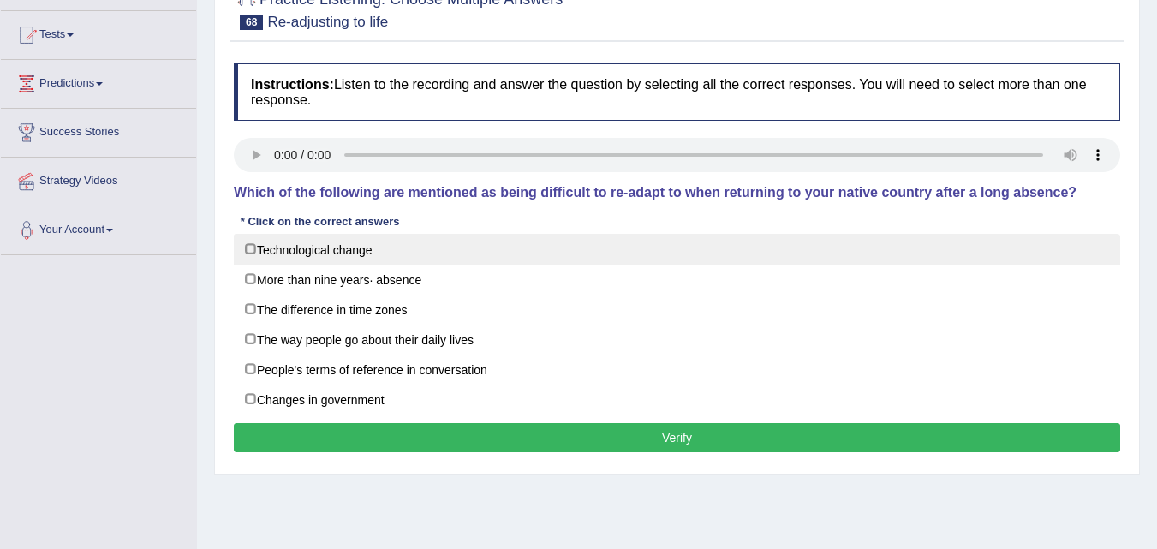
click at [309, 245] on label "Technological change" at bounding box center [677, 249] width 886 height 31
checkbox input "true"
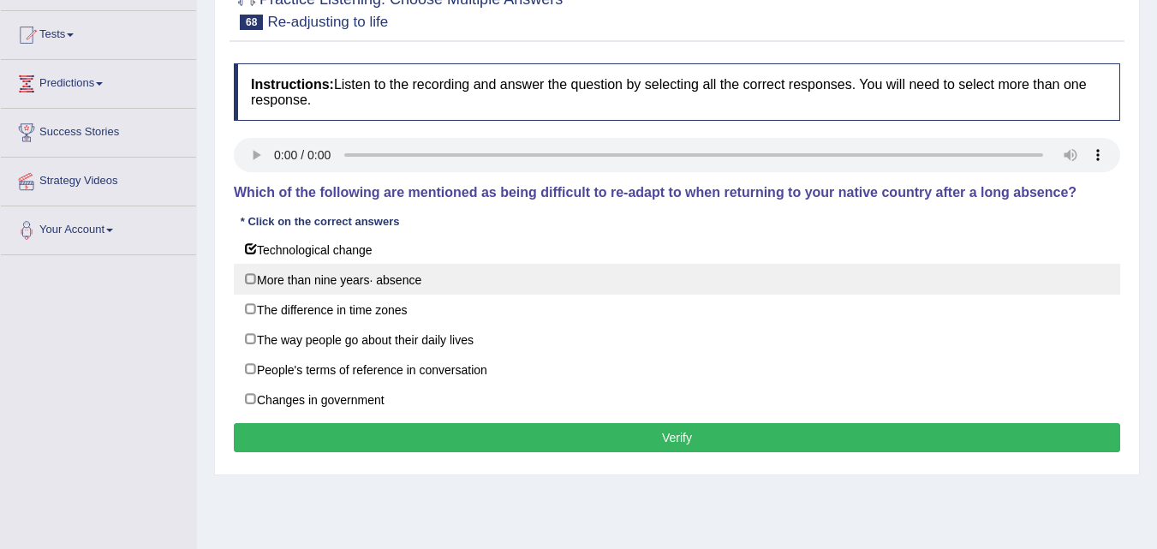
click at [379, 277] on label "More than nine years· absence" at bounding box center [677, 279] width 886 height 31
checkbox input "true"
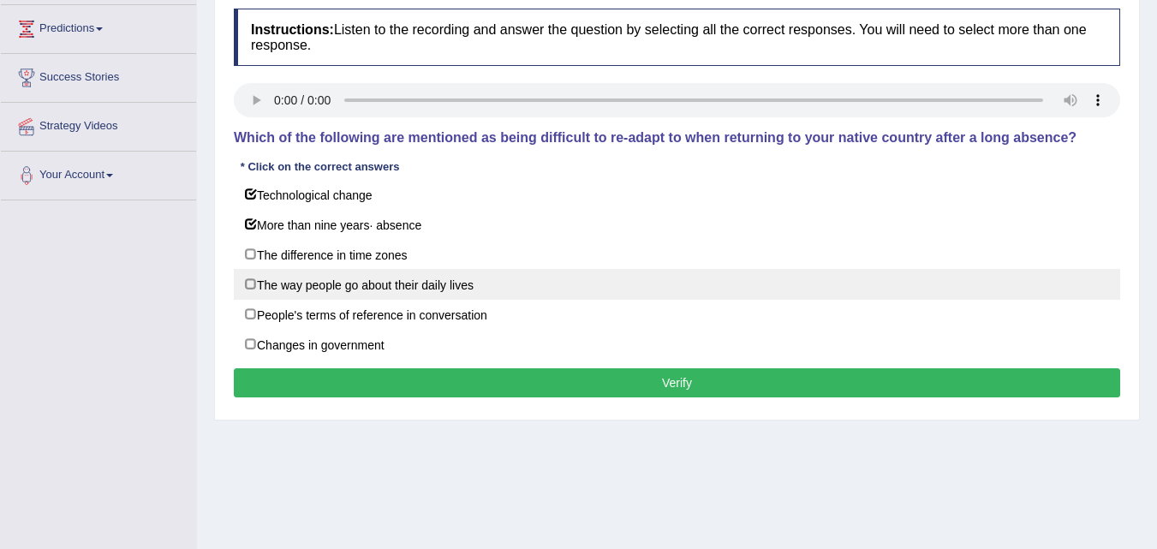
scroll to position [257, 0]
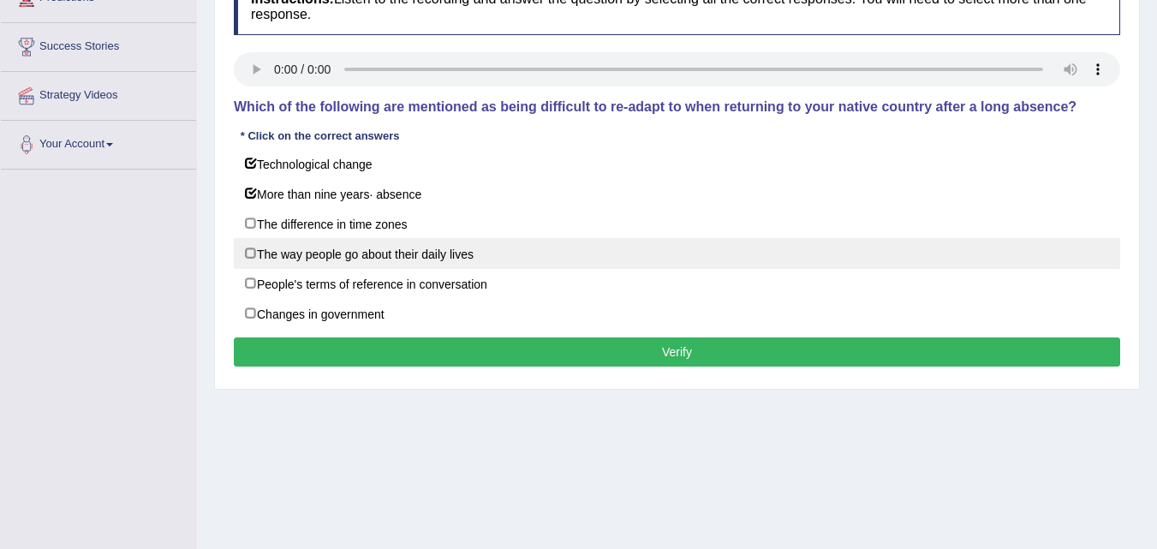
click at [358, 259] on label "The way people go about their daily lives" at bounding box center [677, 253] width 886 height 31
checkbox input "true"
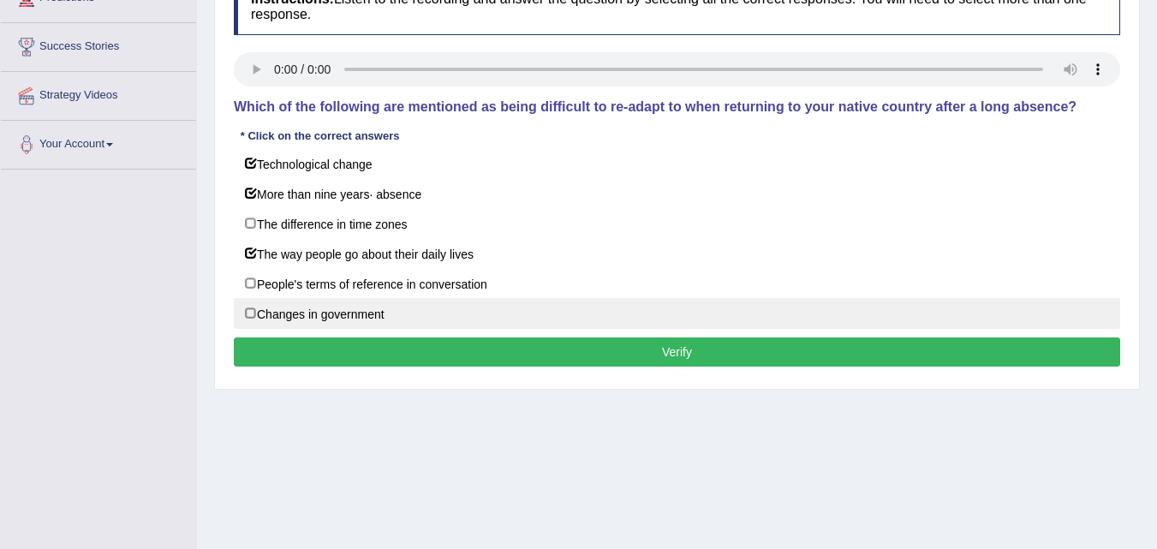
click at [351, 313] on label "Changes in government" at bounding box center [677, 313] width 886 height 31
checkbox input "true"
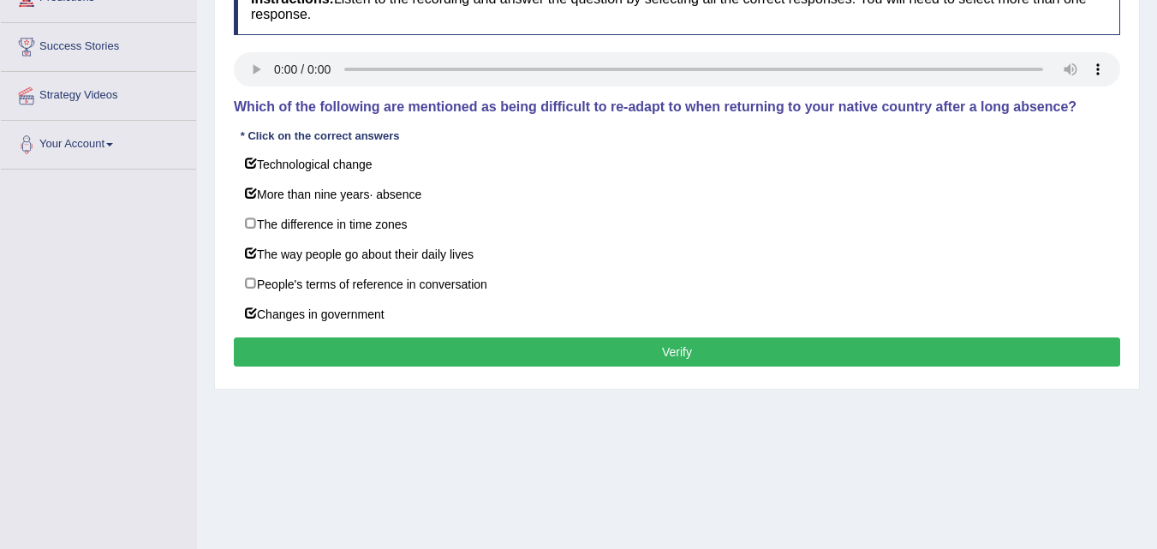
click at [354, 423] on div "Home Practice Listening: Choose Multiple Answers Re-adjusting to life « Prev Ne…" at bounding box center [677, 171] width 960 height 856
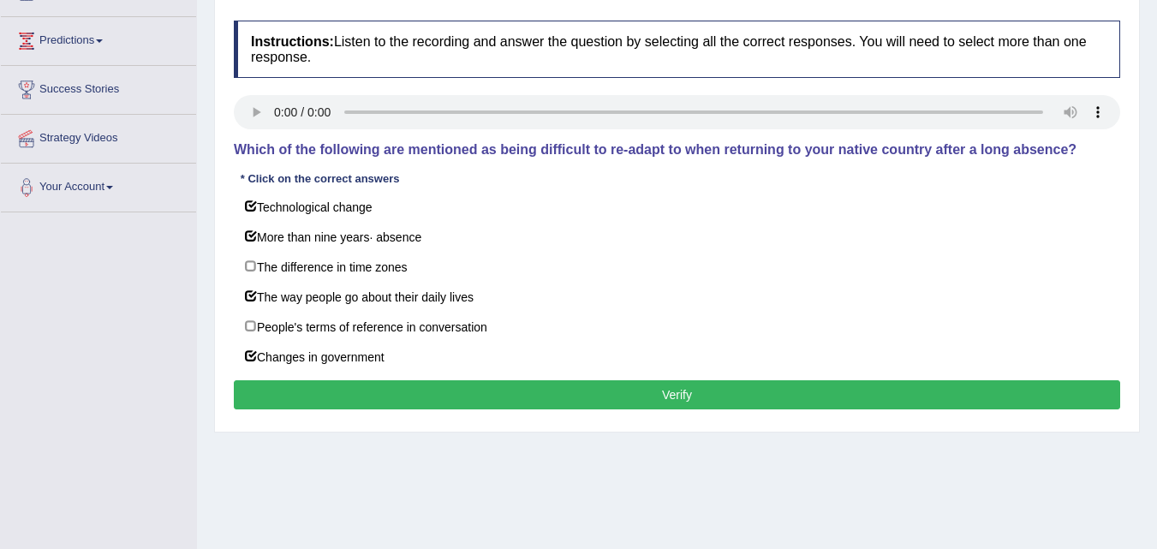
scroll to position [171, 0]
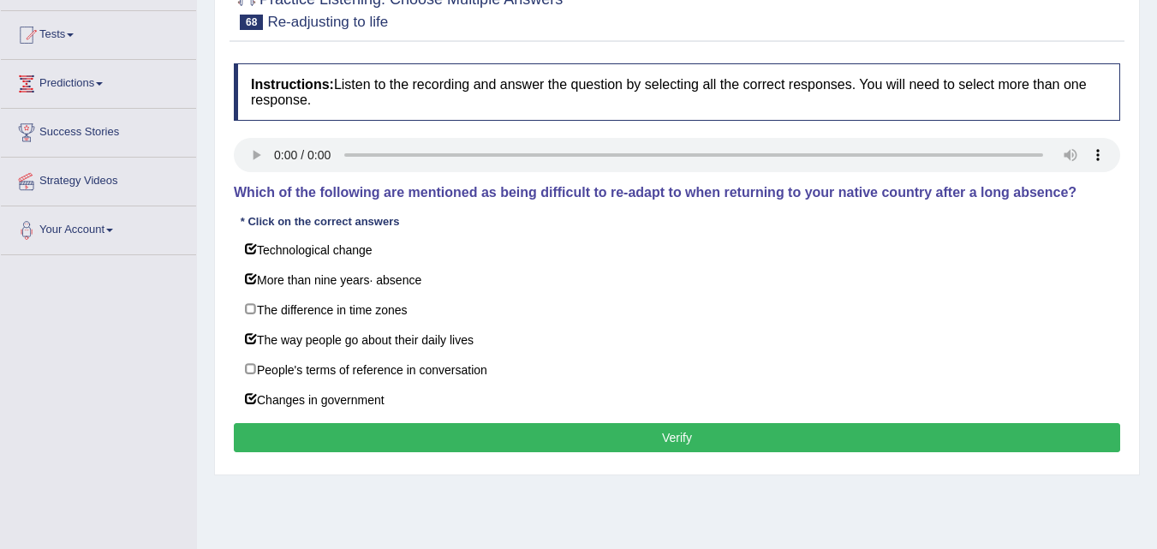
click at [116, 337] on div "Toggle navigation Home Practice Questions Speaking Practice Read Aloud Repeat S…" at bounding box center [578, 274] width 1157 height 891
click at [456, 471] on div "Practice Listening: Choose Multiple Answers 68 Re-adjusting to life Instruction…" at bounding box center [677, 224] width 926 height 503
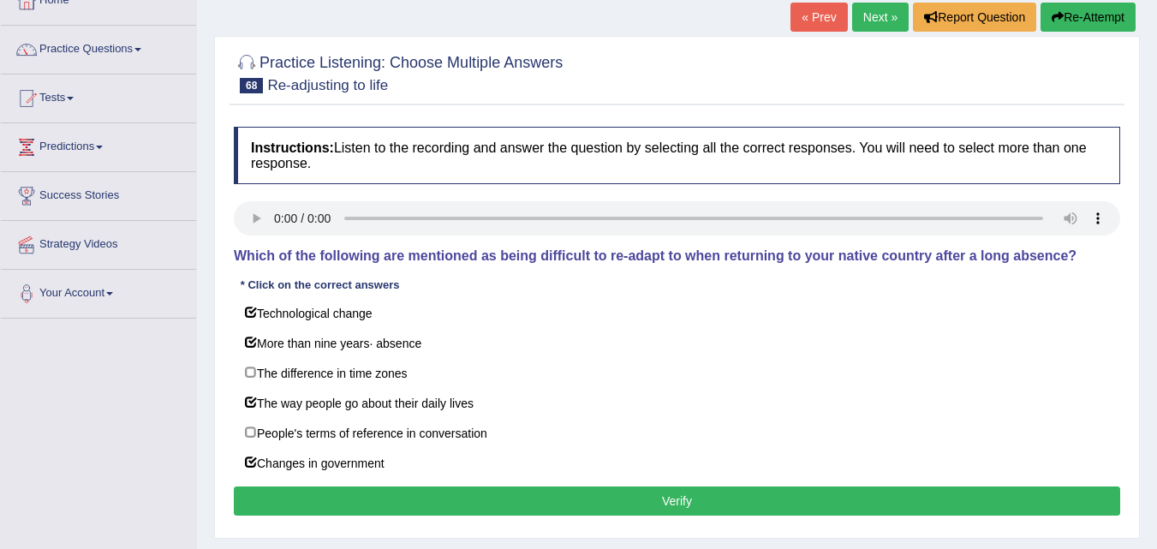
scroll to position [0, 0]
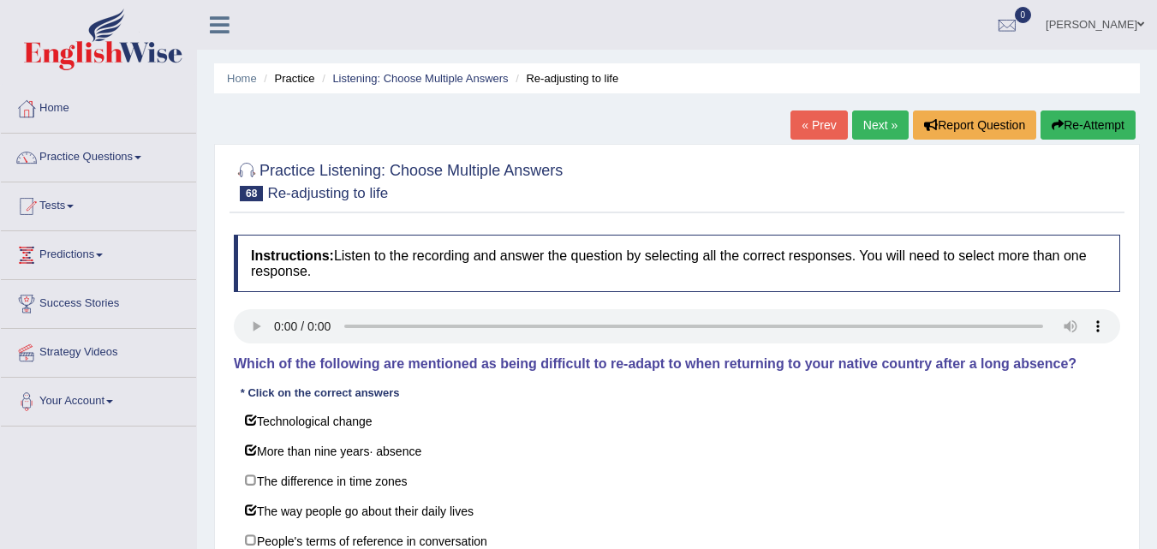
click at [874, 123] on link "Next »" at bounding box center [880, 124] width 57 height 29
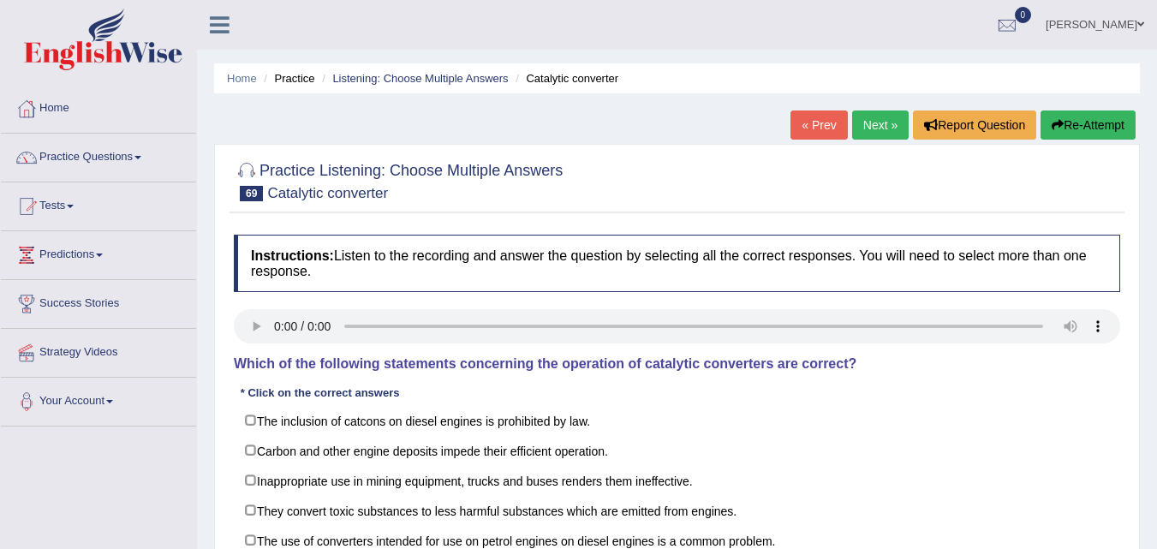
click at [294, 302] on div "Instructions: Listen to the recording and answer the question by selecting all …" at bounding box center [676, 416] width 895 height 381
click at [392, 303] on div "Instructions: Listen to the recording and answer the question by selecting all …" at bounding box center [676, 416] width 895 height 381
click at [385, 298] on div "Instructions: Listen to the recording and answer the question by selecting all …" at bounding box center [676, 416] width 895 height 381
click at [247, 170] on div at bounding box center [247, 171] width 26 height 26
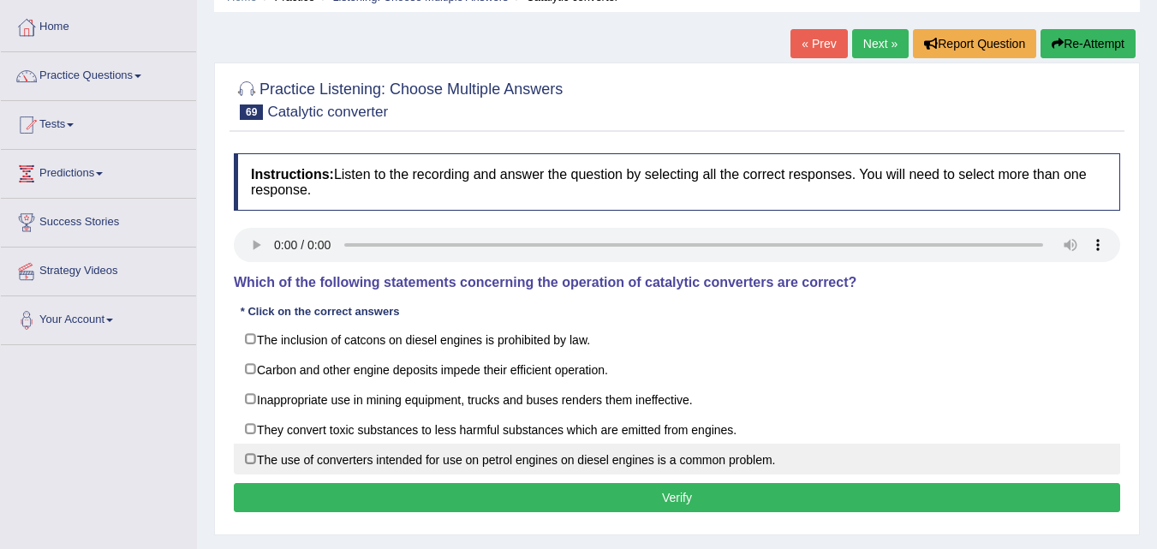
scroll to position [86, 0]
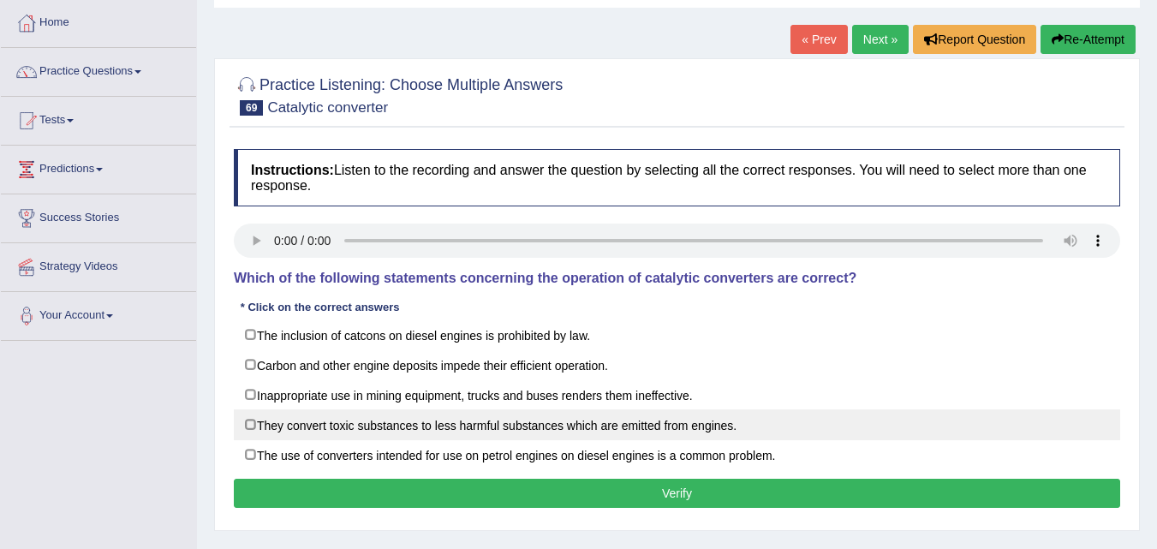
click at [255, 423] on label "They convert toxic substances to less harmful substances which are emitted from…" at bounding box center [677, 424] width 886 height 31
checkbox input "true"
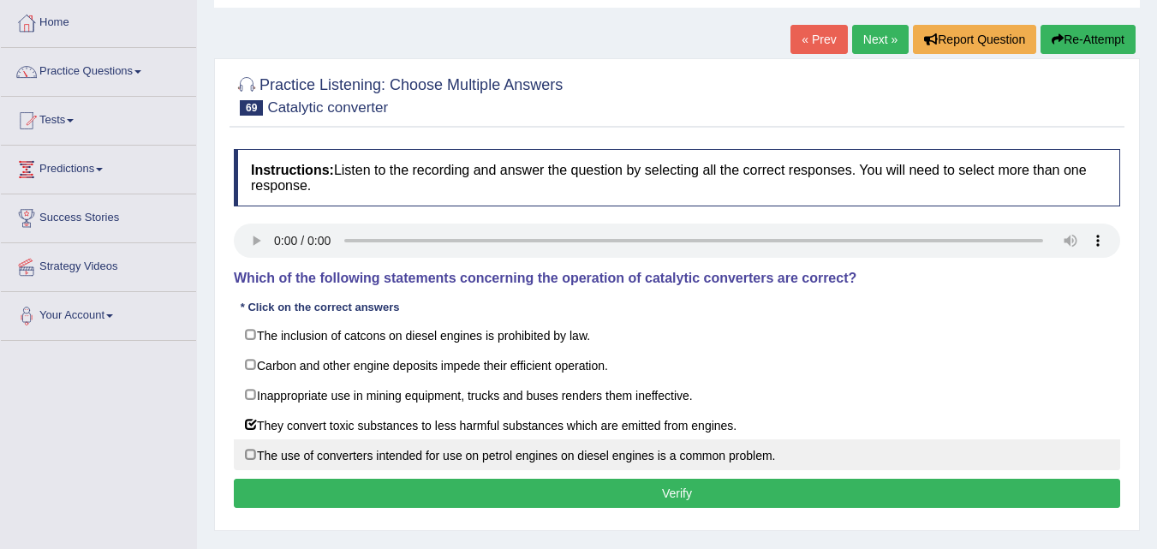
click at [252, 452] on label "The use of converters intended for use on petrol engines on diesel engines is a…" at bounding box center [677, 454] width 886 height 31
click at [254, 451] on label "The use of converters intended for use on petrol engines on diesel engines is a…" at bounding box center [677, 454] width 886 height 31
checkbox input "false"
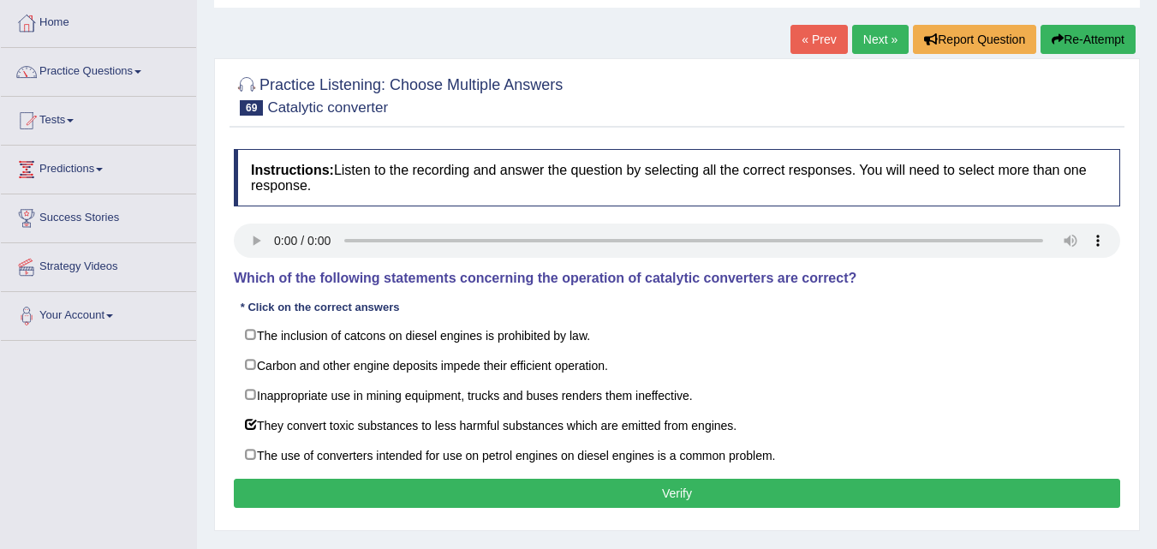
click at [171, 429] on div "Toggle navigation Home Practice Questions Speaking Practice Read Aloud Repeat S…" at bounding box center [578, 359] width 1157 height 891
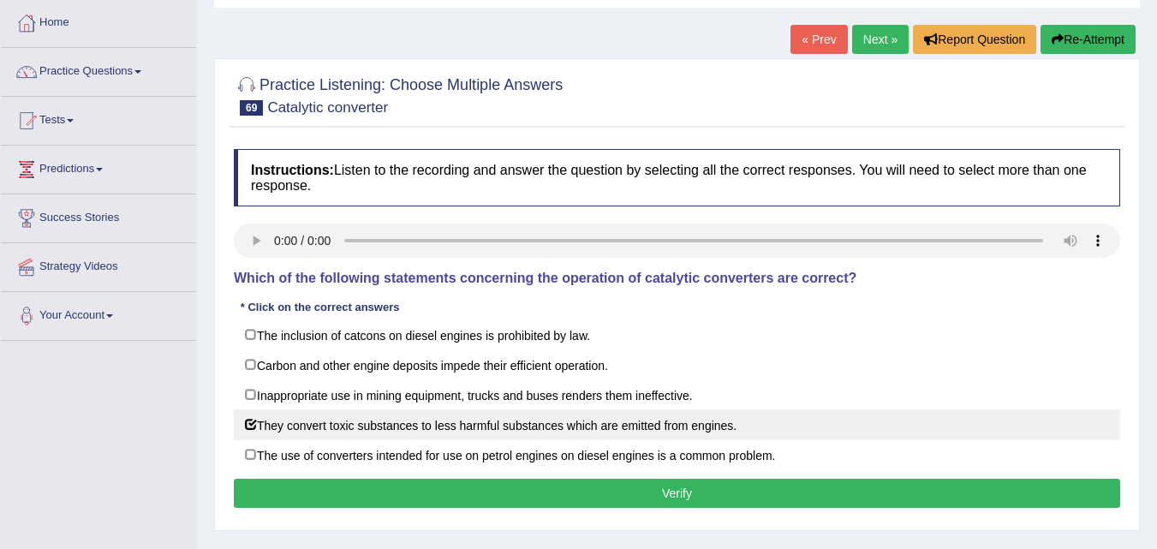
click at [253, 426] on label "They convert toxic substances to less harmful substances which are emitted from…" at bounding box center [677, 424] width 886 height 31
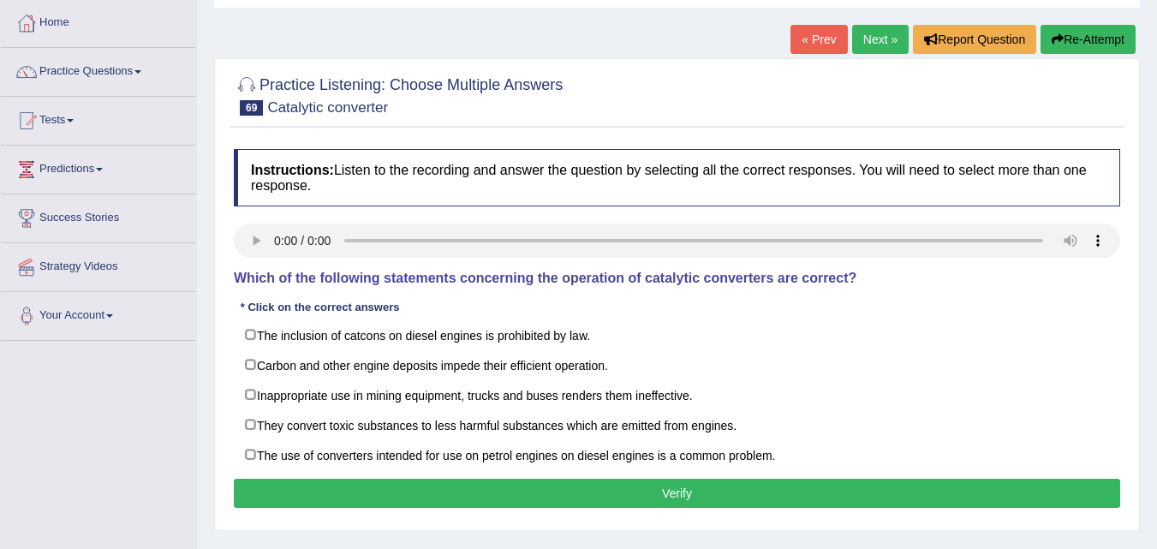
click at [166, 411] on div "Toggle navigation Home Practice Questions Speaking Practice Read Aloud Repeat S…" at bounding box center [578, 359] width 1157 height 891
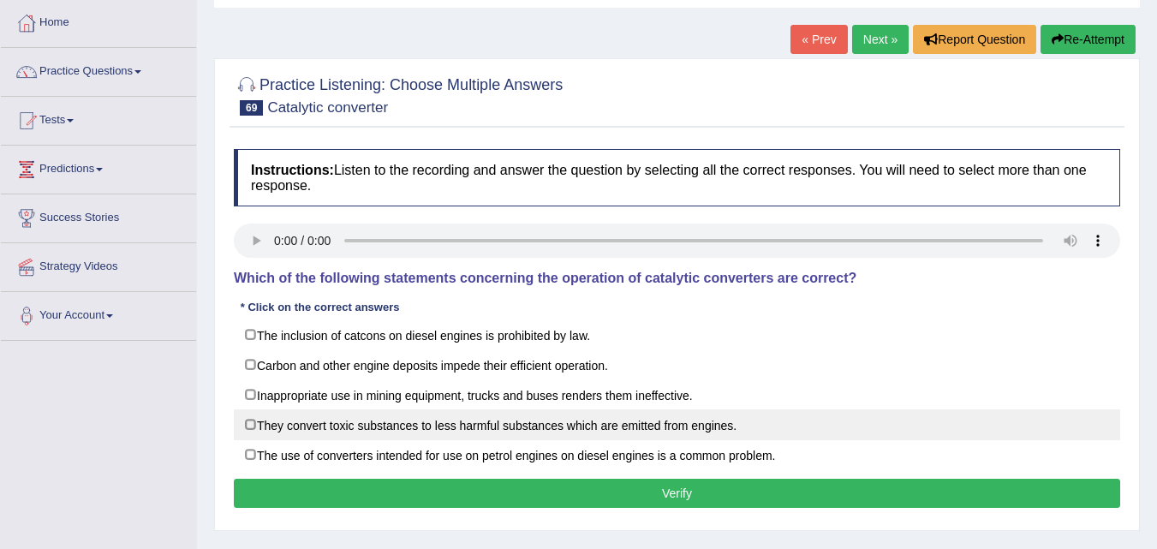
click at [249, 424] on label "They convert toxic substances to less harmful substances which are emitted from…" at bounding box center [677, 424] width 886 height 31
checkbox input "true"
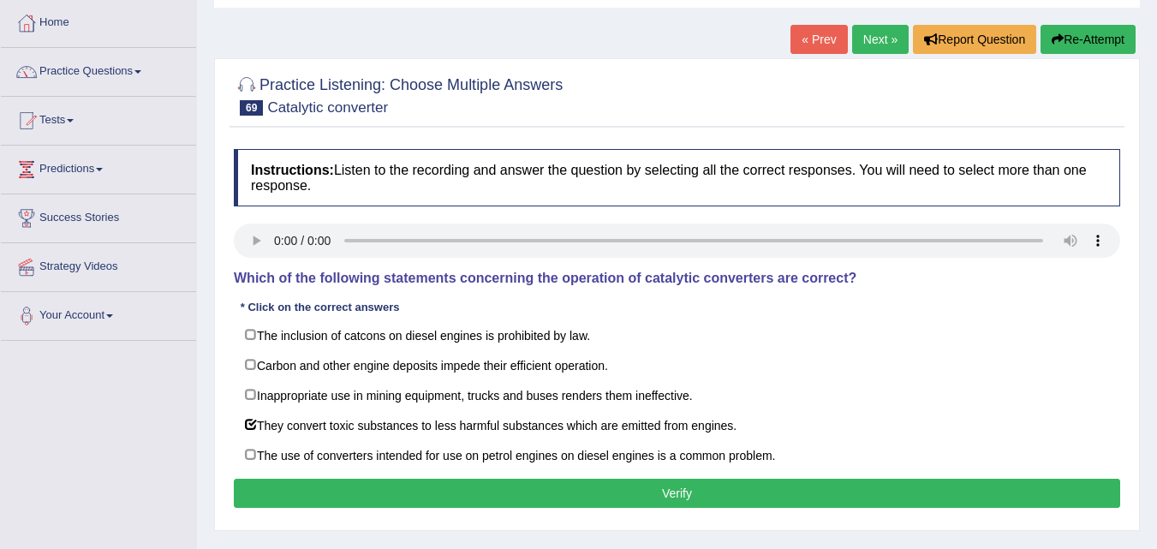
drag, startPoint x: 457, startPoint y: 282, endPoint x: 522, endPoint y: 281, distance: 65.1
click at [522, 281] on h4 "Which of the following statements concerning the operation of catalytic convert…" at bounding box center [677, 278] width 886 height 15
click at [502, 285] on h4 "Which of the following statements concerning the operation of catalytic convert…" at bounding box center [677, 278] width 886 height 15
drag, startPoint x: 497, startPoint y: 279, endPoint x: 509, endPoint y: 272, distance: 13.1
click at [513, 274] on h4 "Which of the following statements concerning the operation of catalytic convert…" at bounding box center [677, 278] width 886 height 15
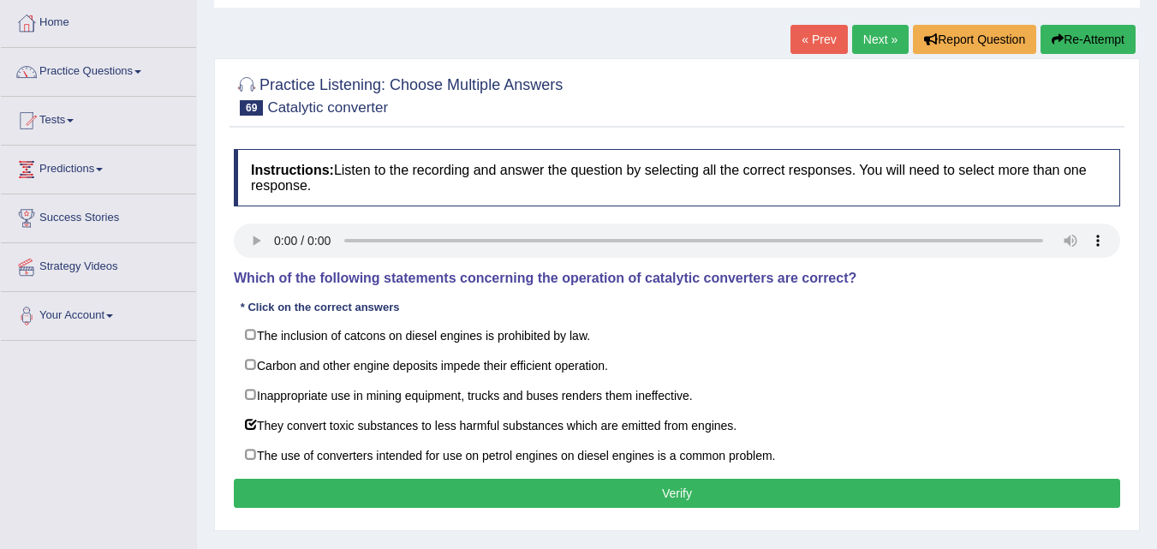
click at [481, 280] on h4 "Which of the following statements concerning the operation of catalytic convert…" at bounding box center [677, 278] width 886 height 15
click at [490, 279] on h4 "Which of the following statements concerning the operation of catalytic convert…" at bounding box center [677, 278] width 886 height 15
click at [497, 275] on h4 "Which of the following statements concerning the operation of catalytic convert…" at bounding box center [677, 278] width 886 height 15
click at [501, 281] on h4 "Which of the following statements concerning the operation of catalytic convert…" at bounding box center [677, 278] width 886 height 15
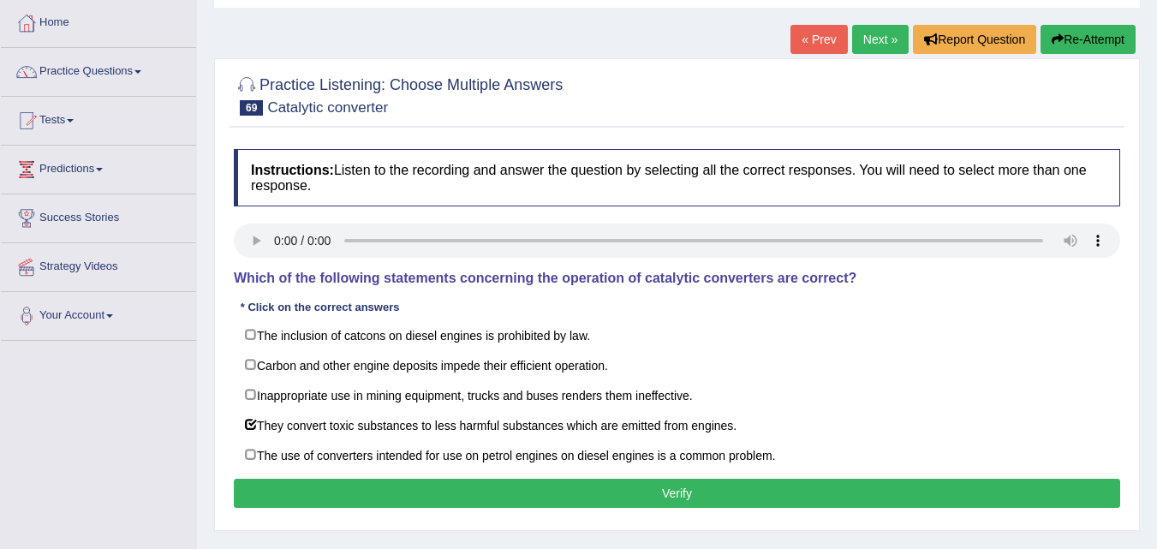
click at [486, 279] on h4 "Which of the following statements concerning the operation of catalytic convert…" at bounding box center [677, 278] width 886 height 15
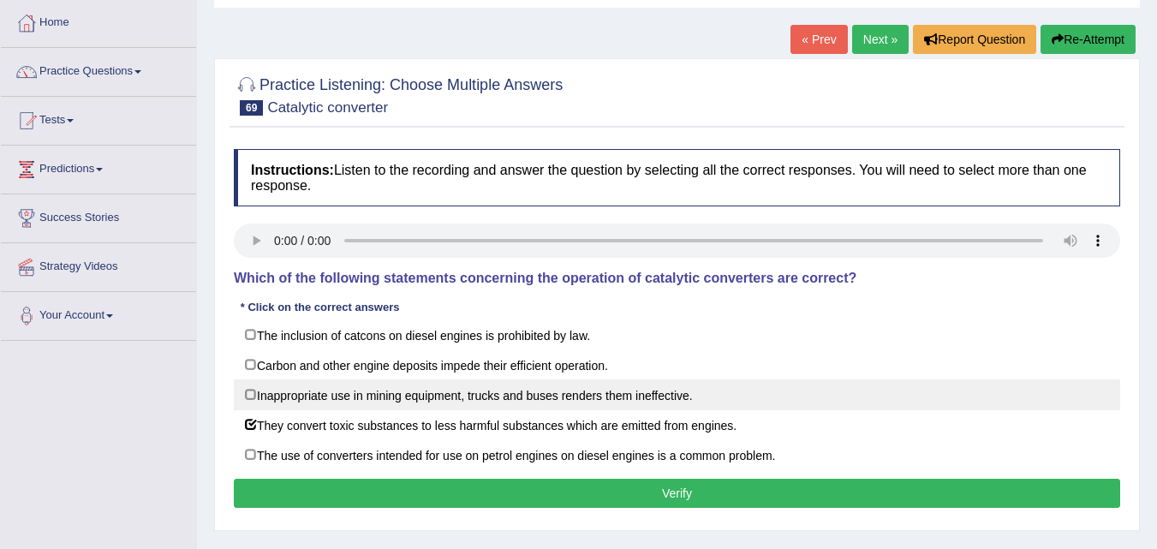
click at [247, 395] on label "Inappropriate use in mining equipment, trucks and buses renders them ineffectiv…" at bounding box center [677, 394] width 886 height 31
click at [255, 394] on label "Inappropriate use in mining equipment, trucks and buses renders them ineffectiv…" at bounding box center [677, 394] width 886 height 31
checkbox input "false"
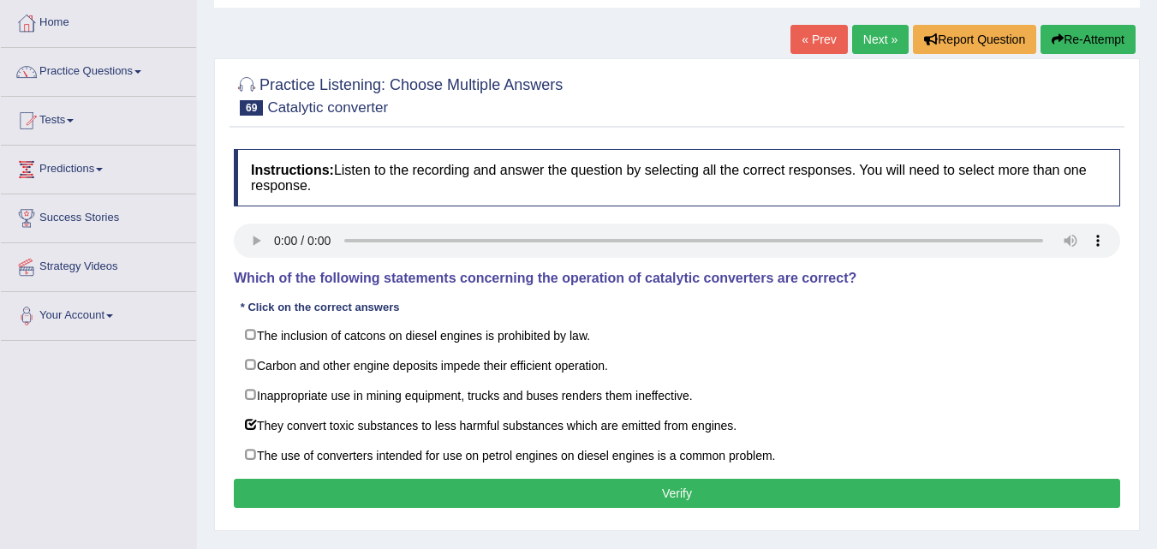
click at [148, 379] on div "Toggle navigation Home Practice Questions Speaking Practice Read Aloud Repeat S…" at bounding box center [578, 359] width 1157 height 891
click at [80, 70] on link "Practice Questions" at bounding box center [98, 69] width 195 height 43
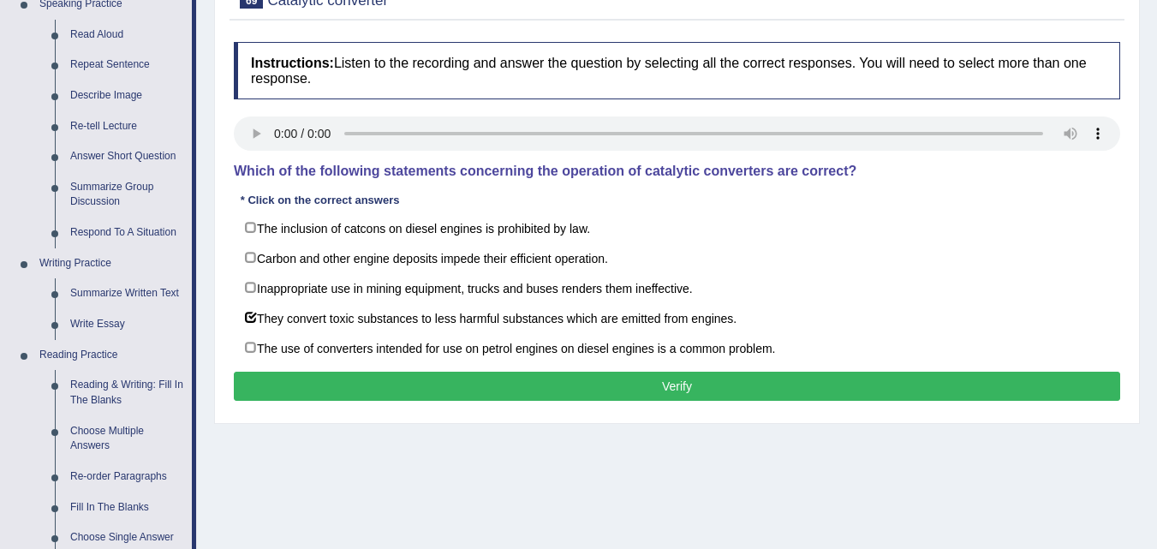
scroll to position [171, 0]
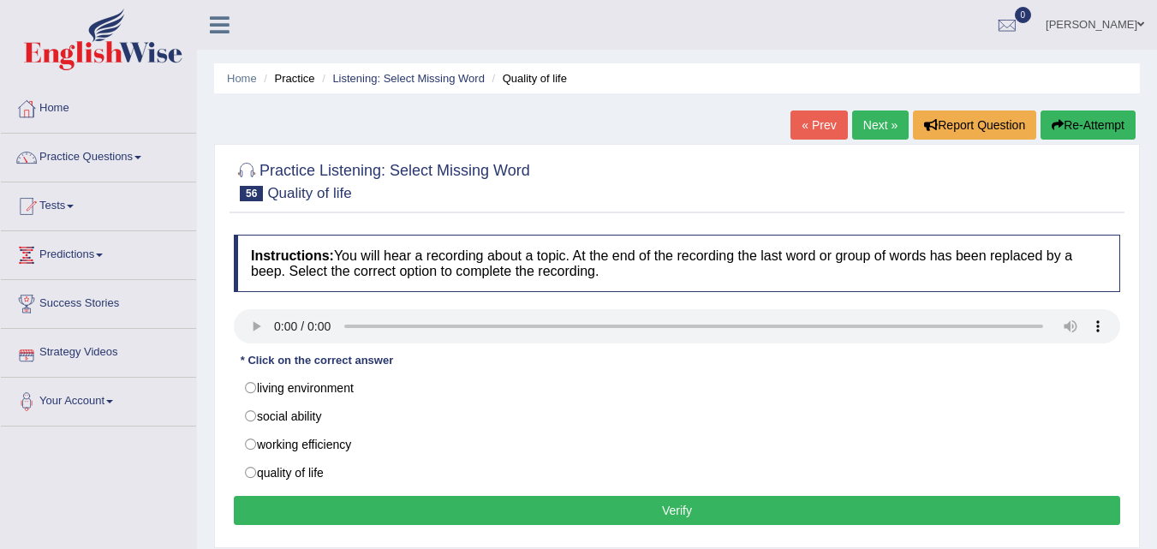
click at [203, 348] on div "Home Practice Listening: Select Missing Word Quality of life « Prev Next » Repo…" at bounding box center [677, 428] width 960 height 856
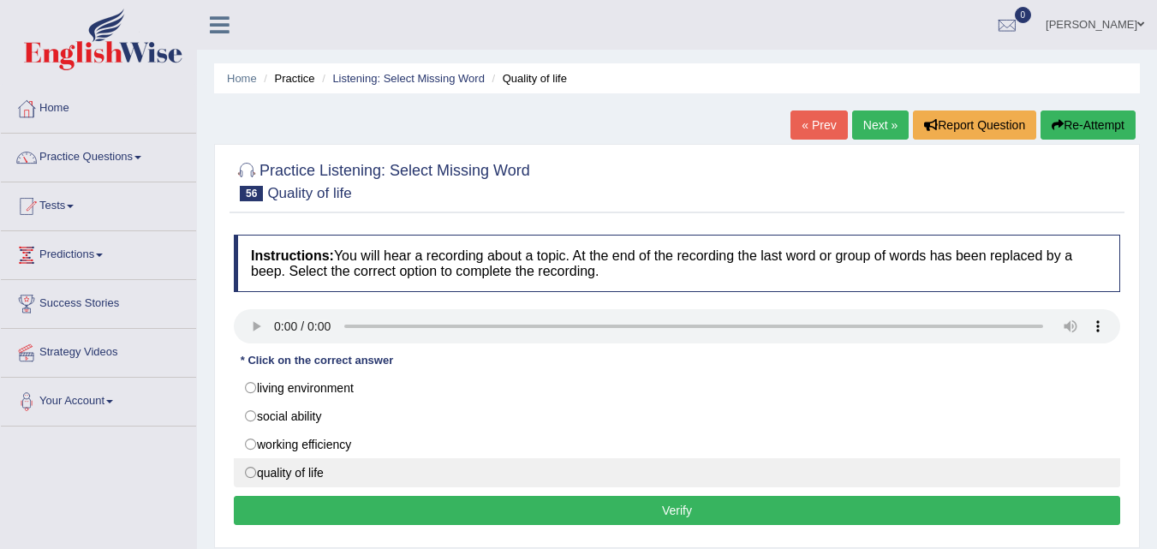
click at [250, 472] on label "quality of life" at bounding box center [677, 472] width 886 height 29
radio input "true"
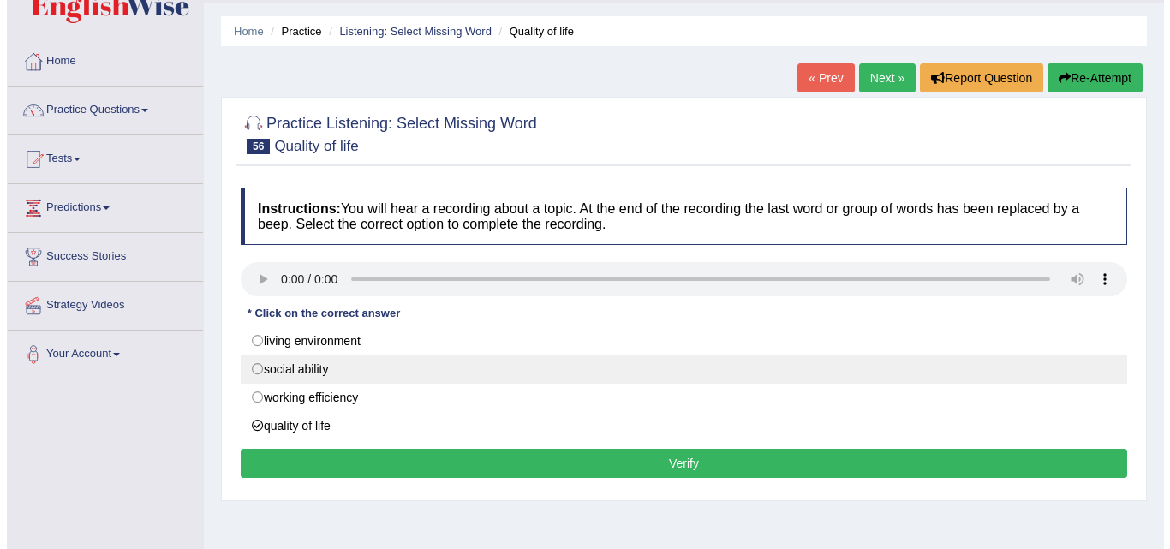
scroll to position [86, 0]
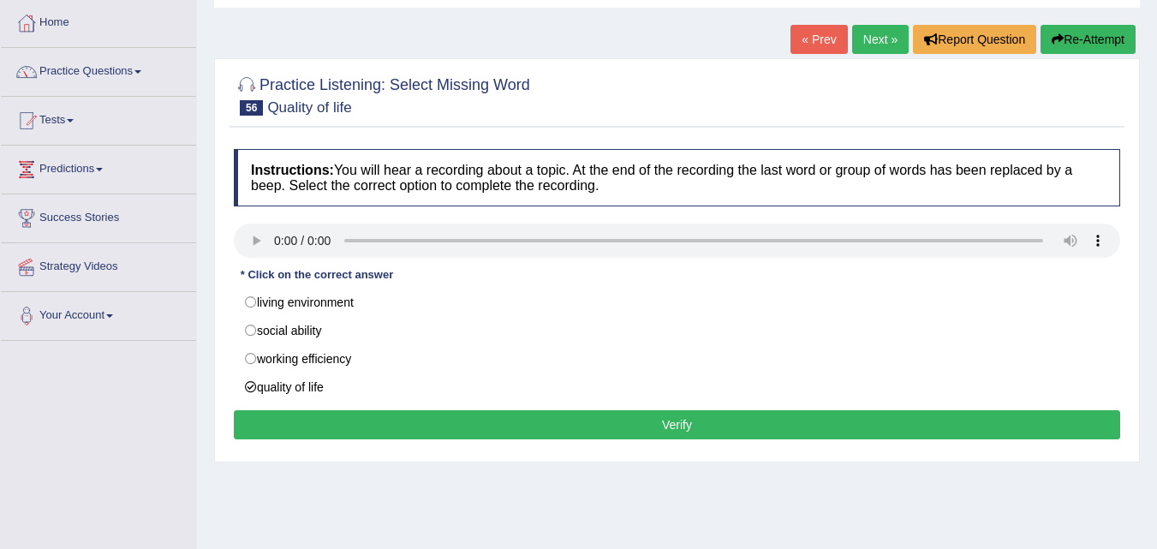
click at [595, 483] on div "Home Practice Listening: Select Missing Word Quality of life « Prev Next » Repo…" at bounding box center [677, 342] width 960 height 856
click at [616, 417] on button "Verify" at bounding box center [677, 424] width 886 height 29
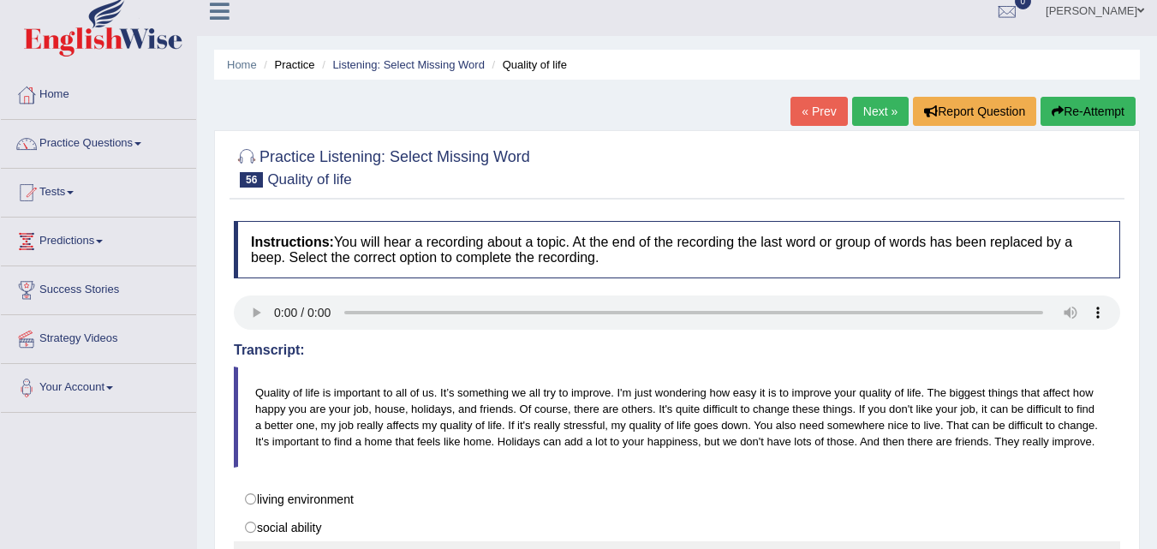
scroll to position [0, 0]
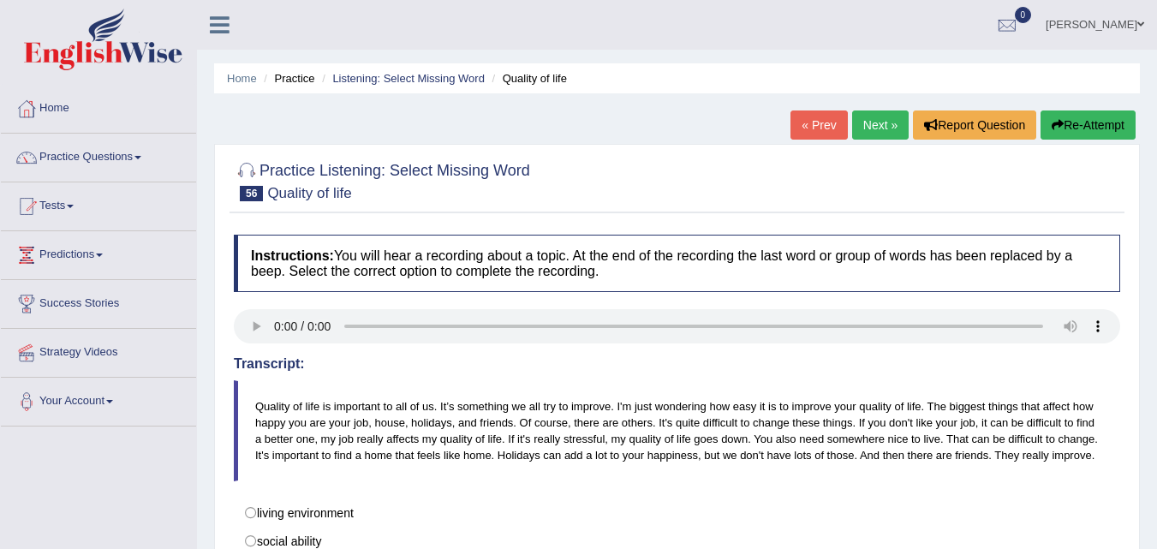
click at [875, 124] on link "Next »" at bounding box center [880, 124] width 57 height 29
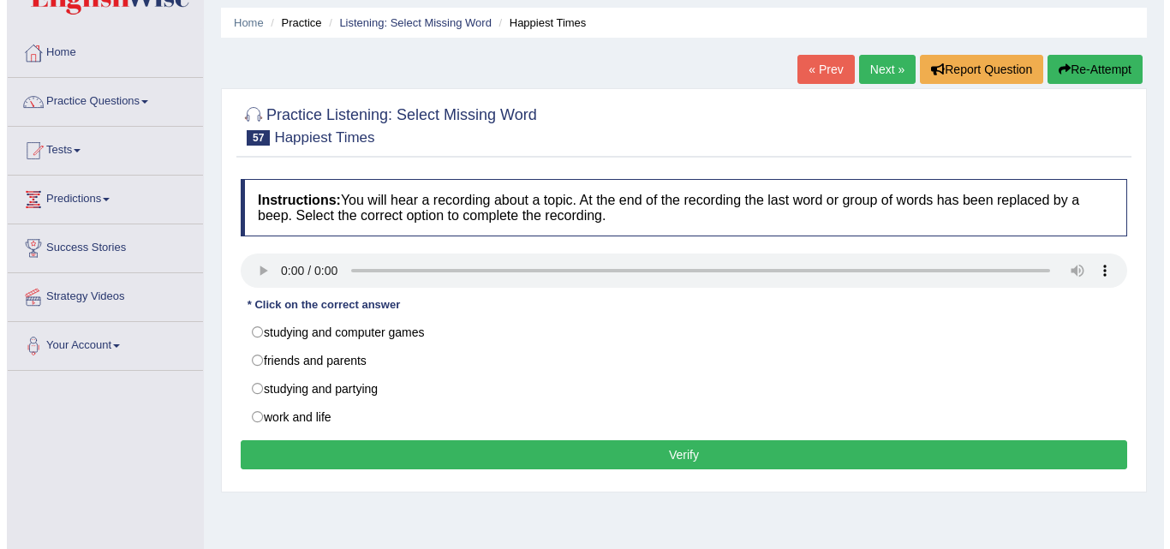
scroll to position [86, 0]
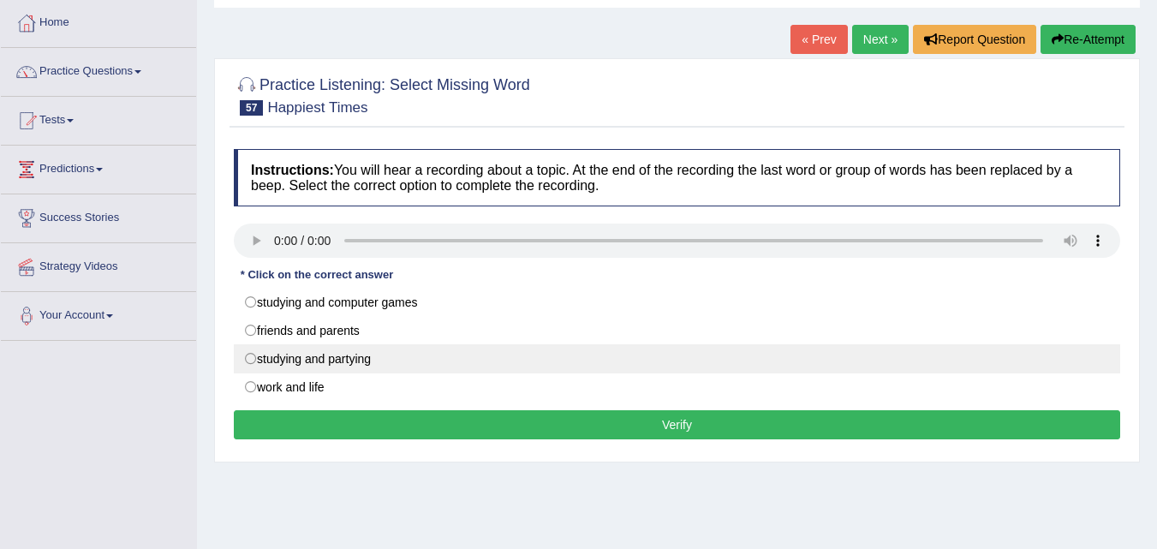
click at [251, 358] on label "studying and partying" at bounding box center [677, 358] width 886 height 29
radio input "true"
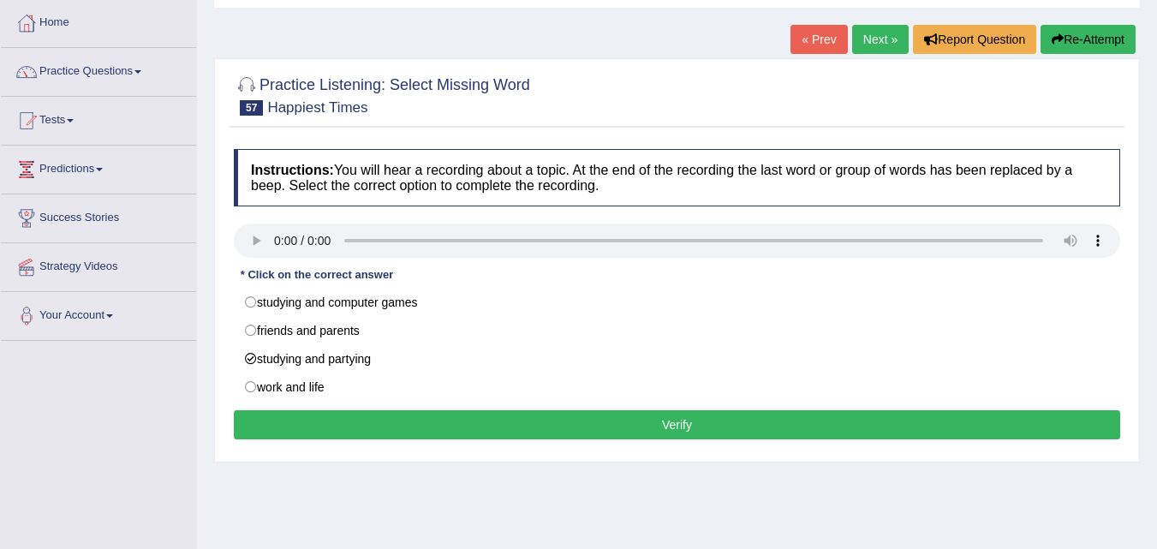
click at [677, 427] on button "Verify" at bounding box center [677, 424] width 886 height 29
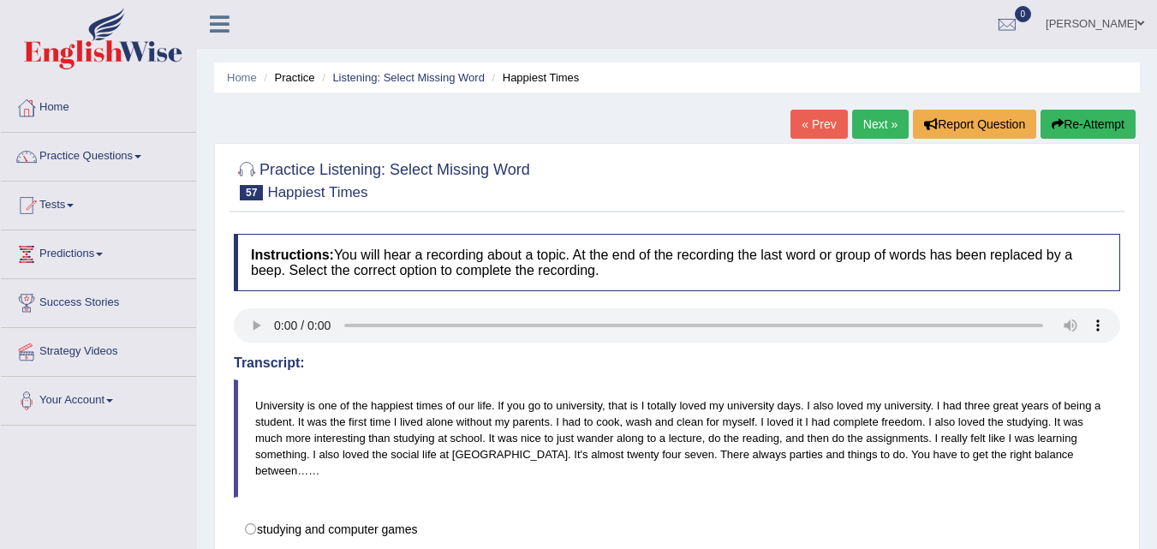
scroll to position [0, 0]
click at [873, 125] on link "Next »" at bounding box center [880, 124] width 57 height 29
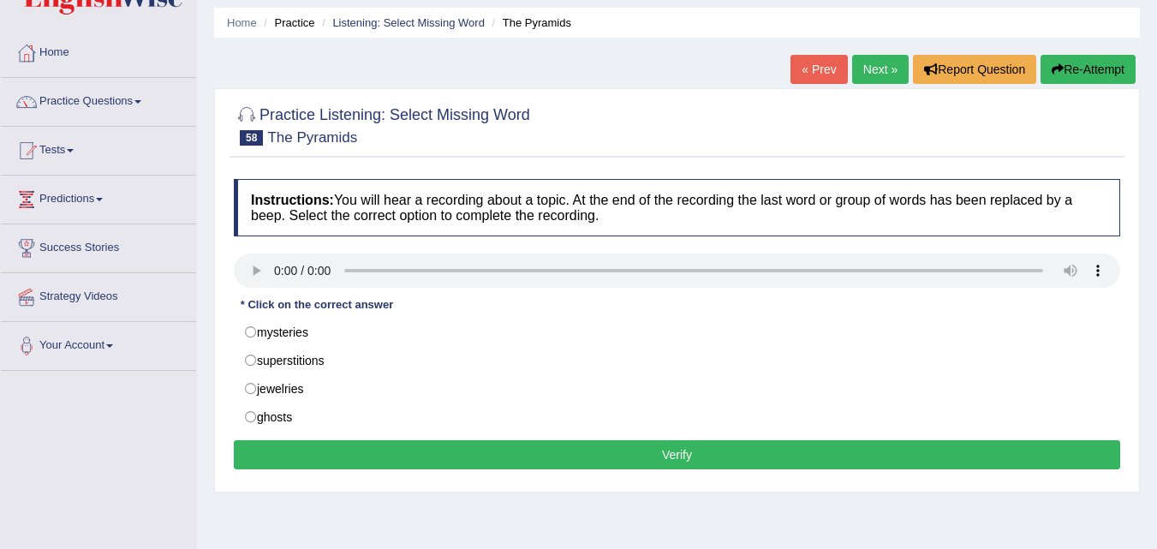
scroll to position [86, 0]
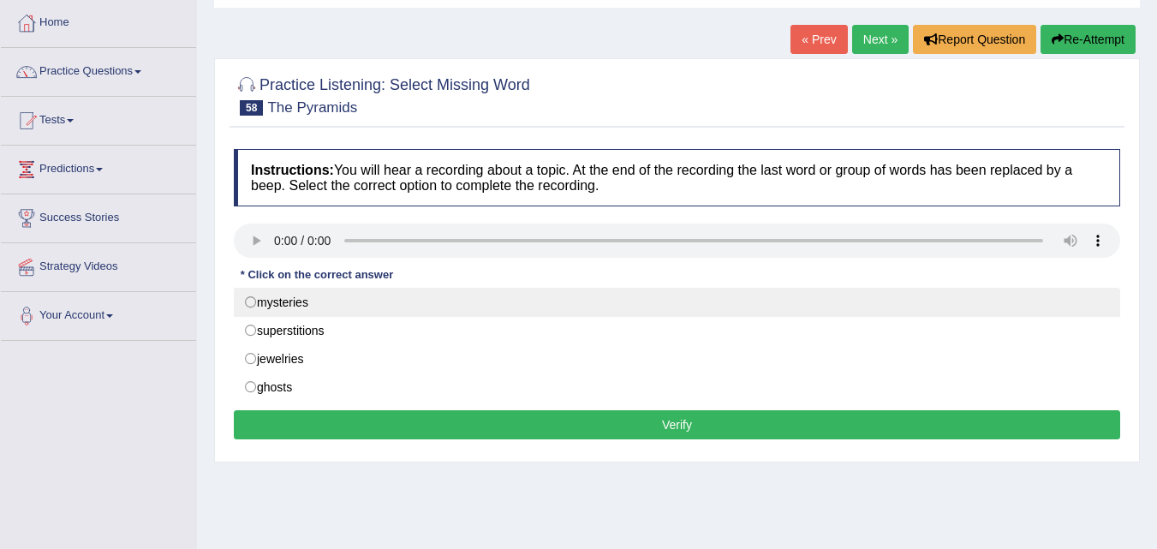
click at [255, 301] on label "mysteries" at bounding box center [677, 302] width 886 height 29
radio input "true"
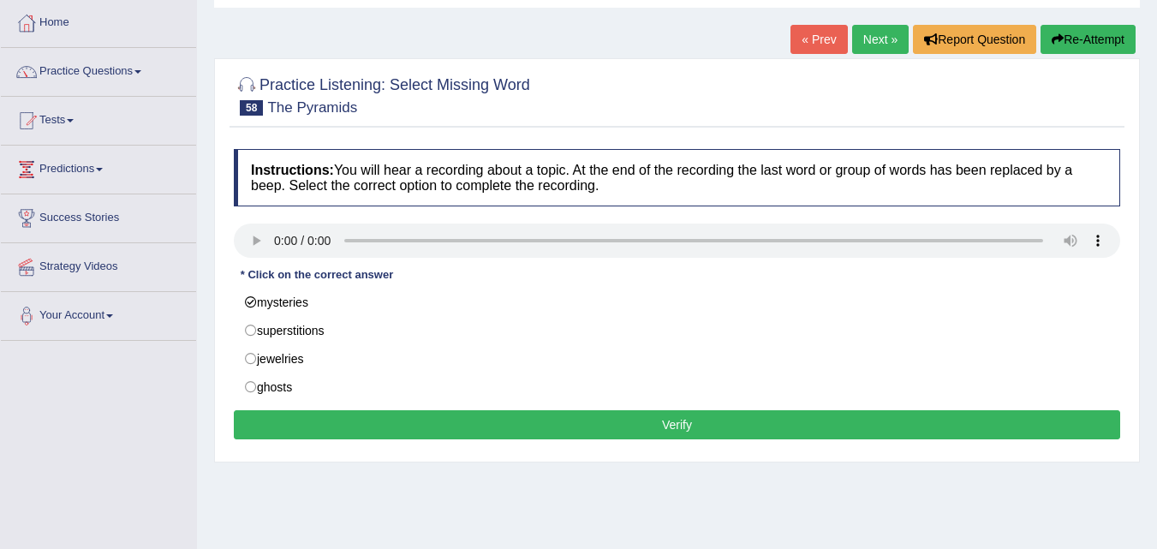
click at [679, 425] on button "Verify" at bounding box center [677, 424] width 886 height 29
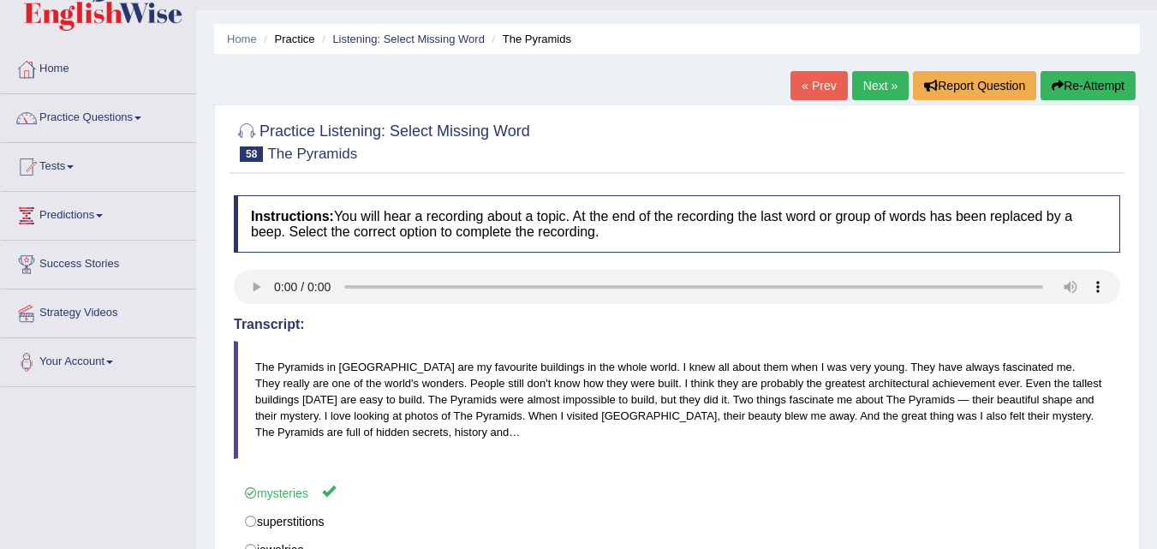
scroll to position [0, 0]
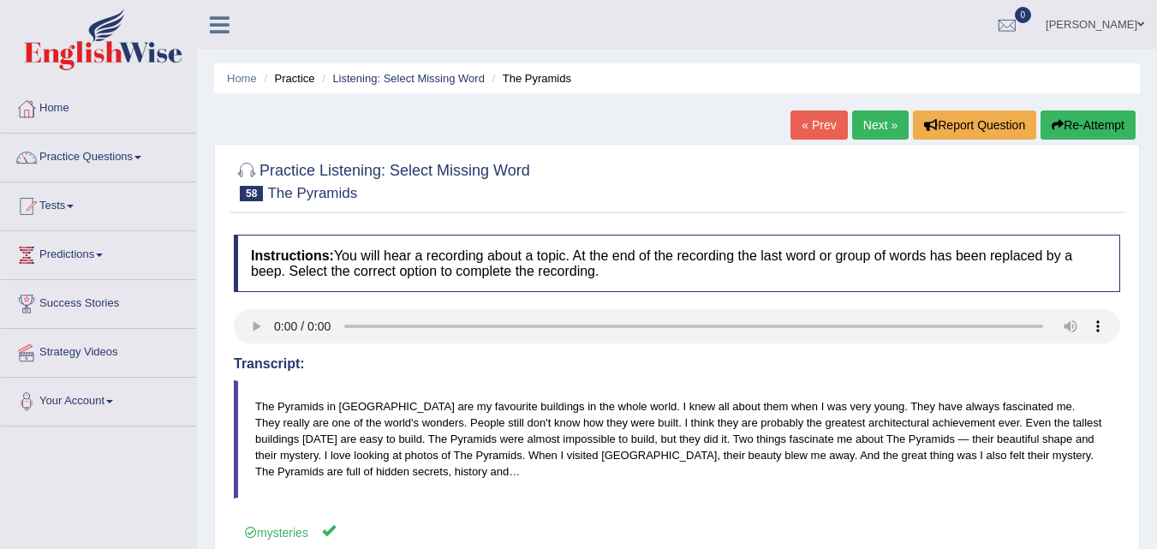
click at [620, 193] on div at bounding box center [677, 180] width 886 height 52
click at [822, 173] on div at bounding box center [677, 180] width 886 height 52
click at [815, 186] on div at bounding box center [677, 180] width 886 height 52
click at [873, 126] on link "Next »" at bounding box center [880, 124] width 57 height 29
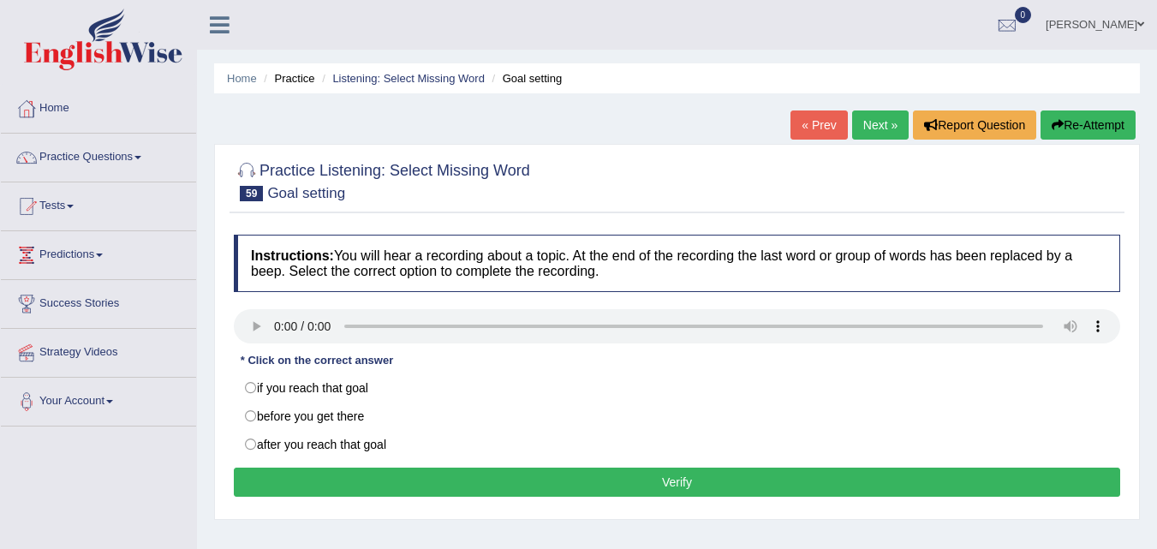
click at [217, 298] on div "Practice Listening: Select Missing Word 59 Goal setting Instructions: You will …" at bounding box center [677, 332] width 926 height 376
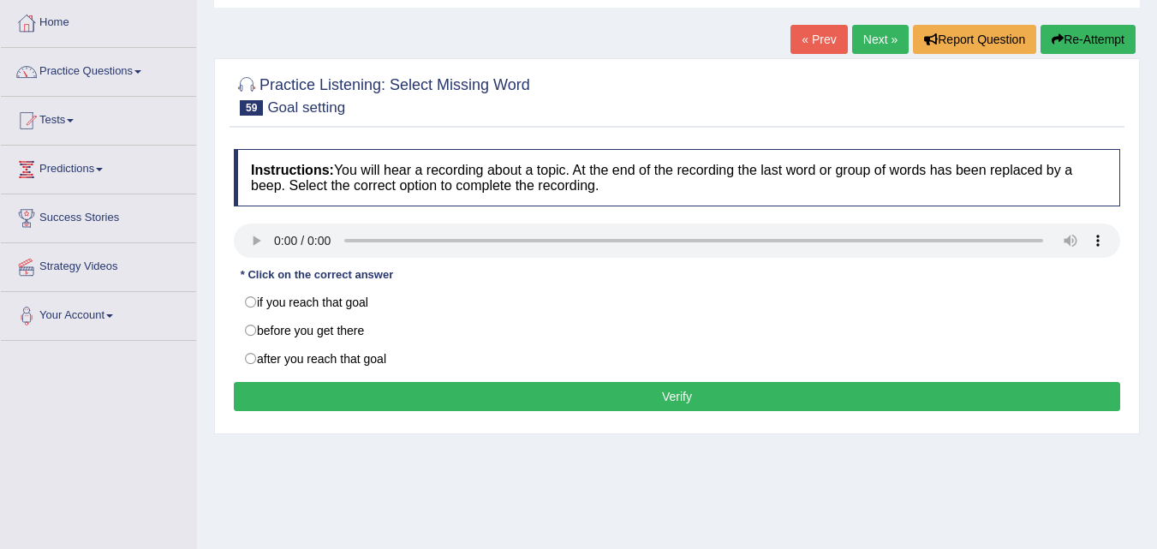
click at [355, 430] on div "Practice Listening: Select Missing Word 59 Goal setting Instructions: You will …" at bounding box center [677, 246] width 926 height 376
click at [425, 433] on div "Practice Listening: Select Missing Word 59 Goal setting Instructions: You will …" at bounding box center [677, 246] width 926 height 376
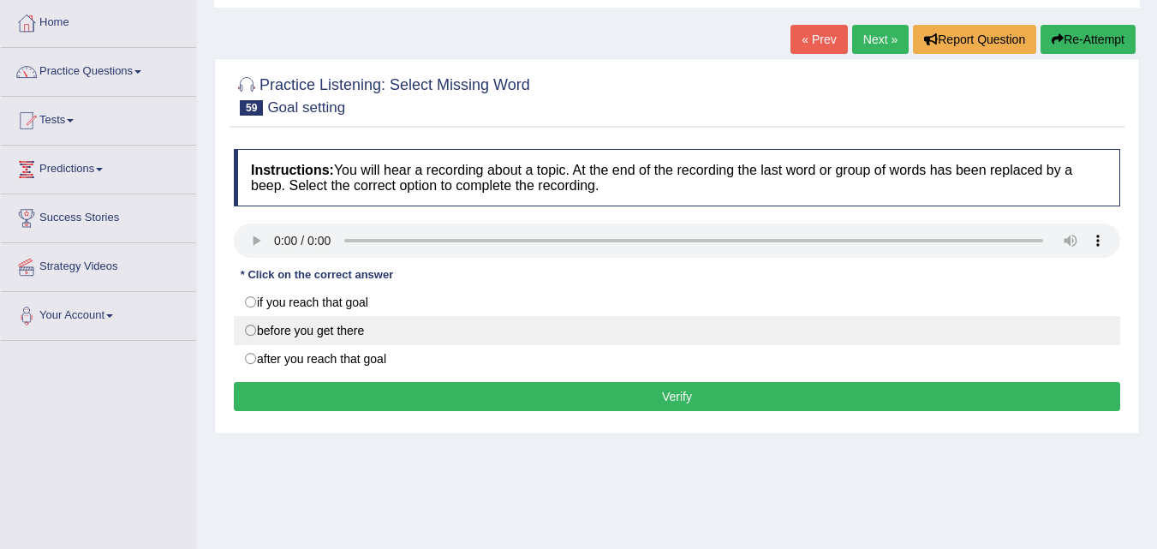
click at [249, 331] on label "before you get there" at bounding box center [677, 330] width 886 height 29
radio input "true"
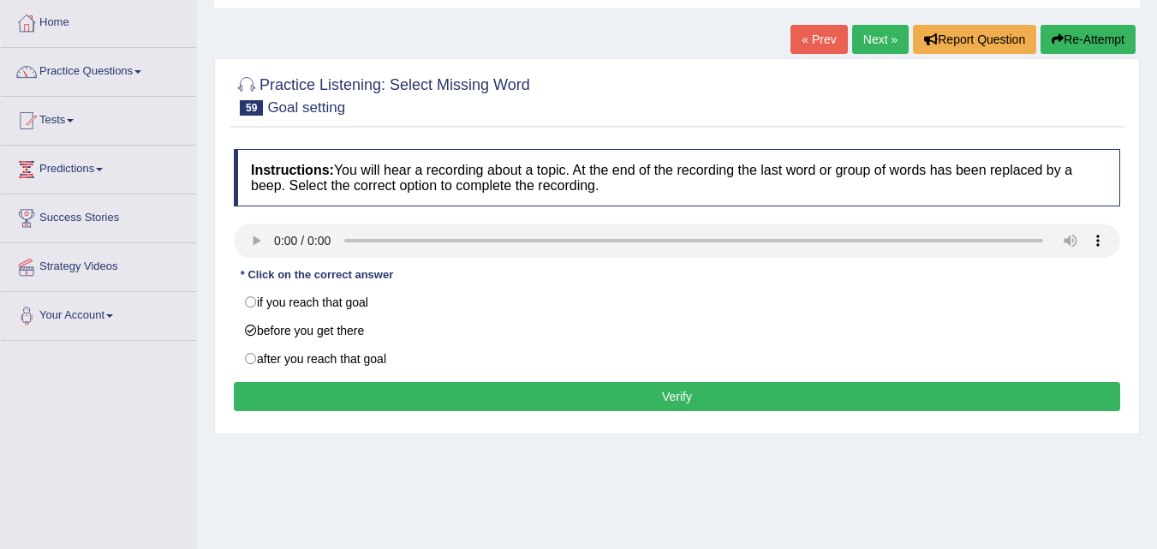
click at [475, 486] on div "Home Practice Listening: Select Missing Word Goal setting « Prev Next » Report …" at bounding box center [677, 342] width 960 height 856
click at [609, 457] on div "Home Practice Listening: Select Missing Word Goal setting « Prev Next » Report …" at bounding box center [677, 342] width 960 height 856
click at [393, 460] on div "Home Practice Listening: Select Missing Word Goal setting « Prev Next » Report …" at bounding box center [677, 342] width 960 height 856
click at [425, 394] on button "Verify" at bounding box center [677, 396] width 886 height 29
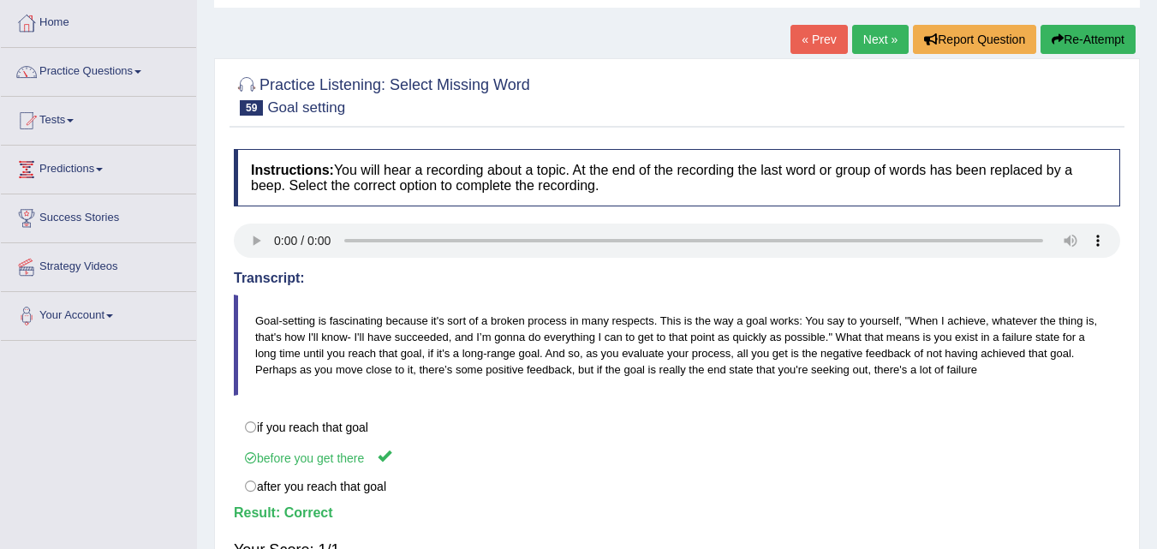
click at [873, 39] on link "Next »" at bounding box center [880, 39] width 57 height 29
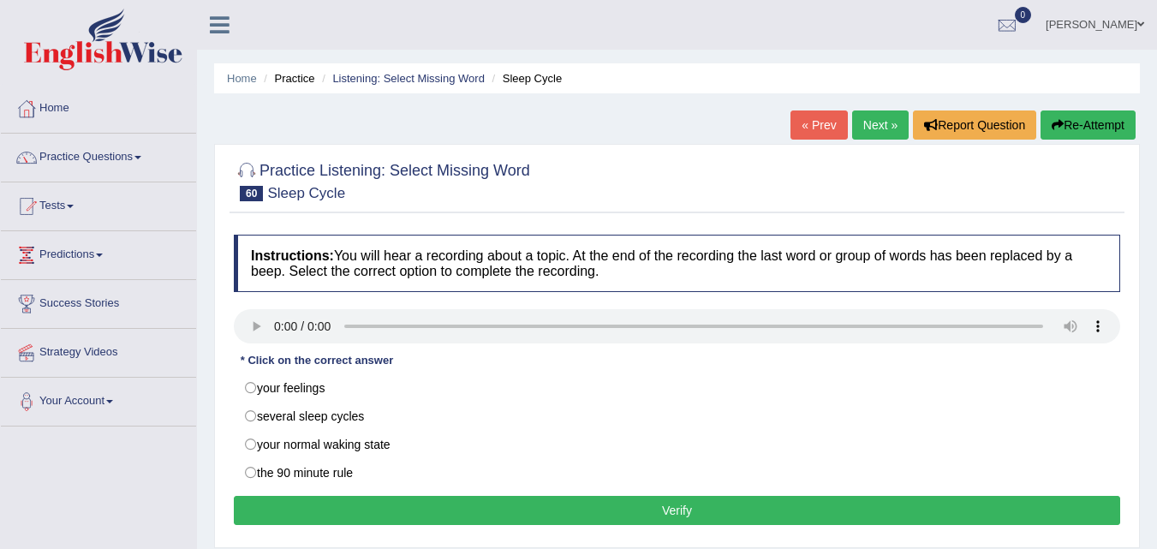
click at [207, 306] on div "Home Practice Listening: Select Missing Word Sleep Cycle « Prev Next » Report Q…" at bounding box center [677, 428] width 960 height 856
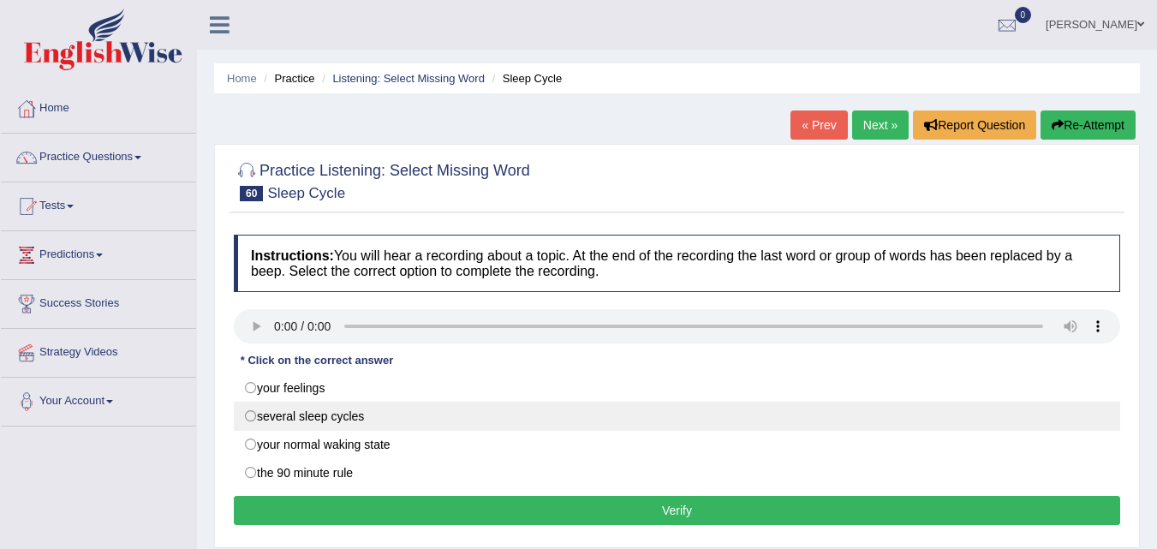
click at [266, 418] on label "several sleep cycles" at bounding box center [677, 416] width 886 height 29
radio input "true"
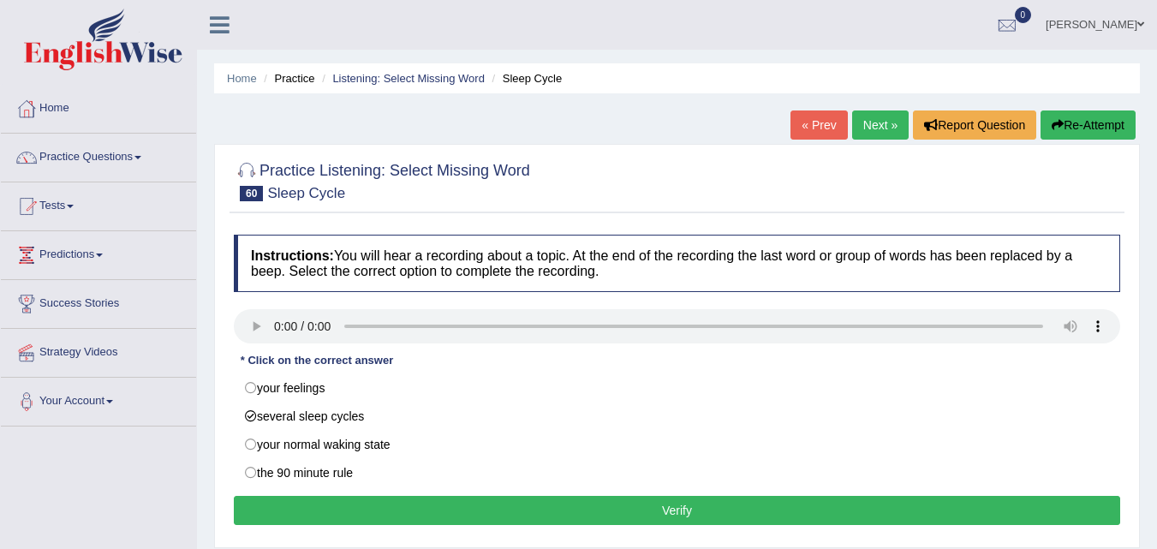
scroll to position [86, 0]
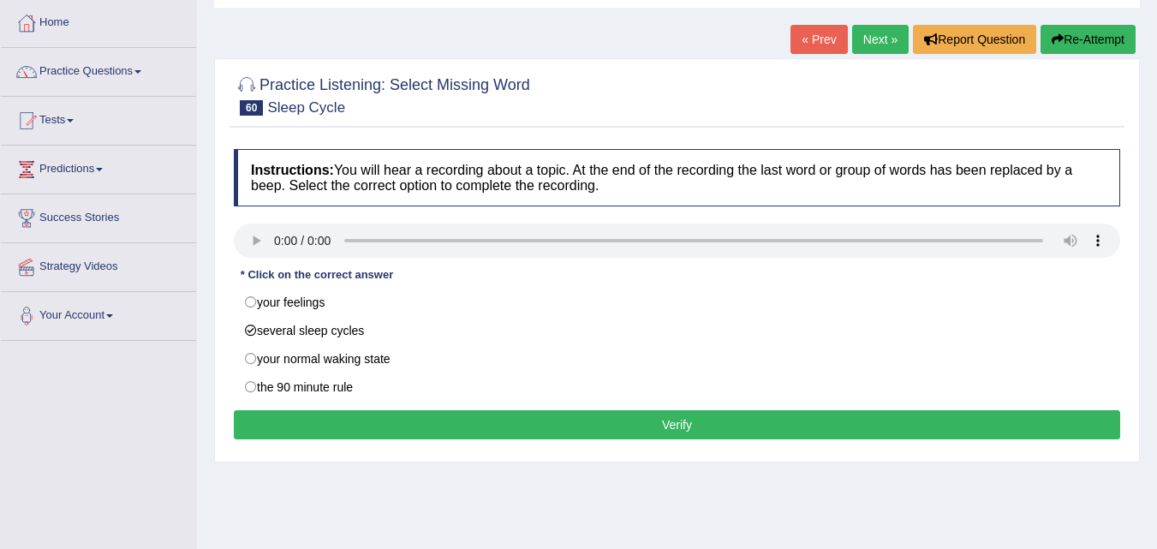
click at [658, 467] on div "Home Practice Listening: Select Missing Word Sleep Cycle « Prev Next » Report Q…" at bounding box center [677, 342] width 960 height 856
drag, startPoint x: 337, startPoint y: 109, endPoint x: 299, endPoint y: 113, distance: 38.8
click at [276, 100] on small "Sleep Cycle" at bounding box center [306, 107] width 78 height 16
drag, startPoint x: 344, startPoint y: 107, endPoint x: 314, endPoint y: 112, distance: 30.4
click at [269, 107] on small "Sleep Cycle" at bounding box center [306, 107] width 78 height 16
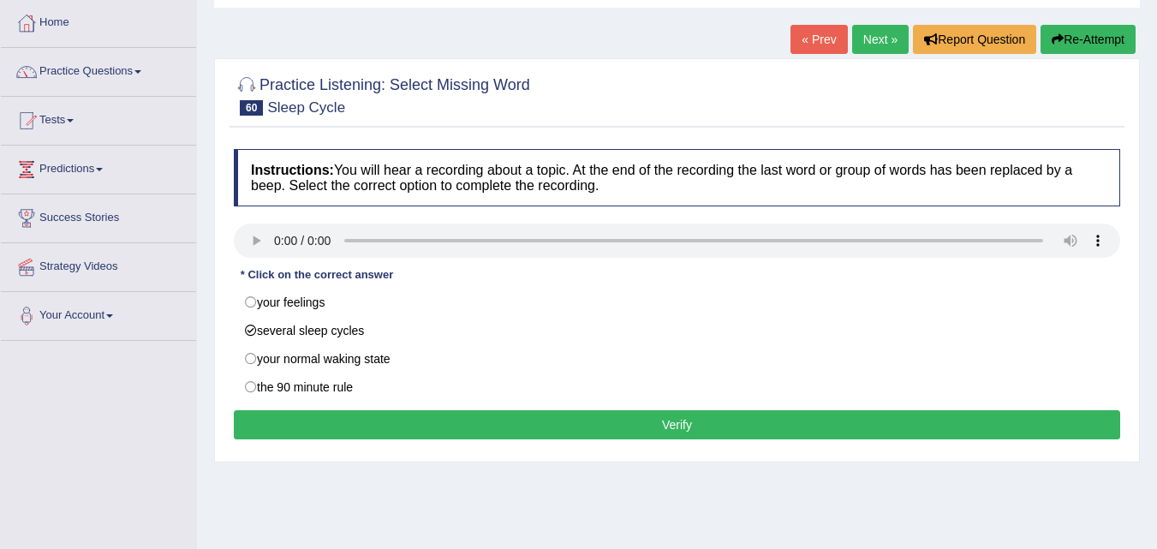
drag, startPoint x: 295, startPoint y: 97, endPoint x: 271, endPoint y: 106, distance: 25.8
click at [271, 106] on h2 "Practice Listening: Select Missing Word 60 Sleep Cycle" at bounding box center [382, 94] width 296 height 43
click at [355, 112] on h2 "Practice Listening: Select Missing Word 60 Sleep Cycle" at bounding box center [382, 94] width 296 height 43
drag, startPoint x: 328, startPoint y: 109, endPoint x: 294, endPoint y: 115, distance: 34.8
click at [294, 115] on small "Sleep Cycle" at bounding box center [306, 107] width 78 height 16
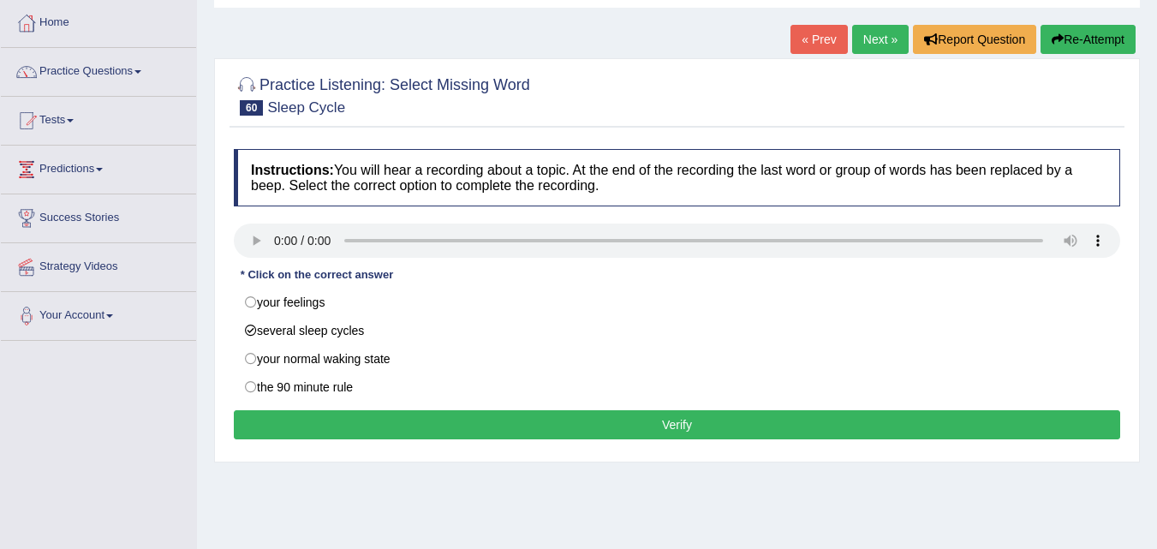
click at [410, 115] on h2 "Practice Listening: Select Missing Word 60 Sleep Cycle" at bounding box center [382, 94] width 296 height 43
